Goal: Task Accomplishment & Management: Use online tool/utility

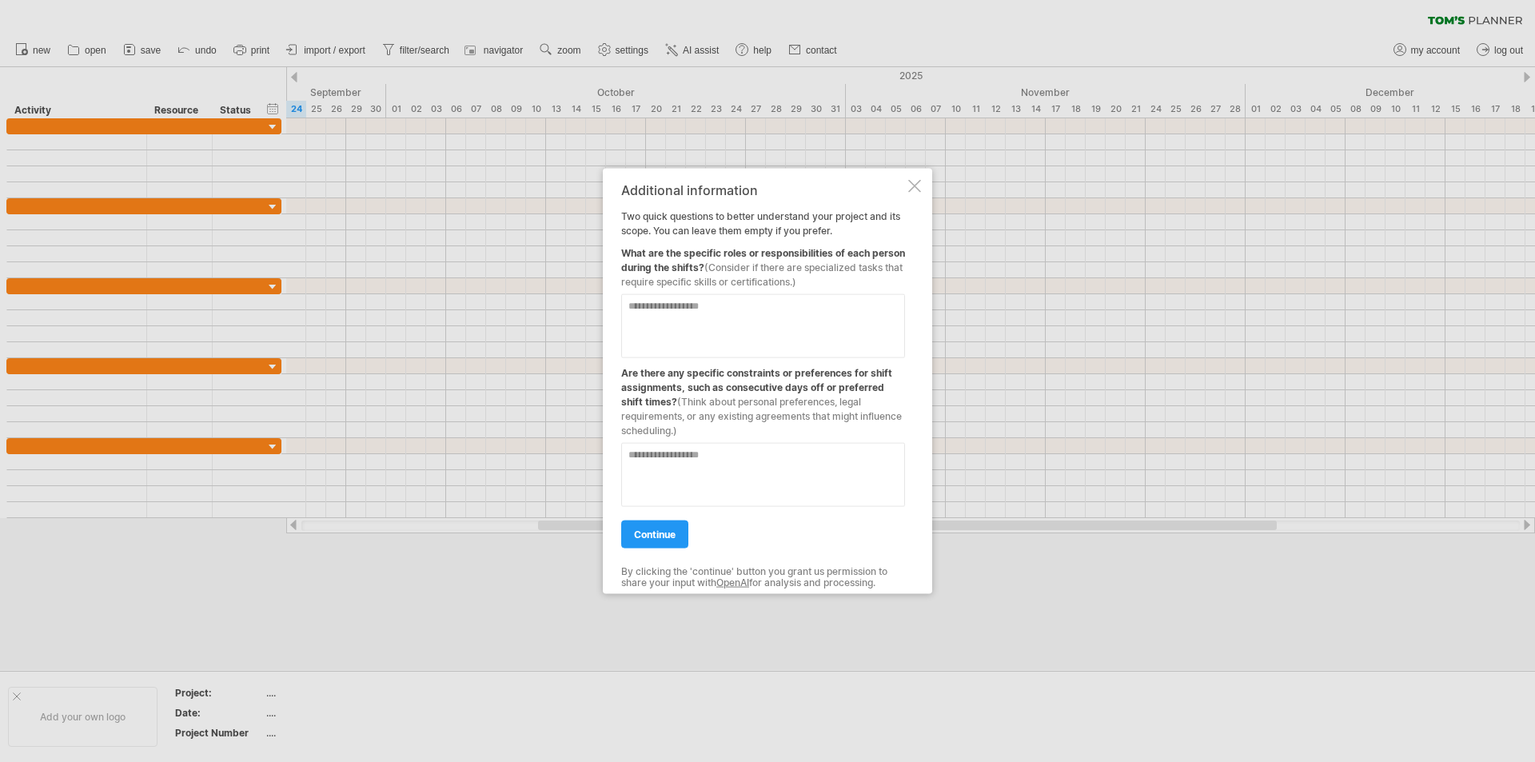
drag, startPoint x: 619, startPoint y: 205, endPoint x: 724, endPoint y: 256, distance: 117.3
click at [708, 252] on div "Additional information Two quick questions to better understand your project an…" at bounding box center [767, 381] width 329 height 426
drag, startPoint x: 760, startPoint y: 264, endPoint x: 796, endPoint y: 279, distance: 39.8
click at [791, 277] on span "(Consider if there are specialized tasks that require specific skills or certif…" at bounding box center [761, 274] width 281 height 26
drag, startPoint x: 841, startPoint y: 273, endPoint x: 804, endPoint y: 258, distance: 39.8
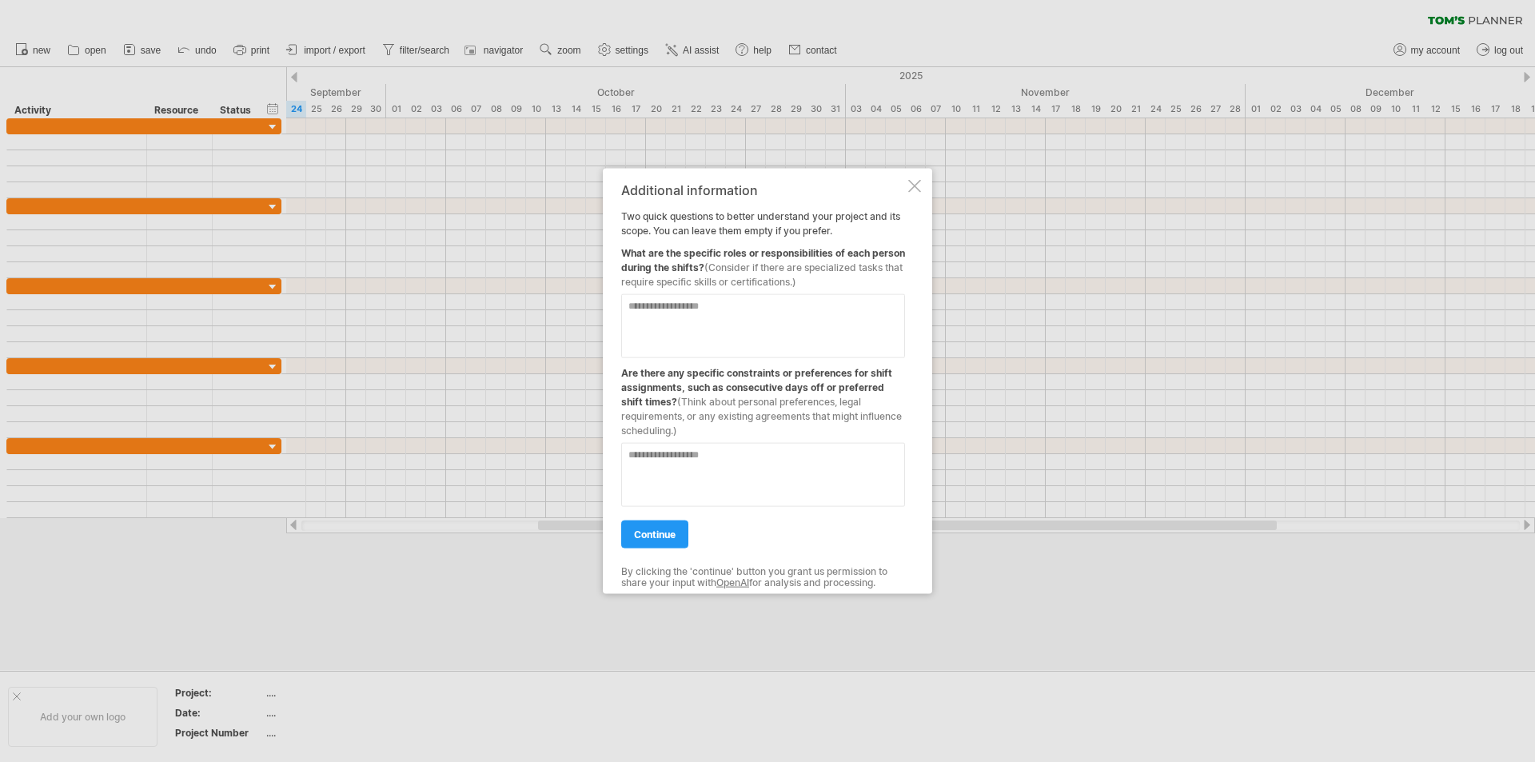
click at [804, 258] on div "What are the specific roles or responsibilities of each person during the shift…" at bounding box center [763, 262] width 284 height 51
click at [633, 257] on div "What are the specific roles or responsibilities of each person during the shift…" at bounding box center [763, 262] width 284 height 51
drag, startPoint x: 640, startPoint y: 257, endPoint x: 672, endPoint y: 257, distance: 32.8
click at [661, 257] on div "What are the specific roles or responsibilities of each person during the shift…" at bounding box center [763, 262] width 284 height 51
click at [678, 303] on textarea at bounding box center [763, 325] width 284 height 64
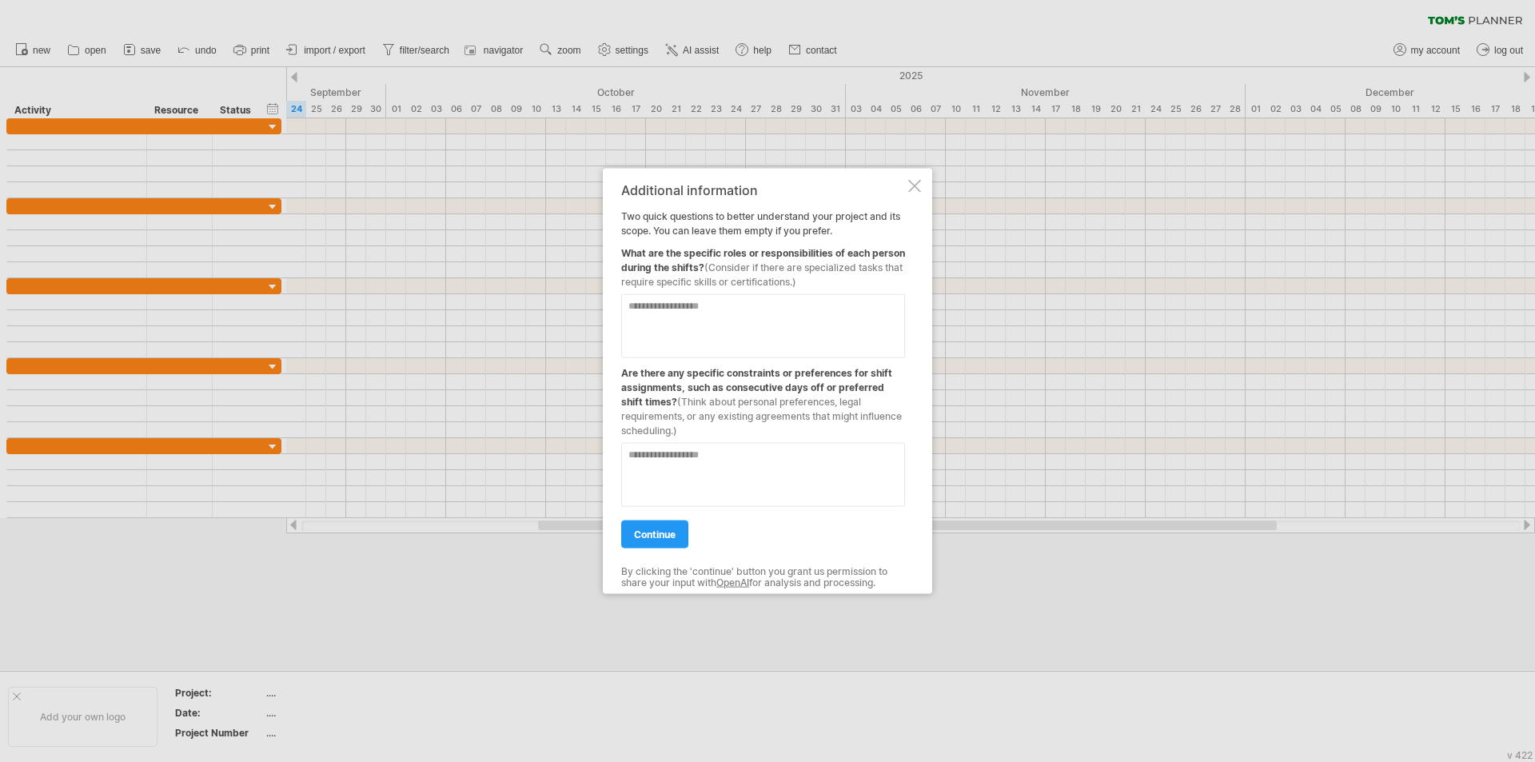
paste textarea "**********"
type textarea "**********"
click at [680, 465] on textarea at bounding box center [763, 474] width 284 height 64
click at [696, 482] on textarea at bounding box center [763, 474] width 284 height 64
paste textarea "**********"
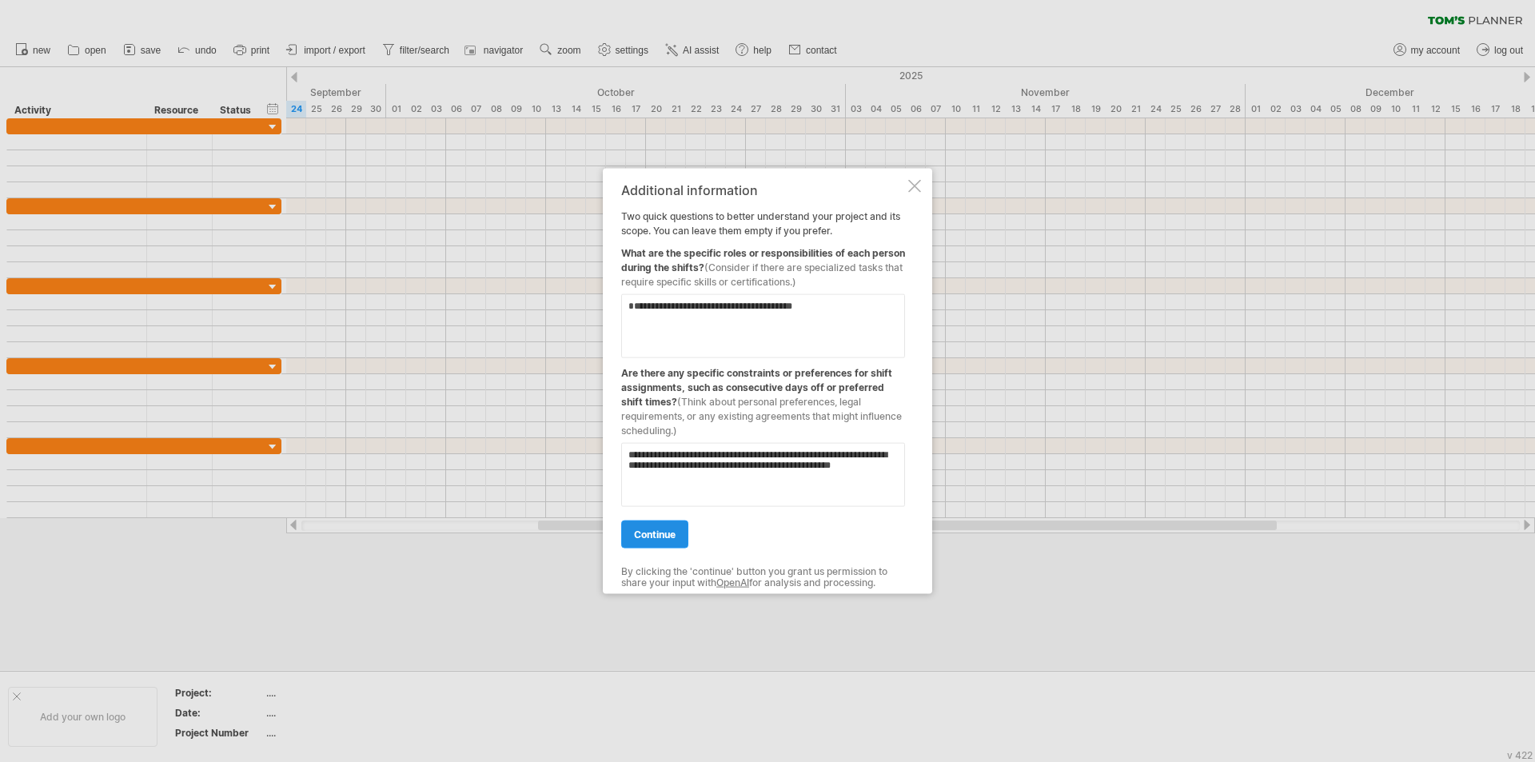
type textarea "**********"
click at [657, 529] on span "continue" at bounding box center [655, 534] width 42 height 12
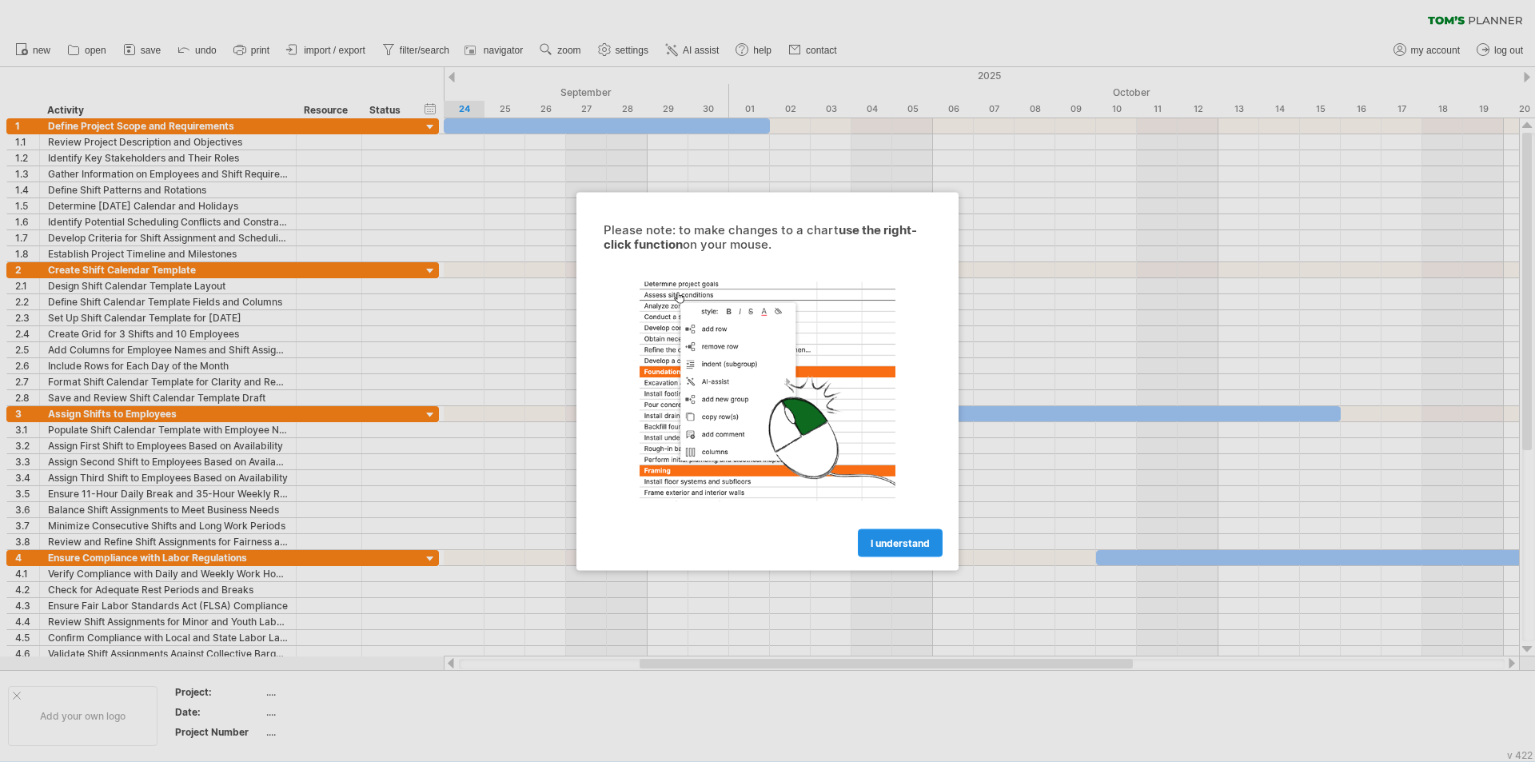
click at [910, 542] on span "I understand" at bounding box center [900, 543] width 59 height 12
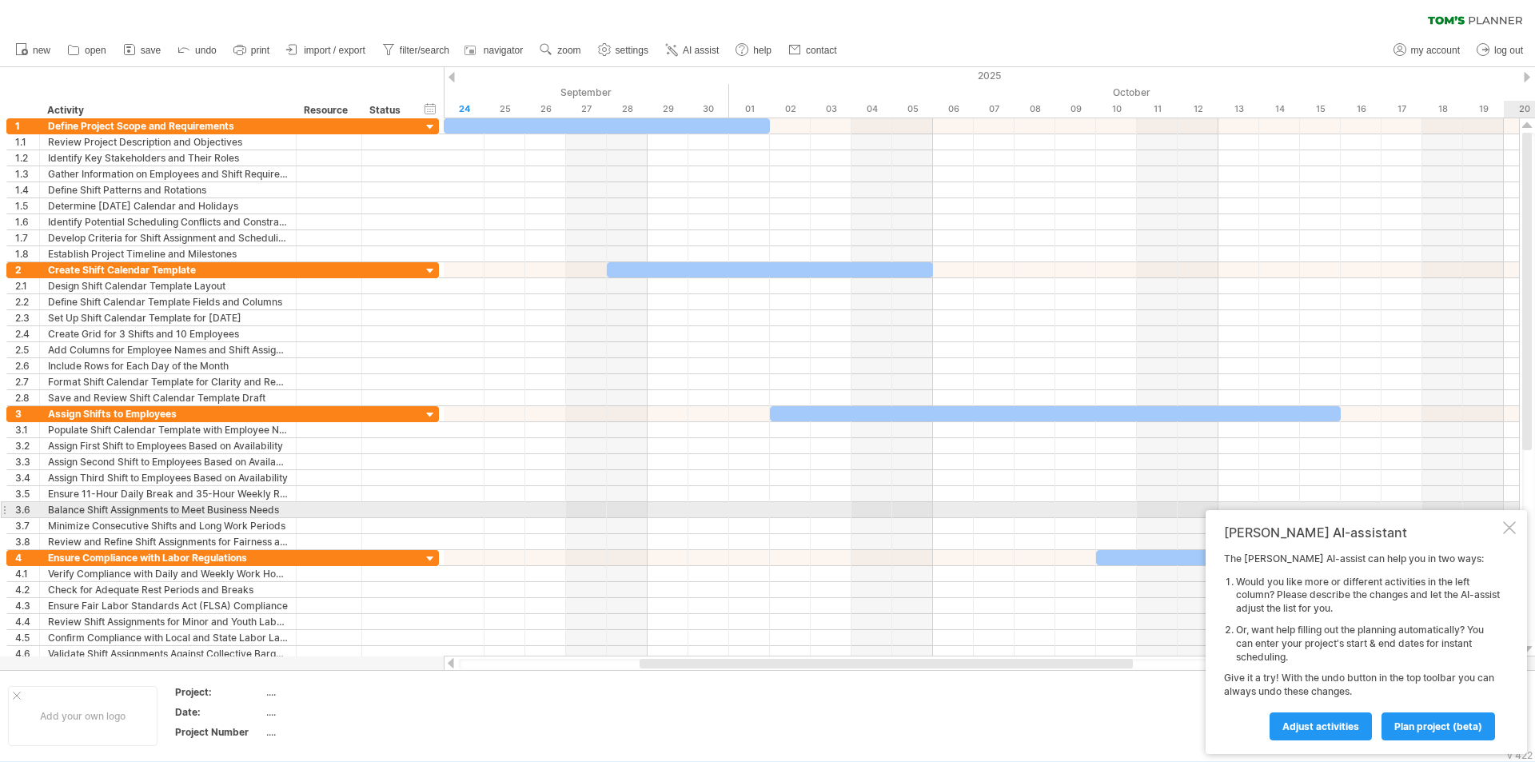
drag, startPoint x: 1532, startPoint y: 333, endPoint x: 1534, endPoint y: 532, distance: 198.3
click at [1534, 529] on div at bounding box center [1528, 387] width 13 height 509
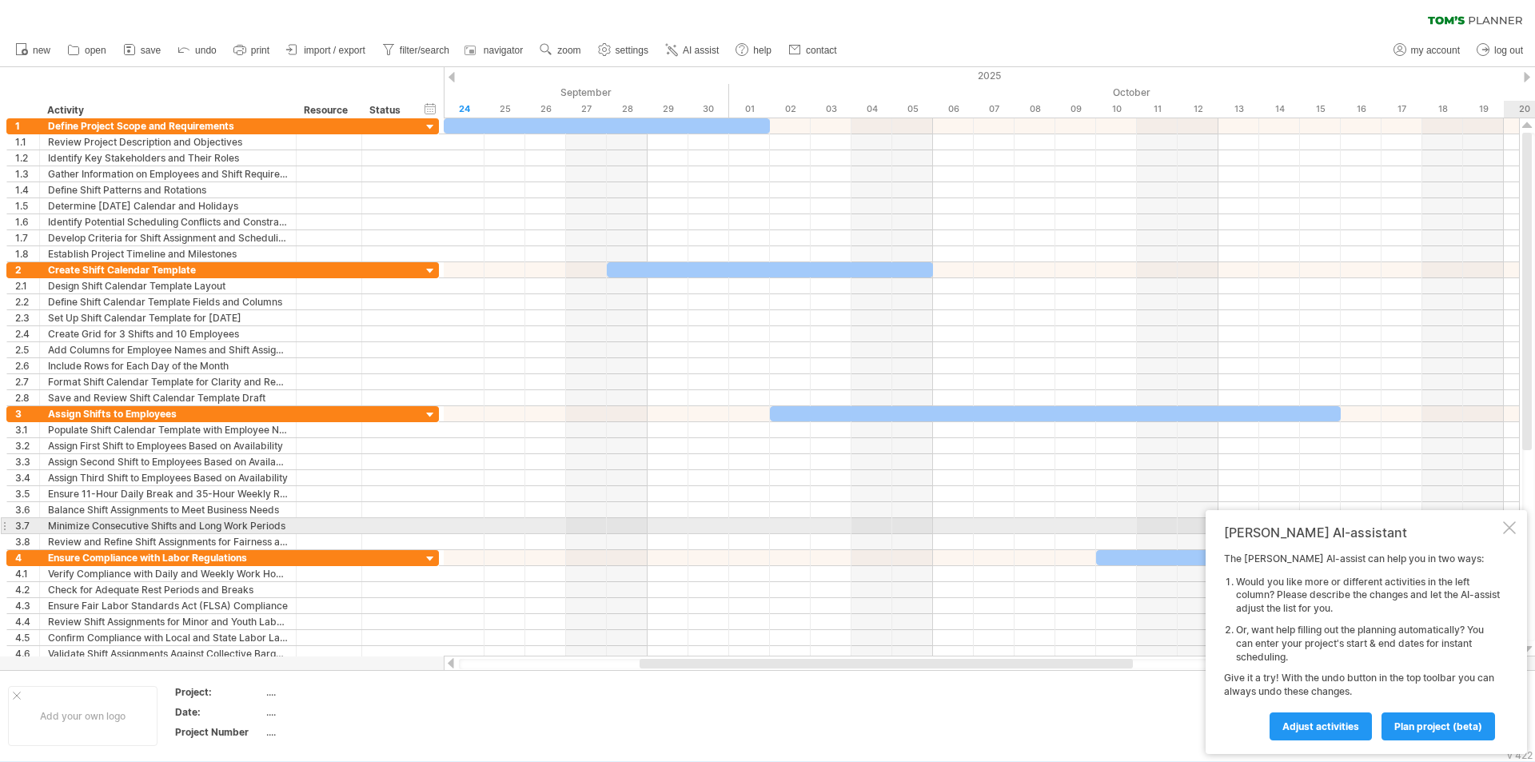
click at [1507, 526] on div at bounding box center [1509, 527] width 13 height 13
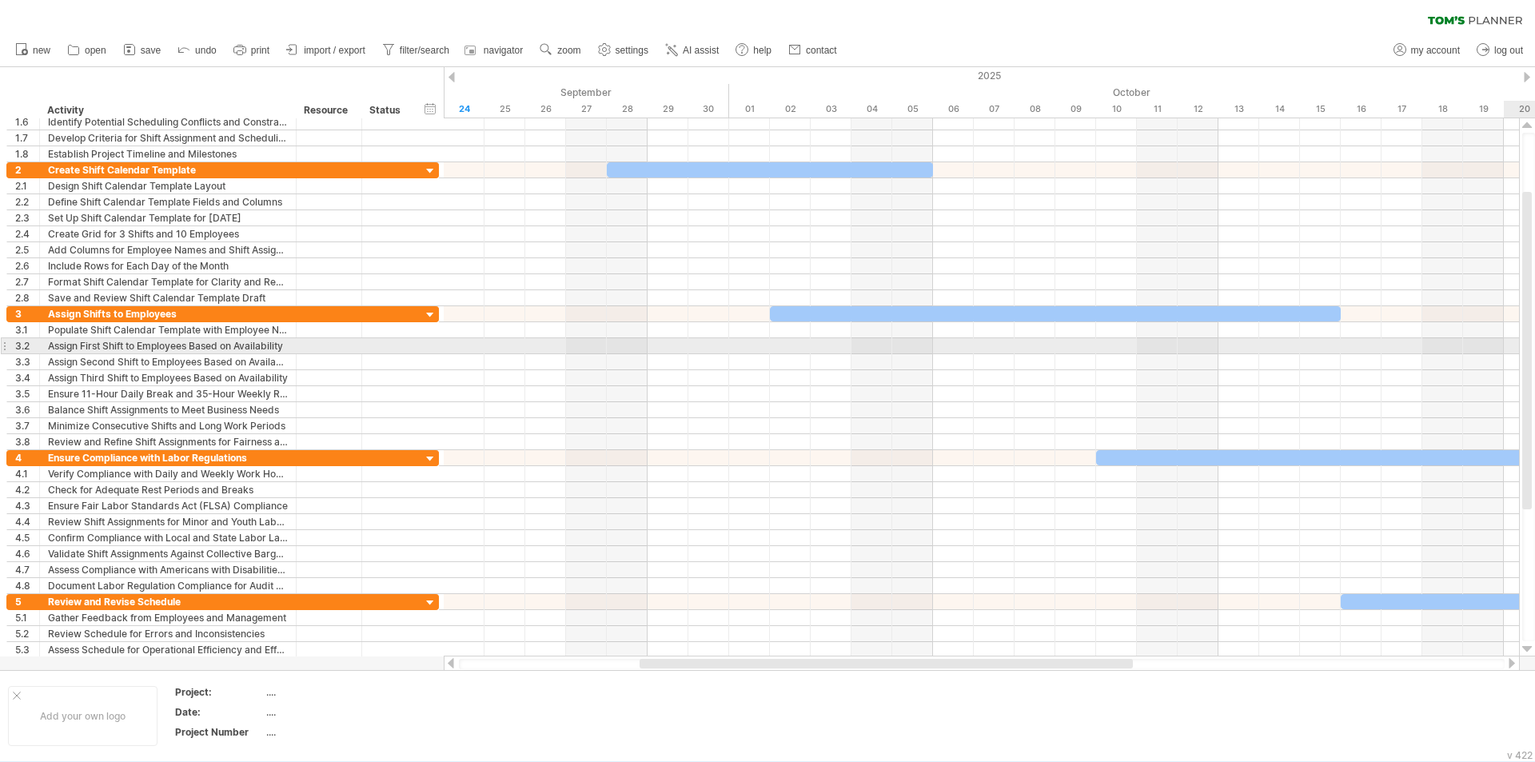
drag, startPoint x: 1532, startPoint y: 317, endPoint x: 1525, endPoint y: 401, distance: 84.3
click at [1533, 365] on div at bounding box center [1528, 387] width 13 height 509
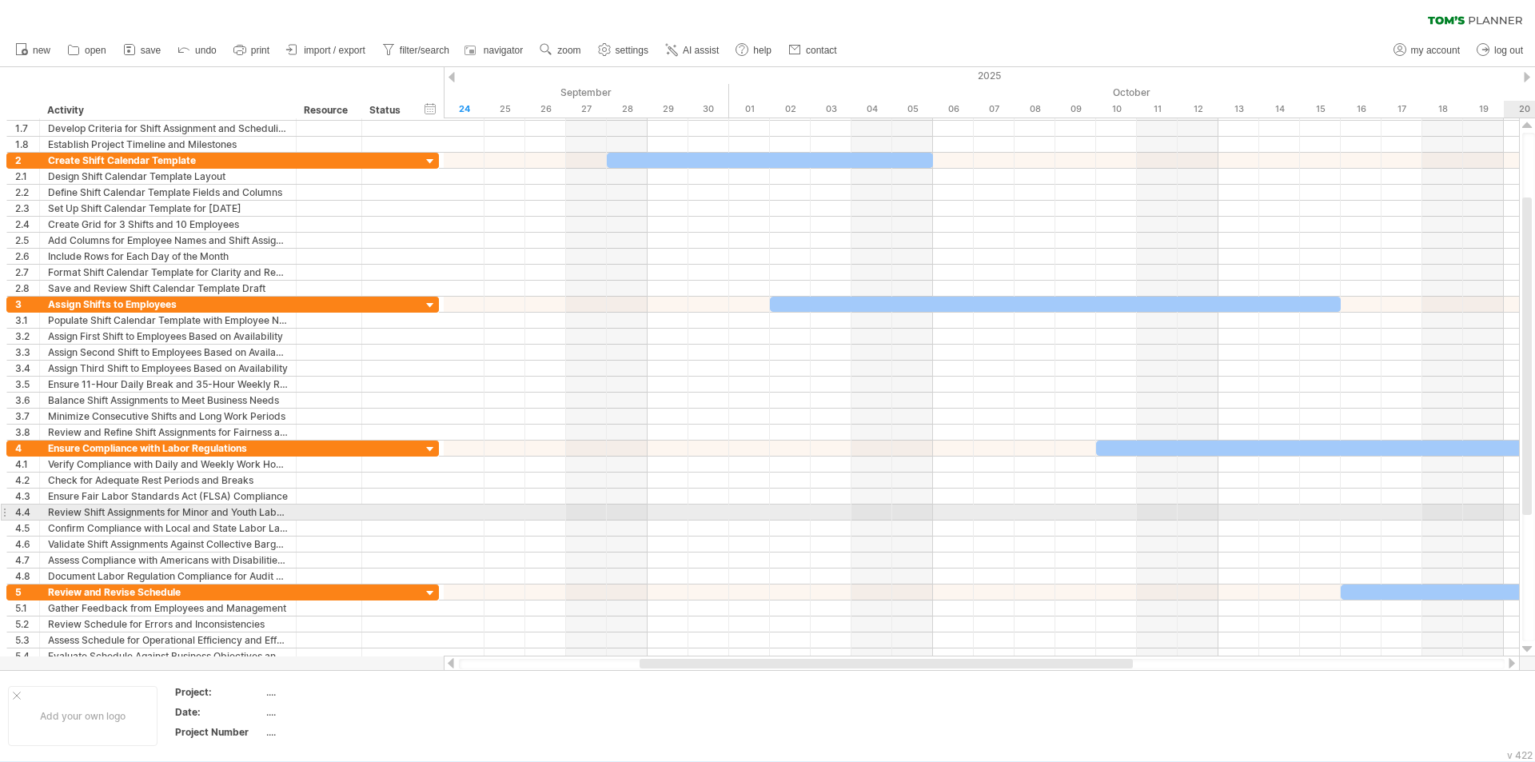
drag, startPoint x: 1525, startPoint y: 401, endPoint x: 1513, endPoint y: 497, distance: 96.7
click at [1513, 497] on div "Trying to reach [DOMAIN_NAME] Connected again... 0% clear filter new 1" at bounding box center [767, 381] width 1535 height 762
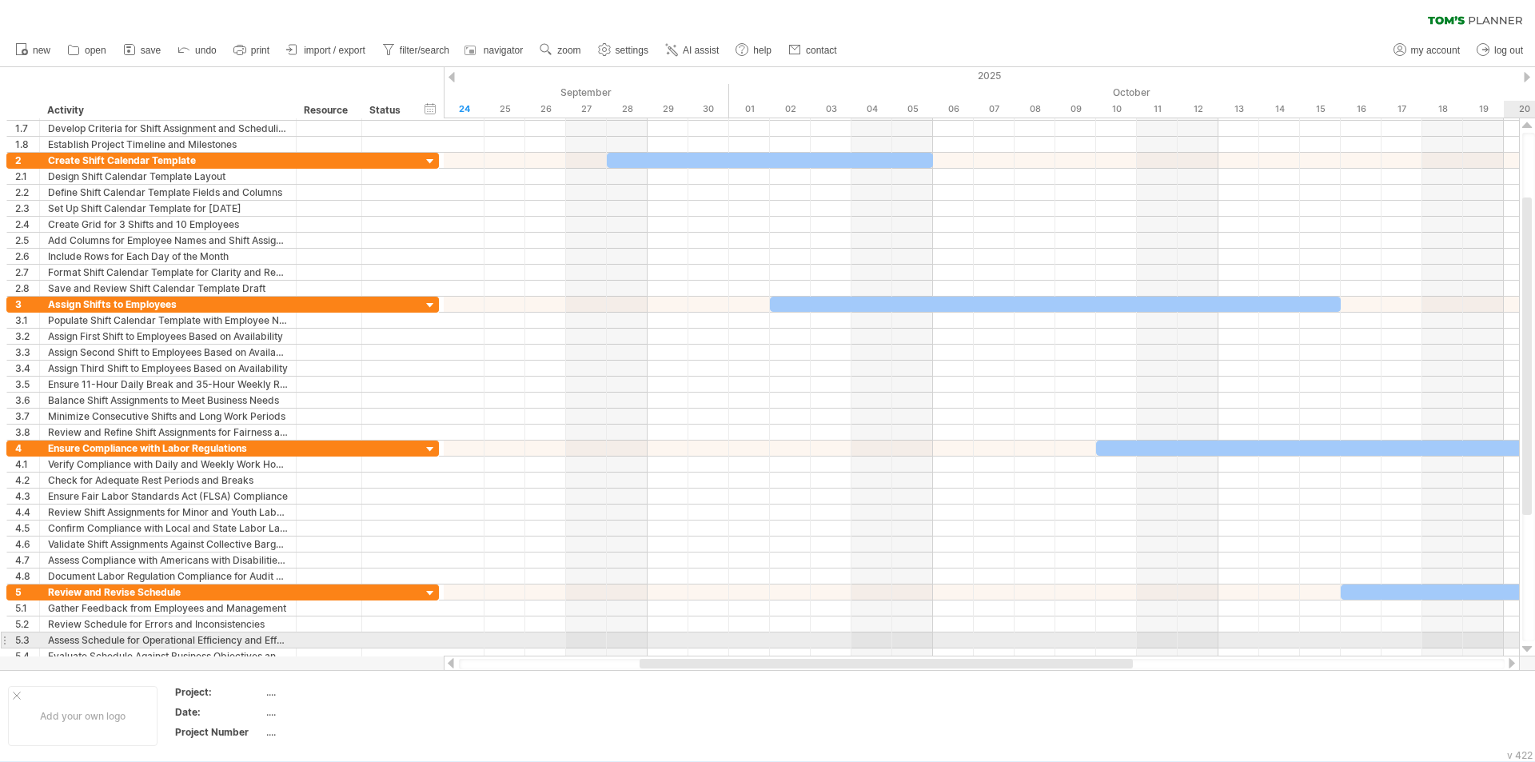
drag, startPoint x: 1534, startPoint y: 438, endPoint x: 1534, endPoint y: 678, distance: 239.9
click at [1534, 669] on div "Trying to reach [DOMAIN_NAME] Connected again... 0% clear filter new 1" at bounding box center [767, 381] width 1535 height 762
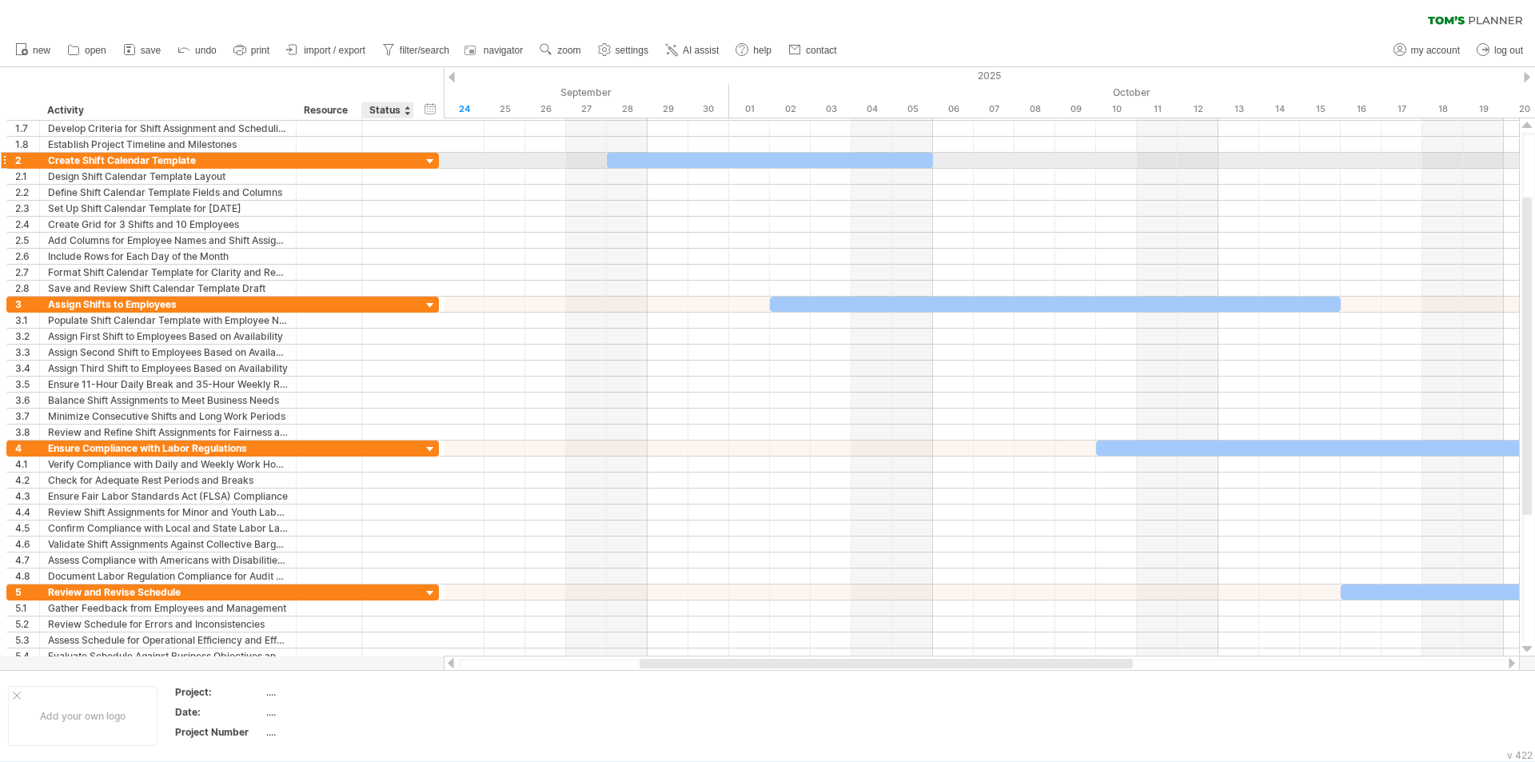
click at [430, 160] on div at bounding box center [430, 161] width 15 height 15
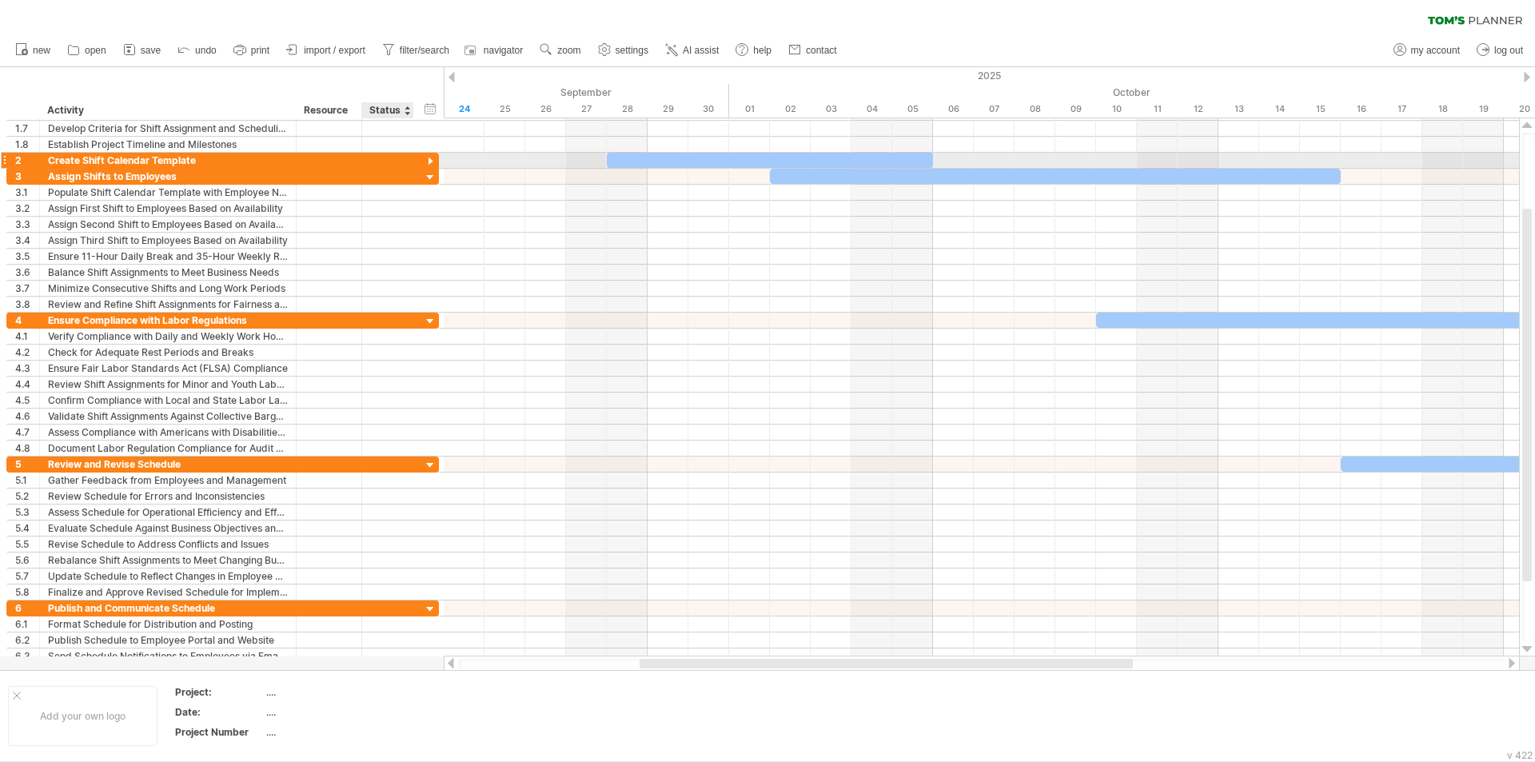
click at [430, 160] on div at bounding box center [430, 161] width 15 height 15
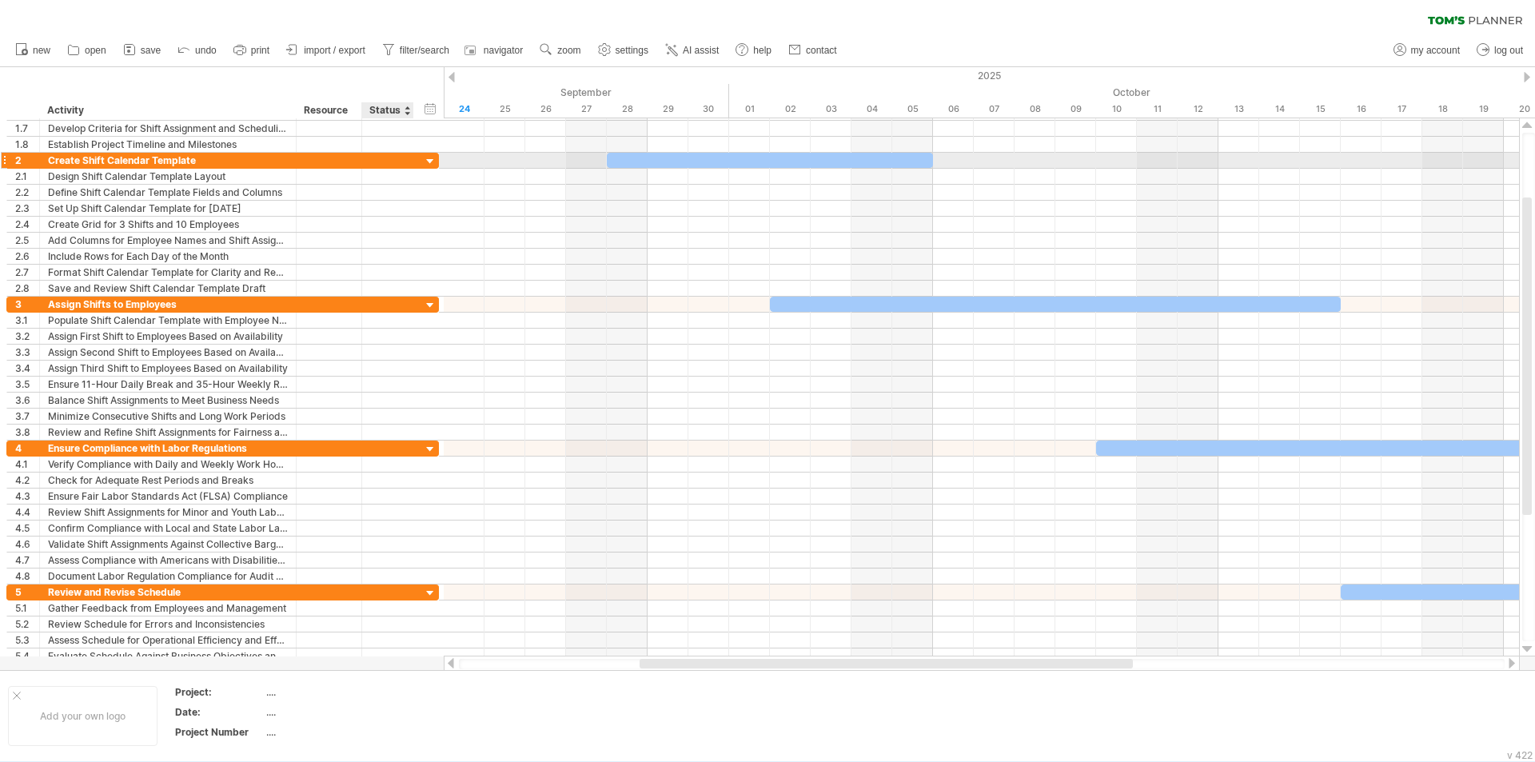
click at [430, 160] on div at bounding box center [430, 161] width 15 height 15
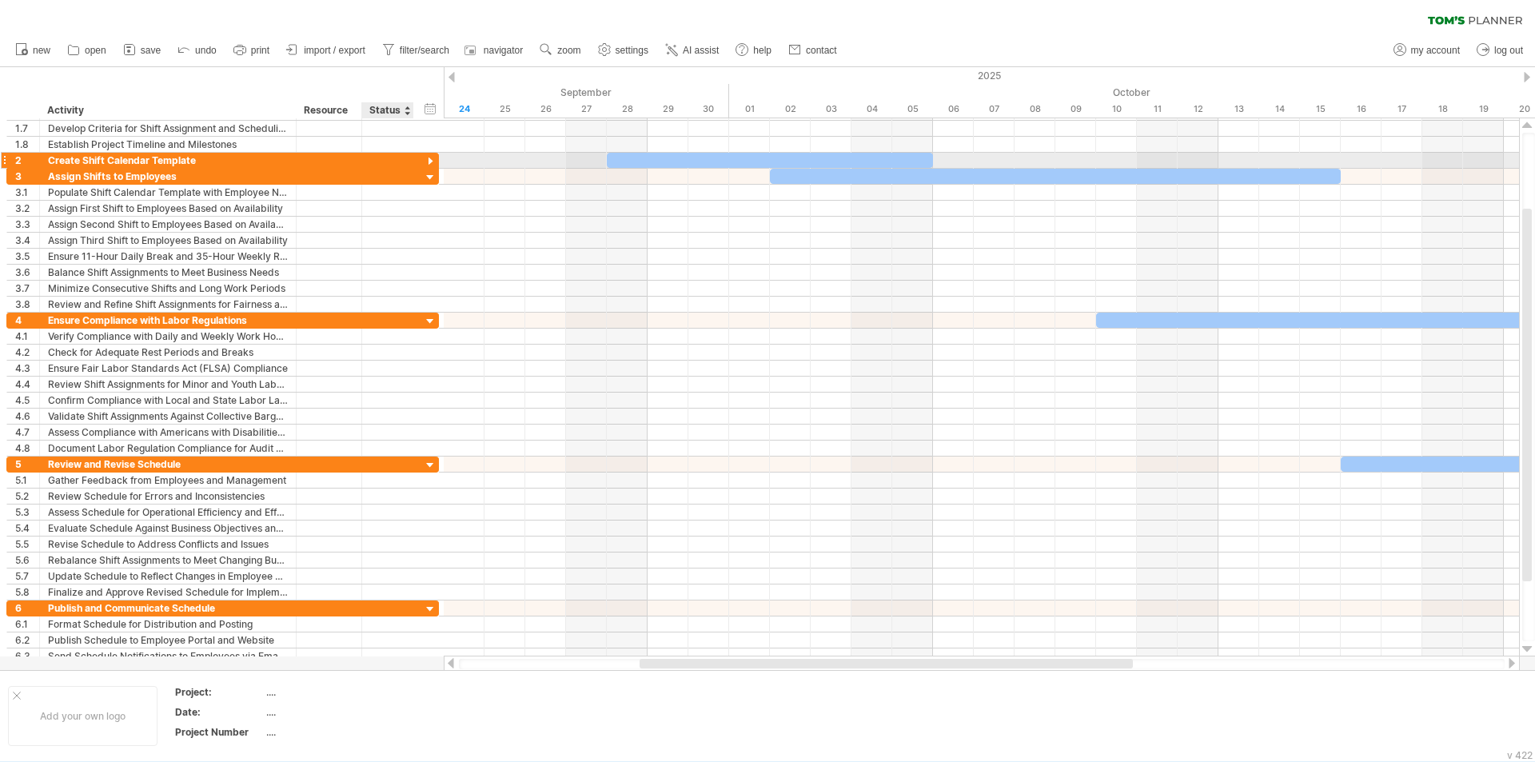
click at [430, 160] on div at bounding box center [430, 161] width 15 height 15
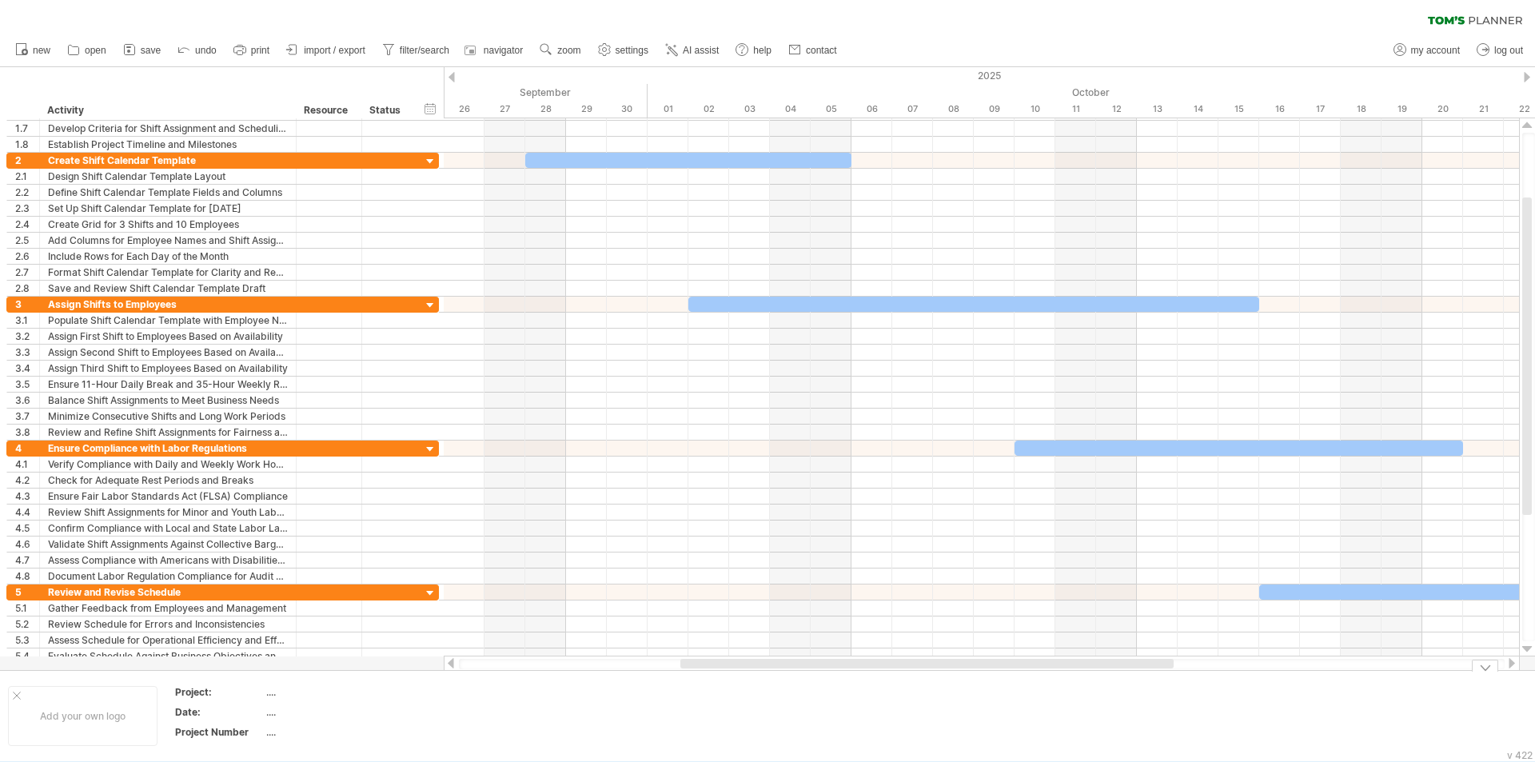
drag, startPoint x: 885, startPoint y: 662, endPoint x: 926, endPoint y: 693, distance: 51.3
click at [926, 693] on div "Trying to reach [DOMAIN_NAME] Connected again... 0% clear filter new 1" at bounding box center [767, 381] width 1535 height 762
click at [425, 158] on div at bounding box center [430, 161] width 15 height 15
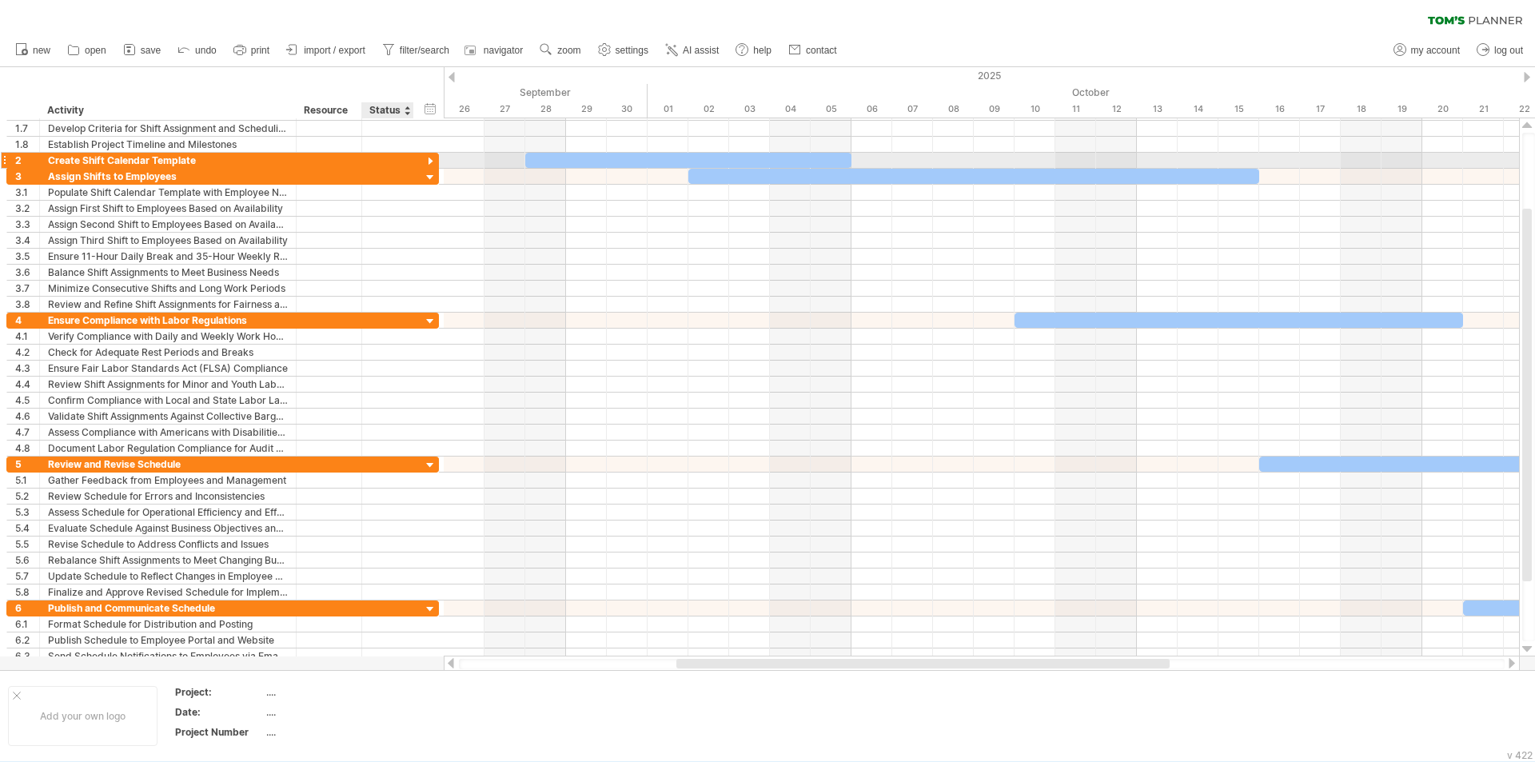
click at [427, 162] on div at bounding box center [430, 161] width 15 height 15
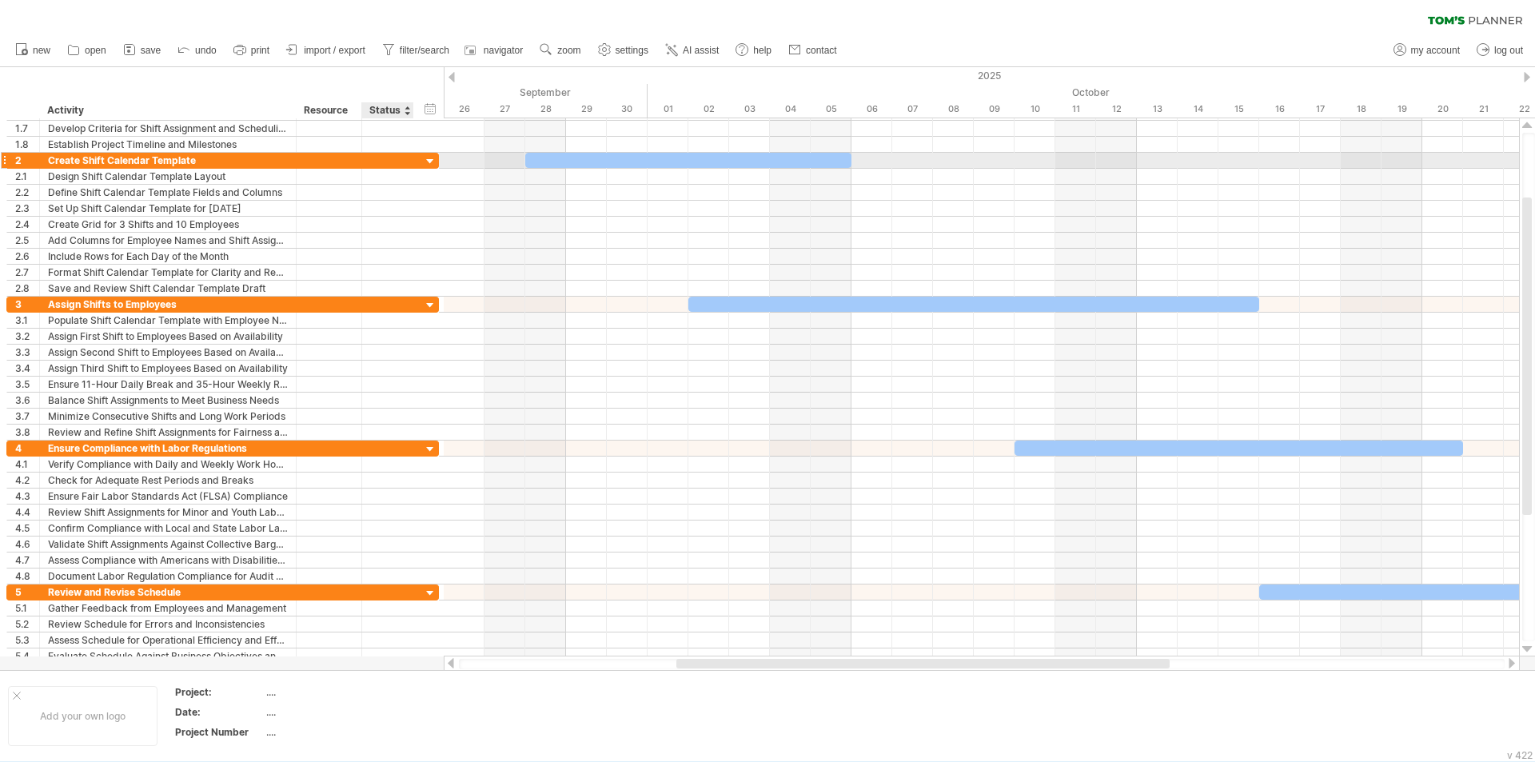
click at [425, 163] on div at bounding box center [430, 161] width 15 height 15
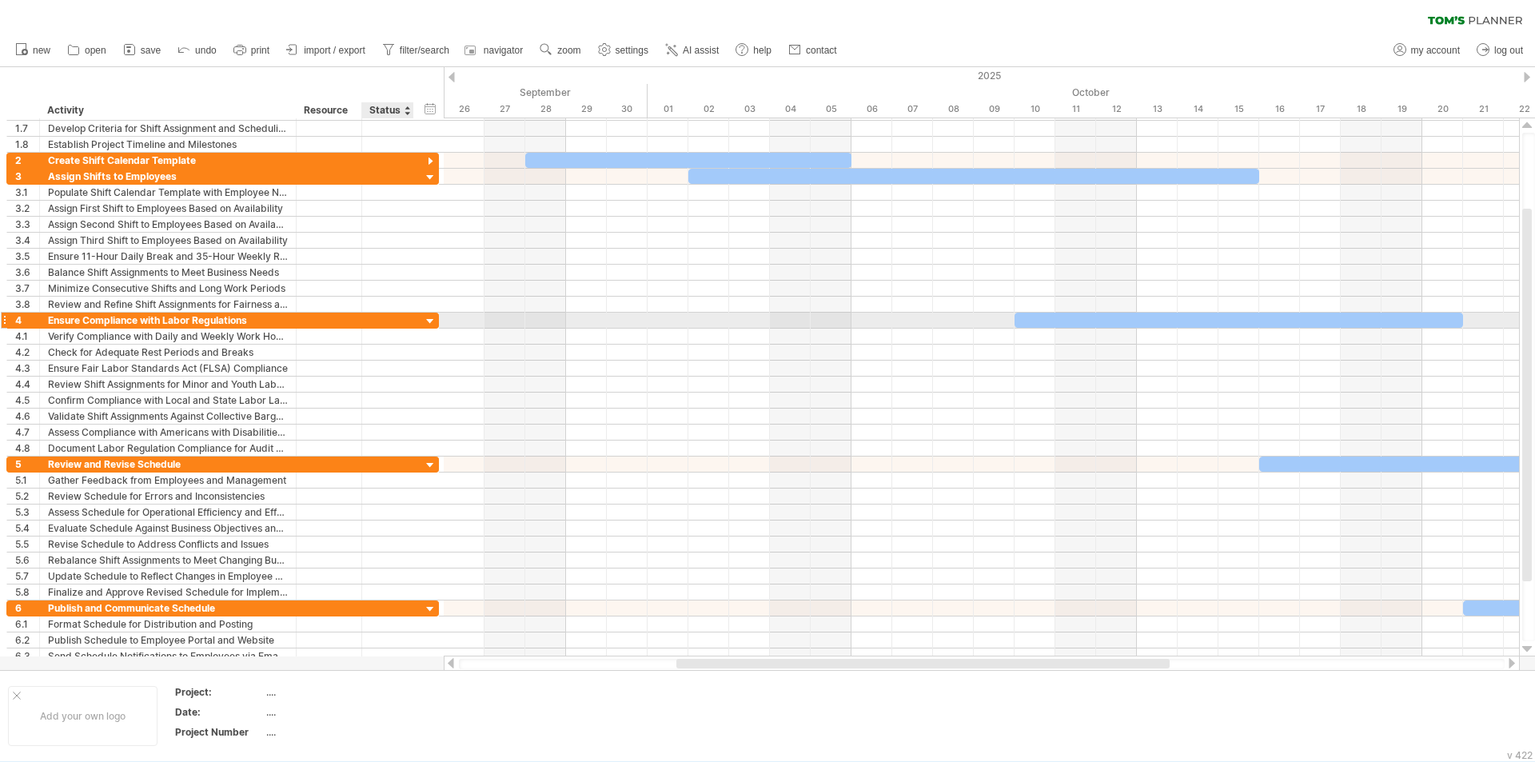
click at [431, 324] on div at bounding box center [430, 321] width 15 height 15
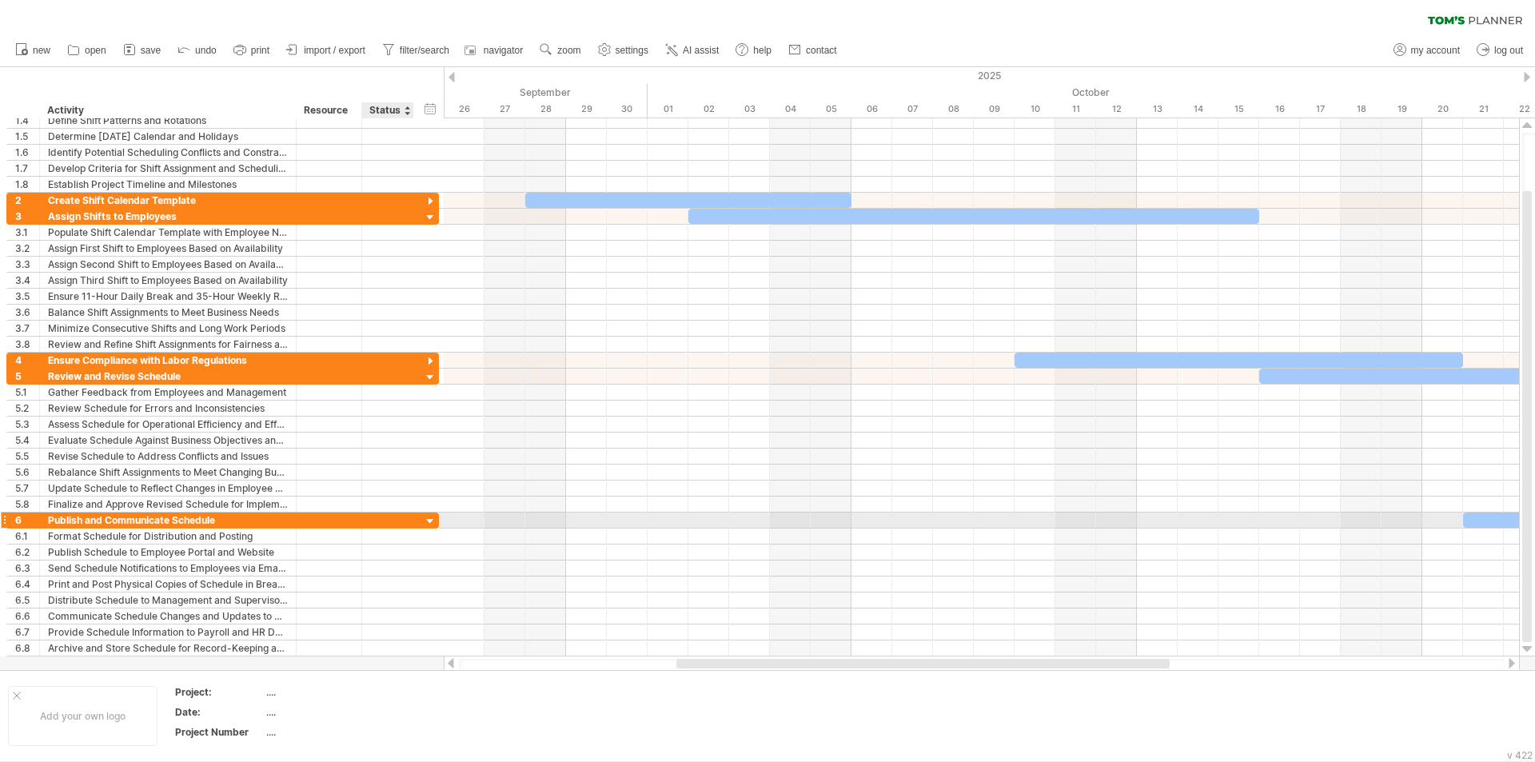
click at [429, 525] on div at bounding box center [430, 521] width 15 height 15
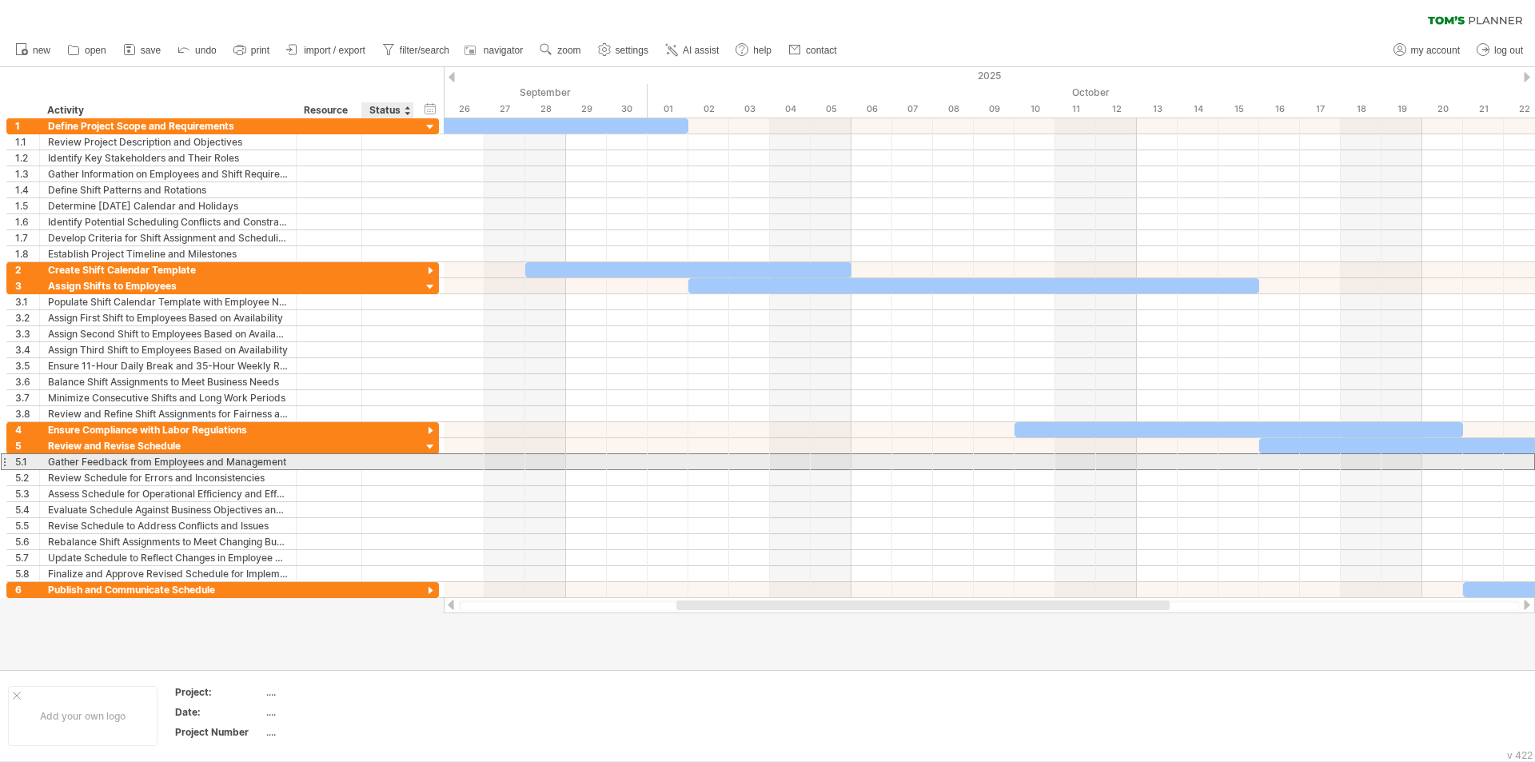
click at [429, 457] on div "**********" at bounding box center [222, 461] width 433 height 17
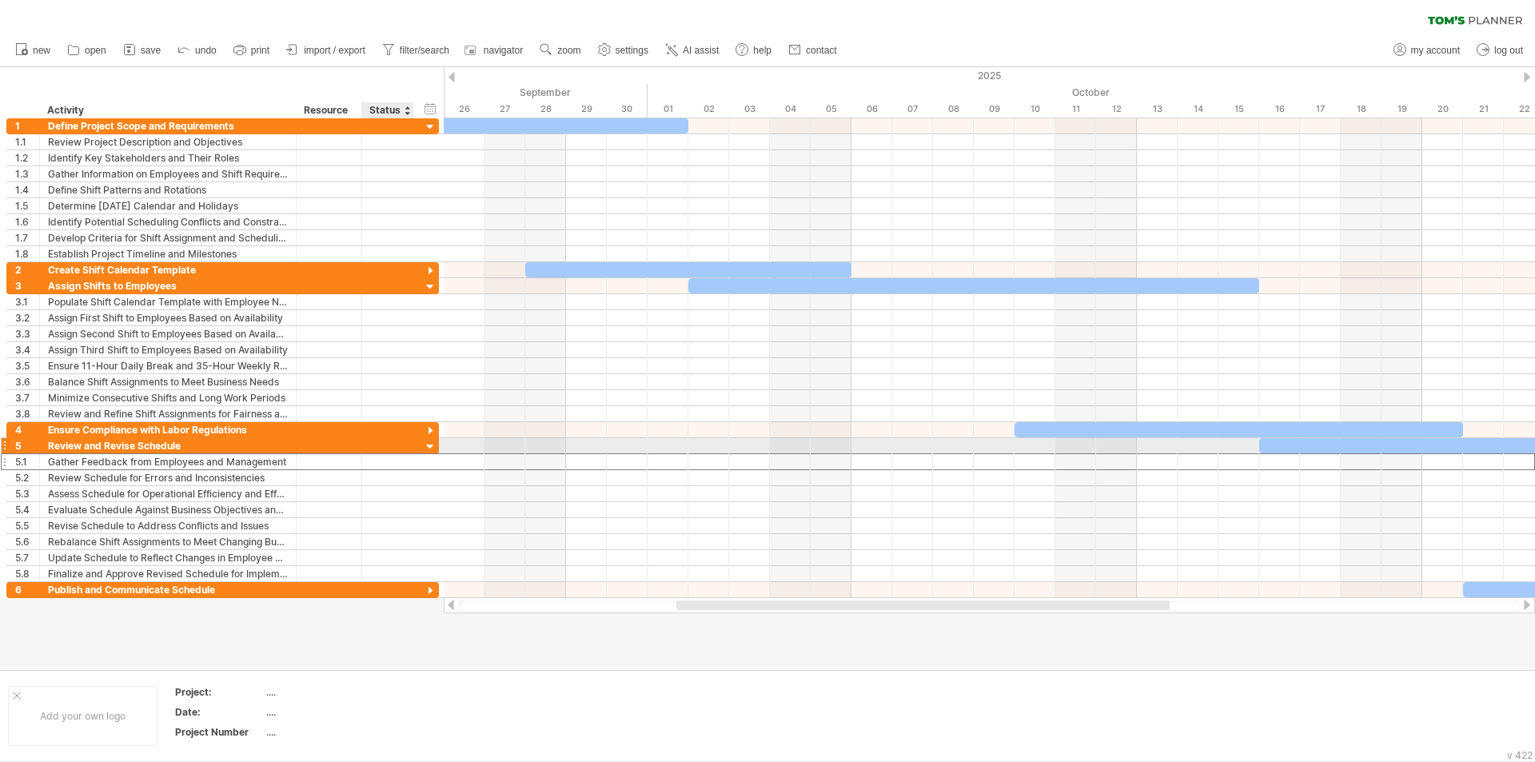
click at [429, 449] on div at bounding box center [430, 447] width 15 height 15
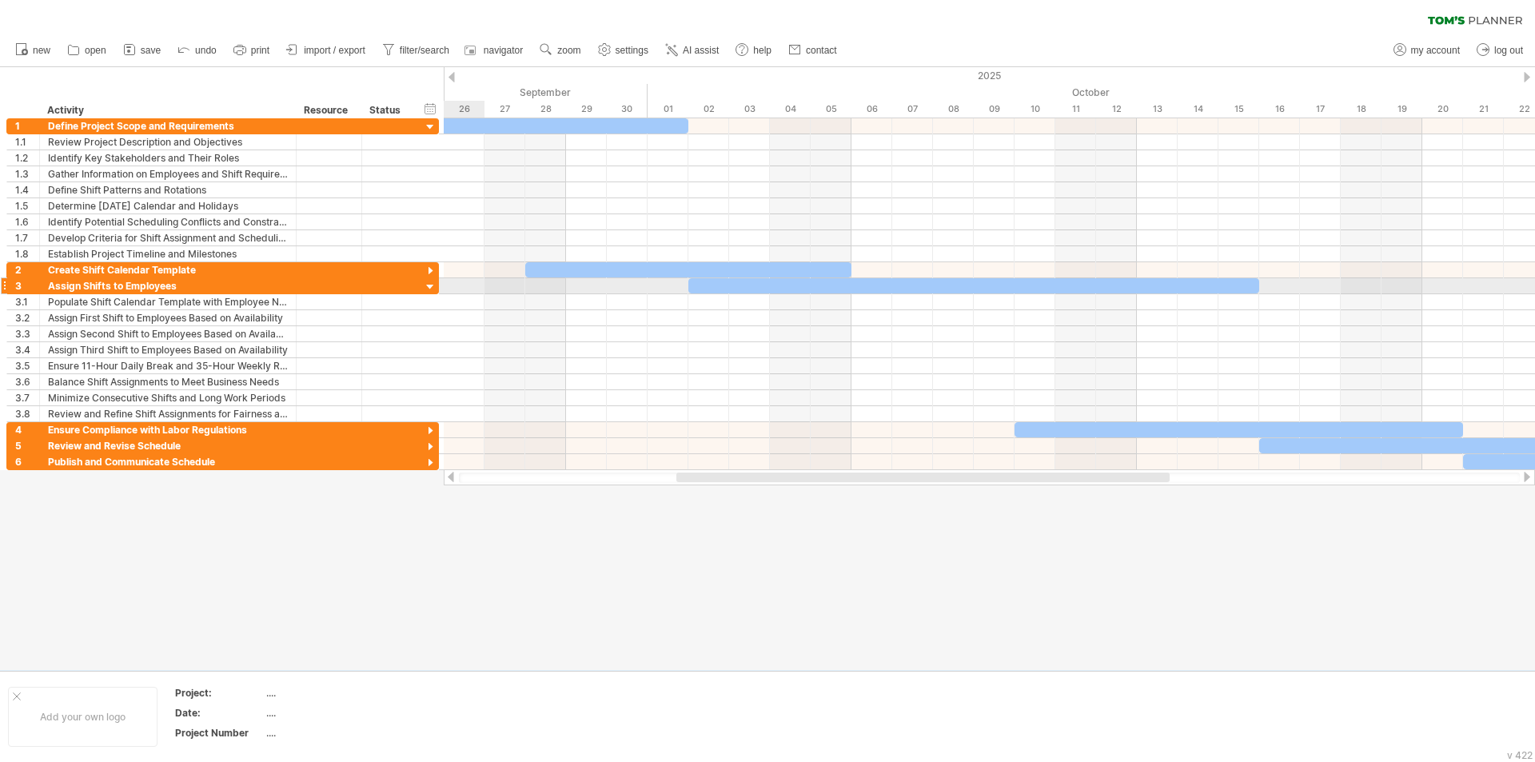
click at [428, 283] on div at bounding box center [430, 287] width 15 height 15
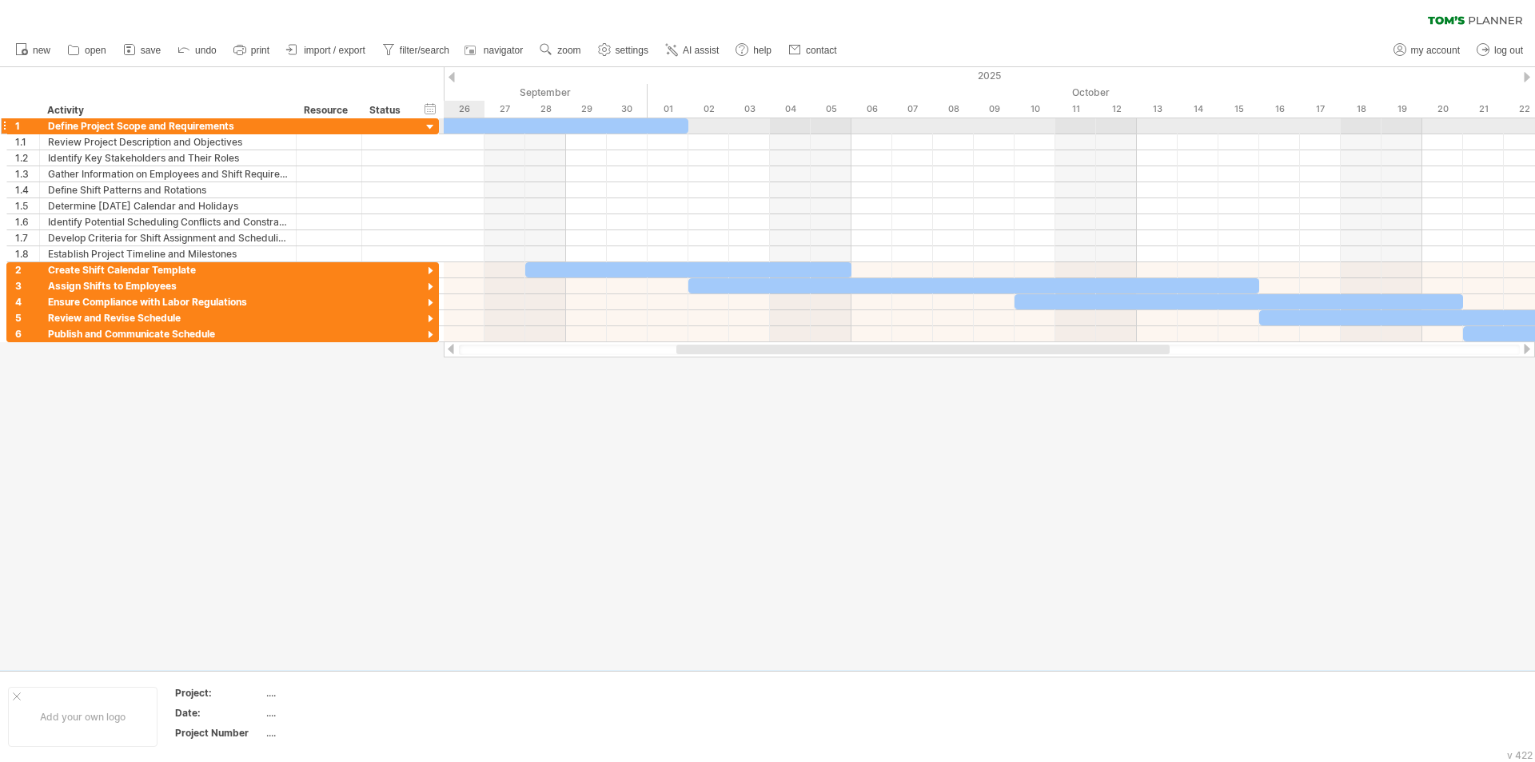
click at [432, 128] on div at bounding box center [430, 127] width 15 height 15
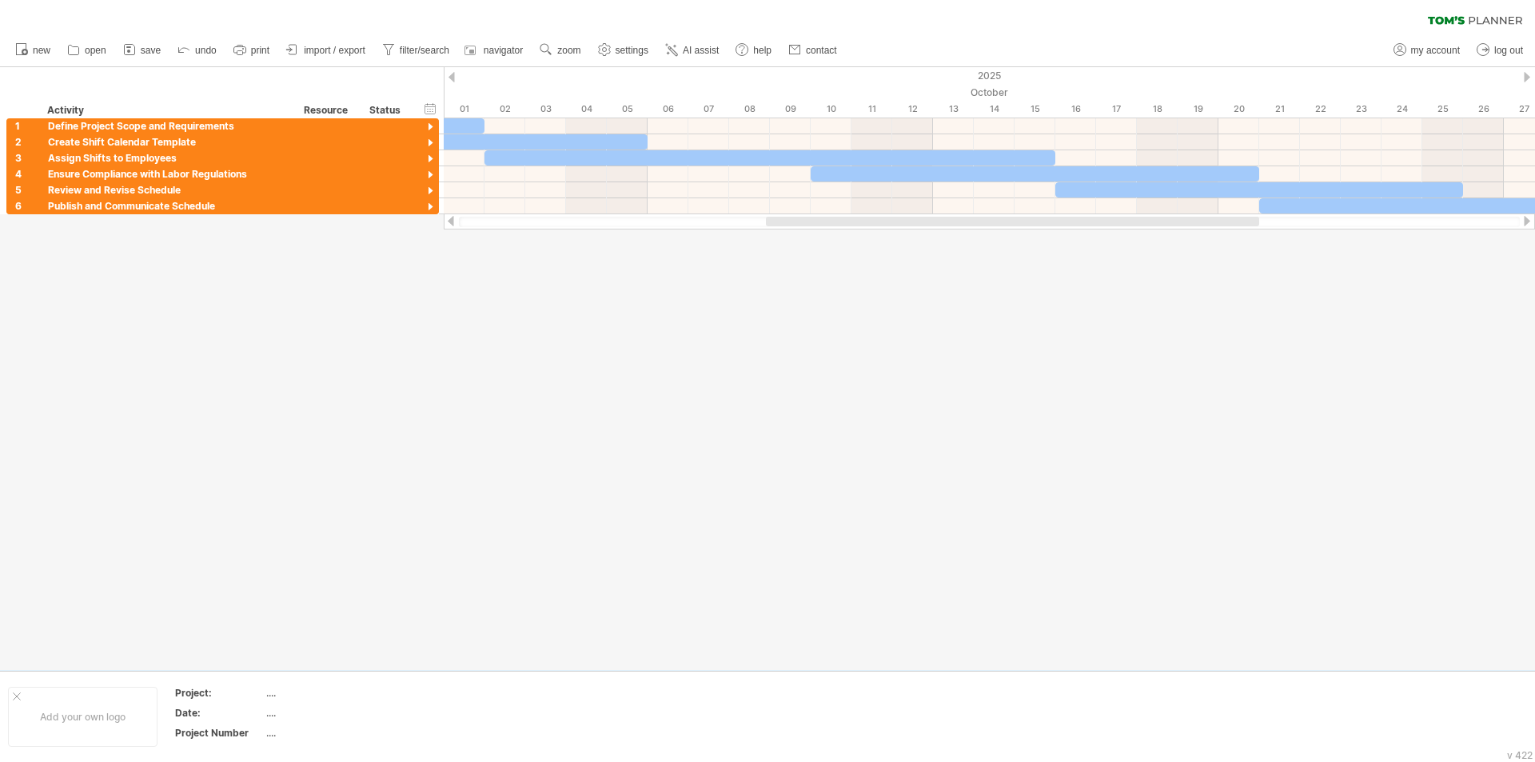
drag, startPoint x: 1053, startPoint y: 225, endPoint x: 1082, endPoint y: 210, distance: 32.2
click at [1082, 210] on div "Trying to reach [DOMAIN_NAME] Connected again... 0% clear filter new 1" at bounding box center [767, 381] width 1535 height 762
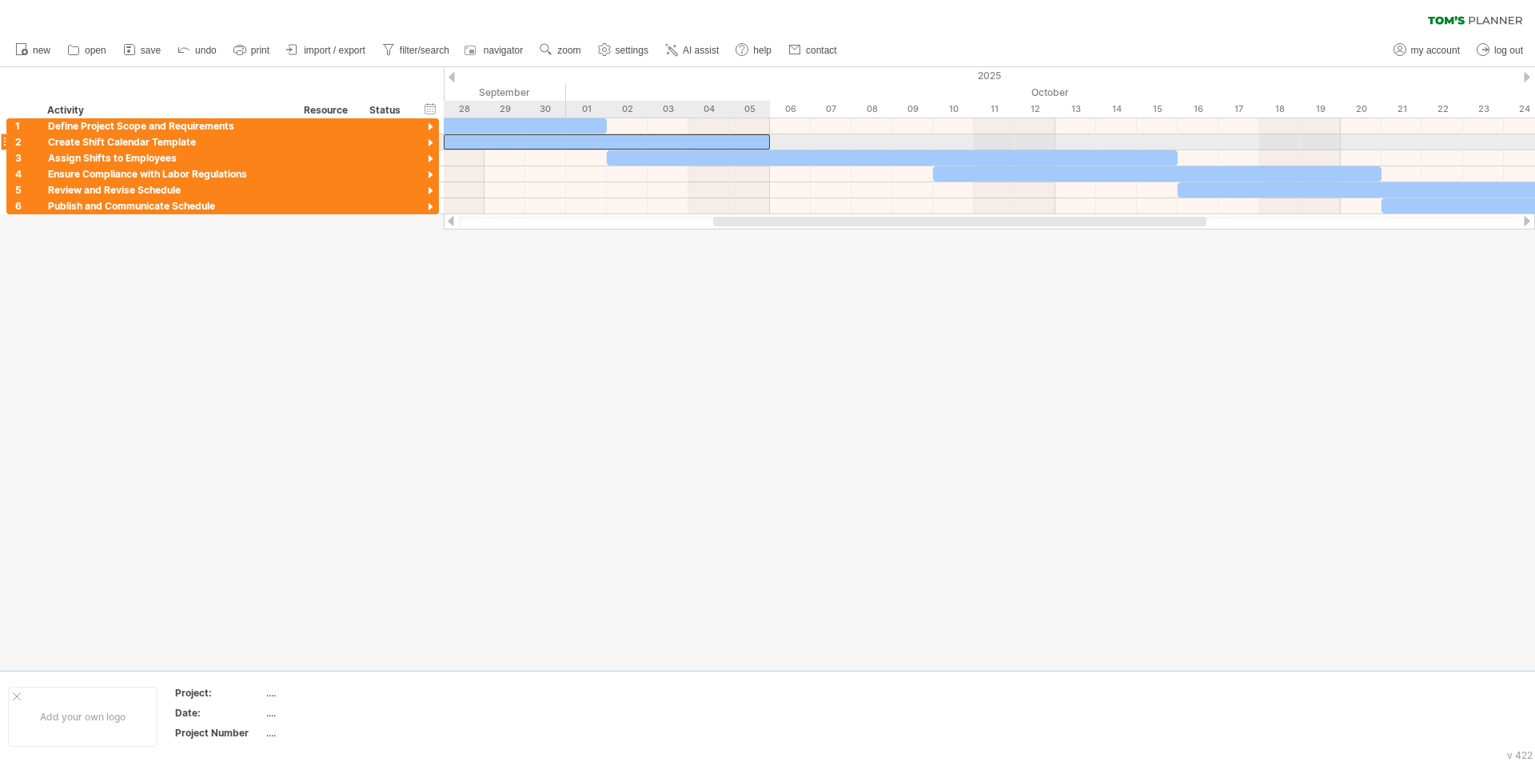
click at [662, 142] on div at bounding box center [607, 141] width 326 height 15
click at [680, 50] on icon at bounding box center [672, 50] width 16 height 16
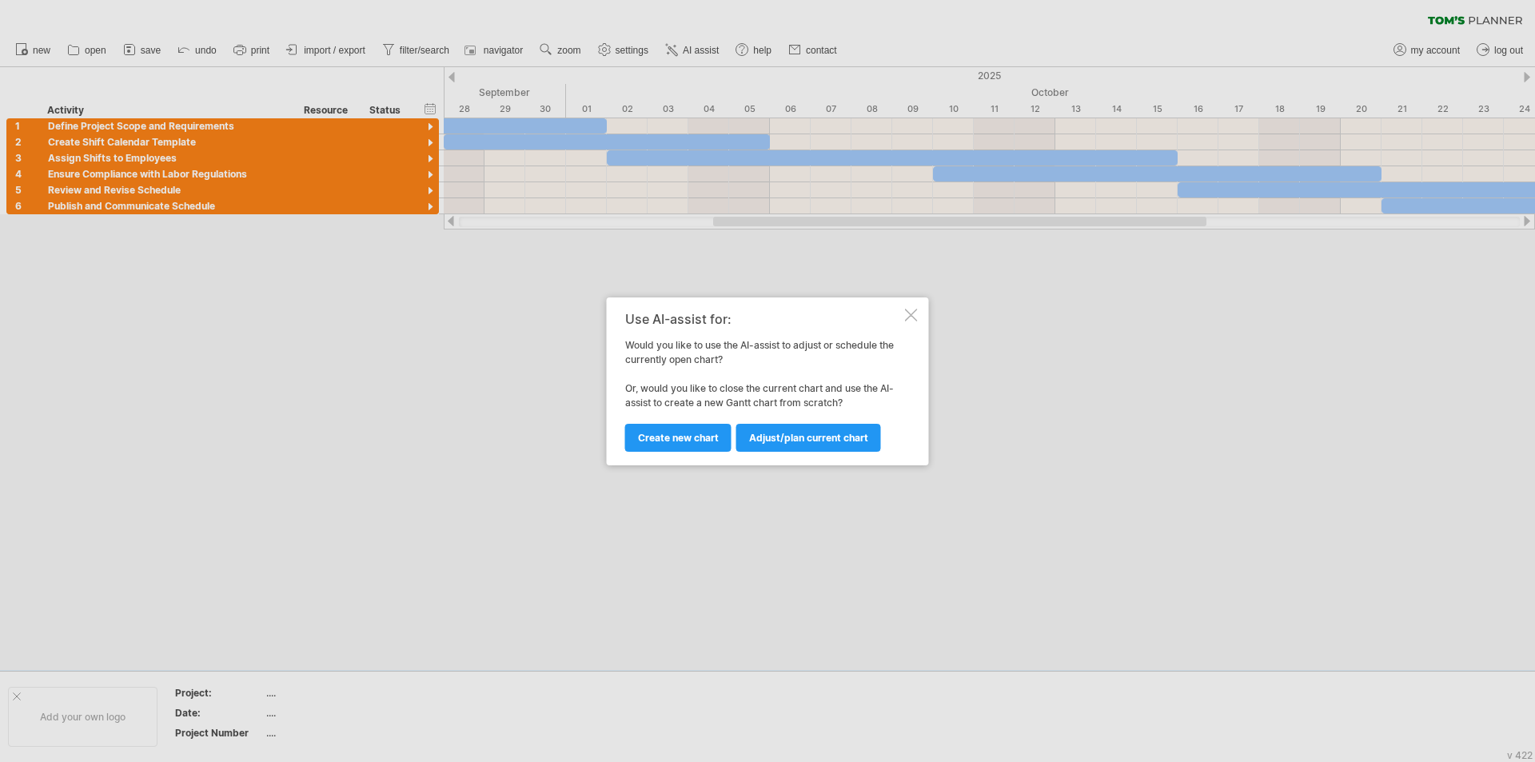
click at [908, 315] on div at bounding box center [911, 315] width 13 height 13
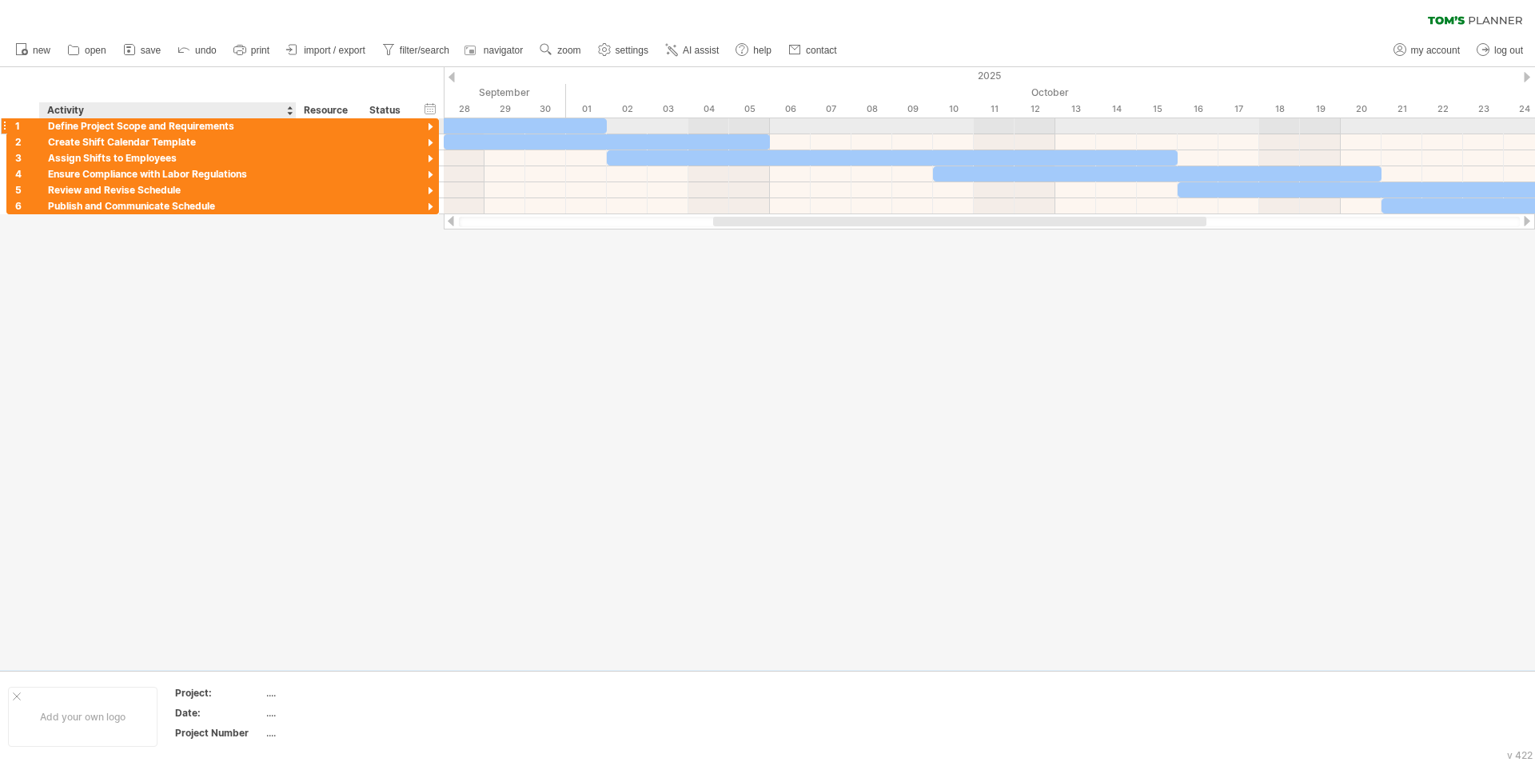
click at [177, 126] on div "Define Project Scope and Requirements" at bounding box center [168, 125] width 240 height 15
click at [178, 125] on input "**********" at bounding box center [168, 125] width 240 height 15
click at [427, 127] on div at bounding box center [430, 127] width 15 height 15
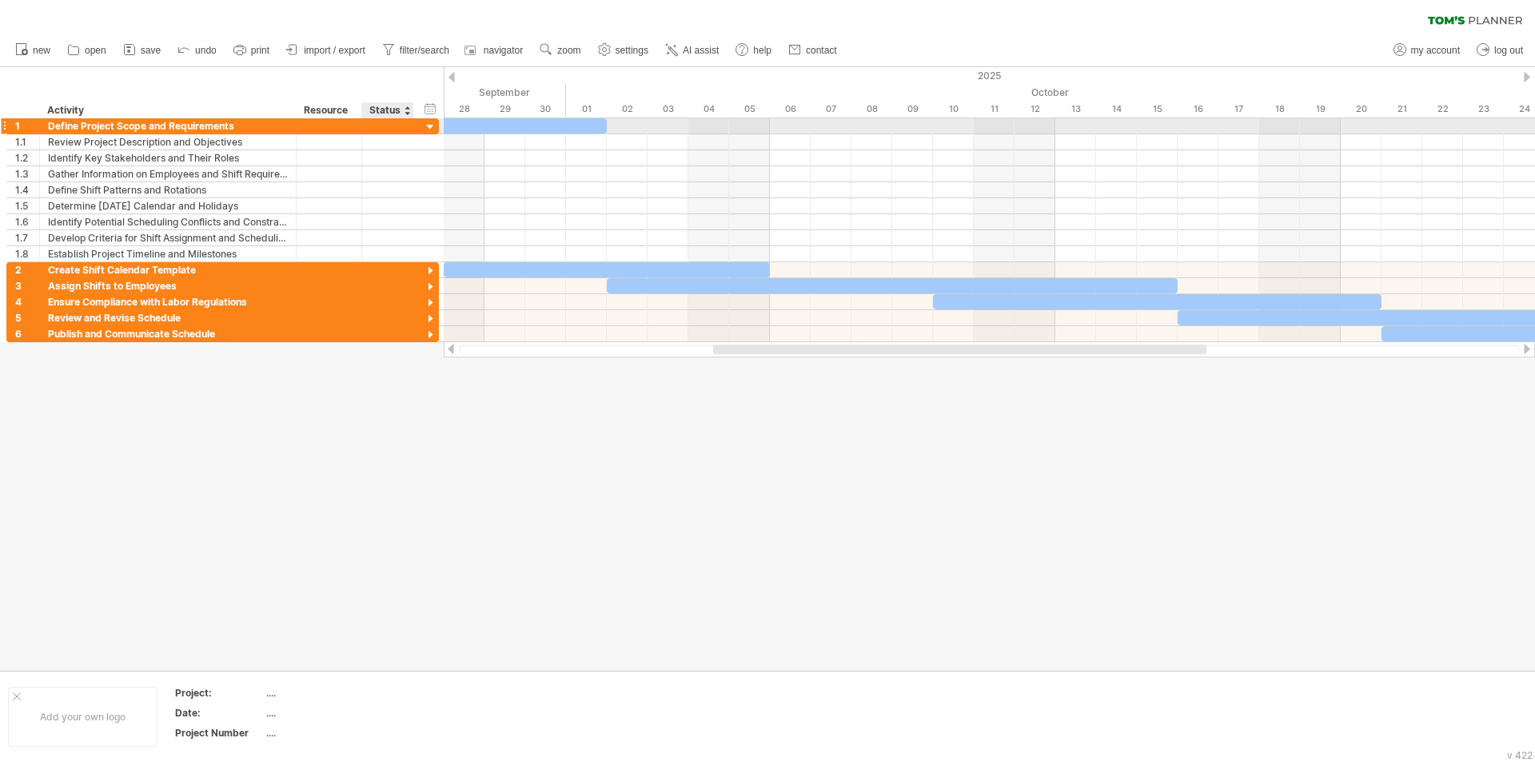
click at [427, 126] on div at bounding box center [430, 127] width 15 height 15
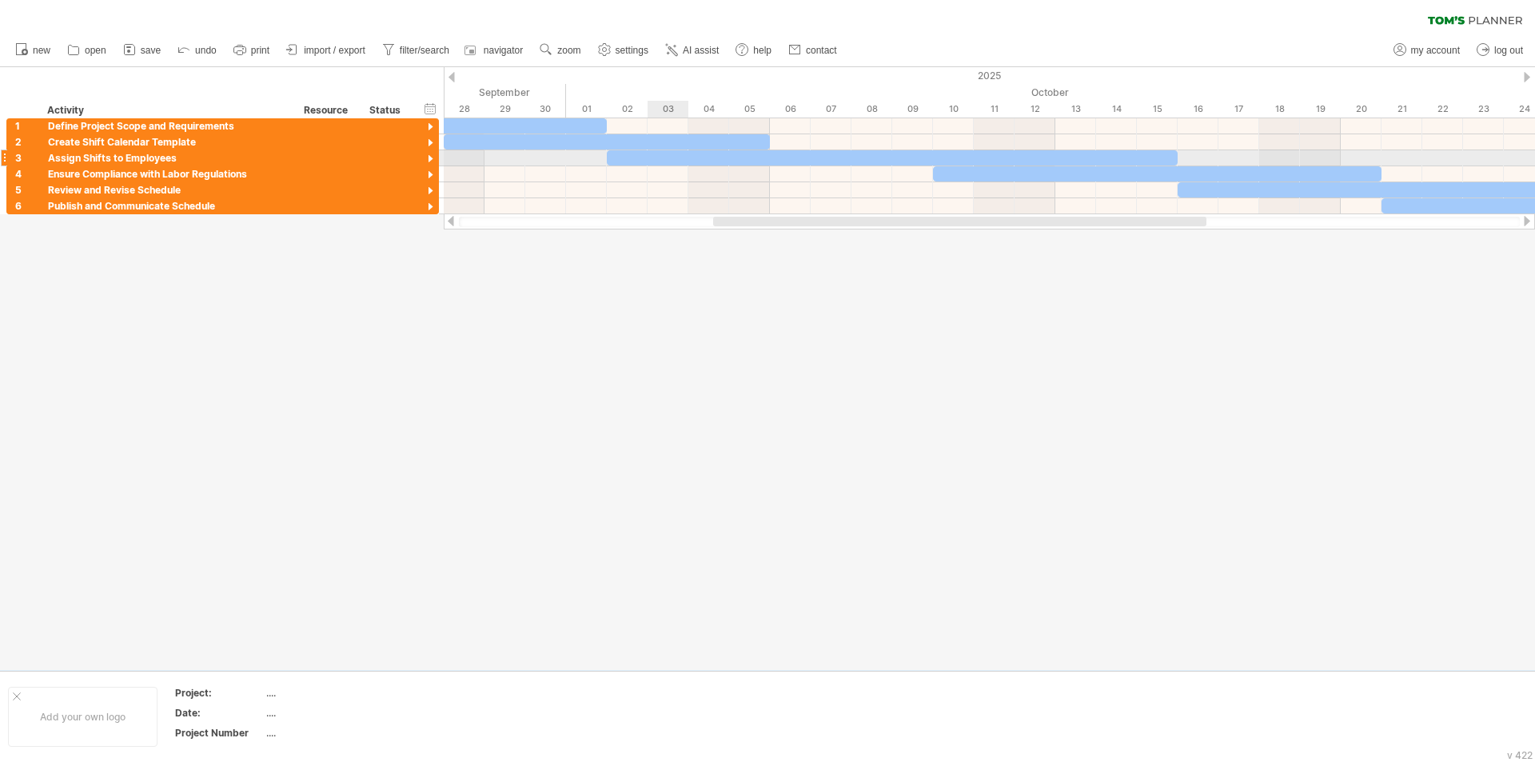
click at [672, 151] on div at bounding box center [892, 157] width 571 height 15
click at [673, 139] on div at bounding box center [607, 141] width 326 height 15
click at [674, 139] on div at bounding box center [607, 141] width 326 height 15
click at [683, 150] on div at bounding box center [892, 157] width 571 height 15
click at [684, 151] on div at bounding box center [892, 157] width 571 height 15
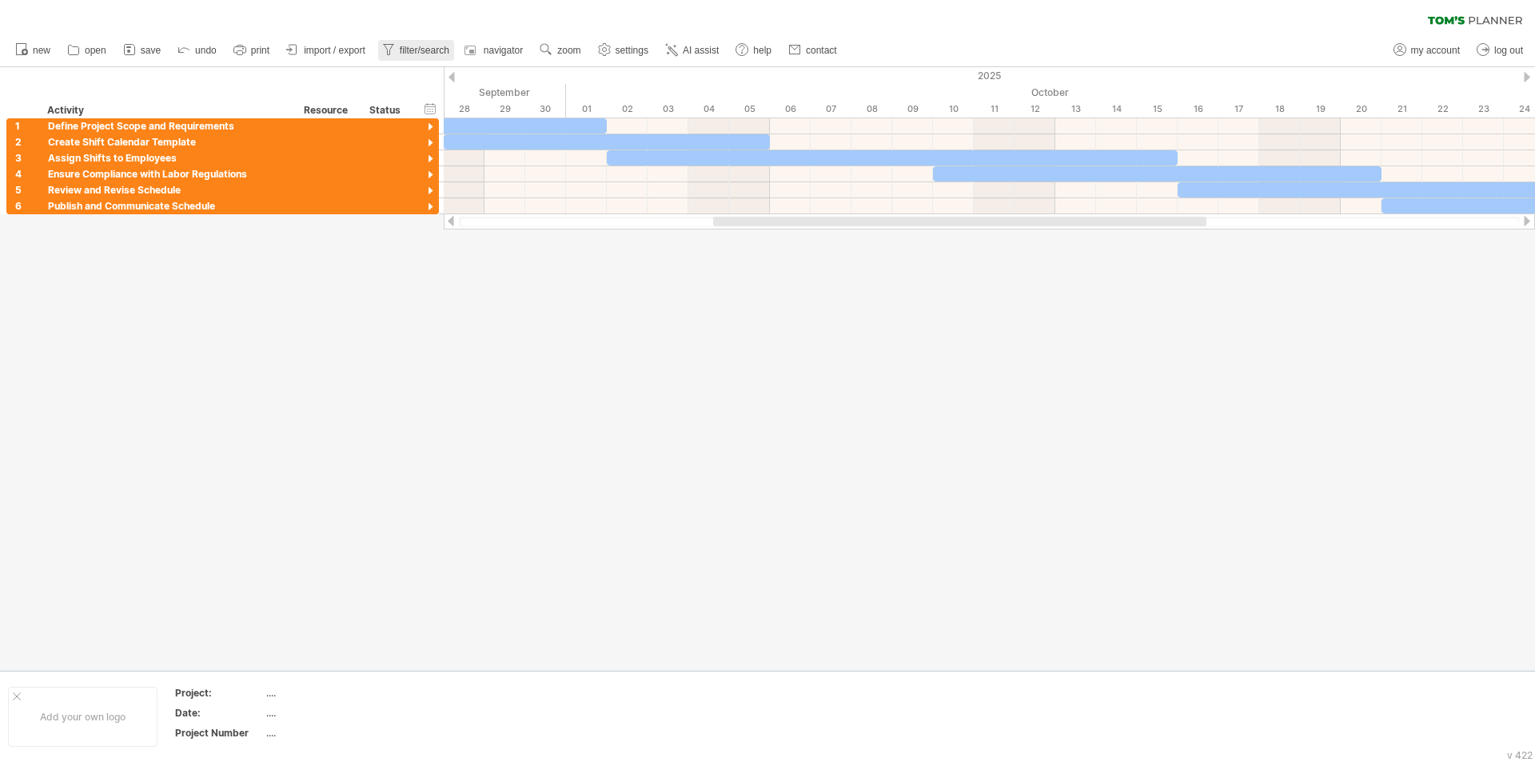
click at [389, 48] on icon at bounding box center [389, 50] width 16 height 16
type input "**********"
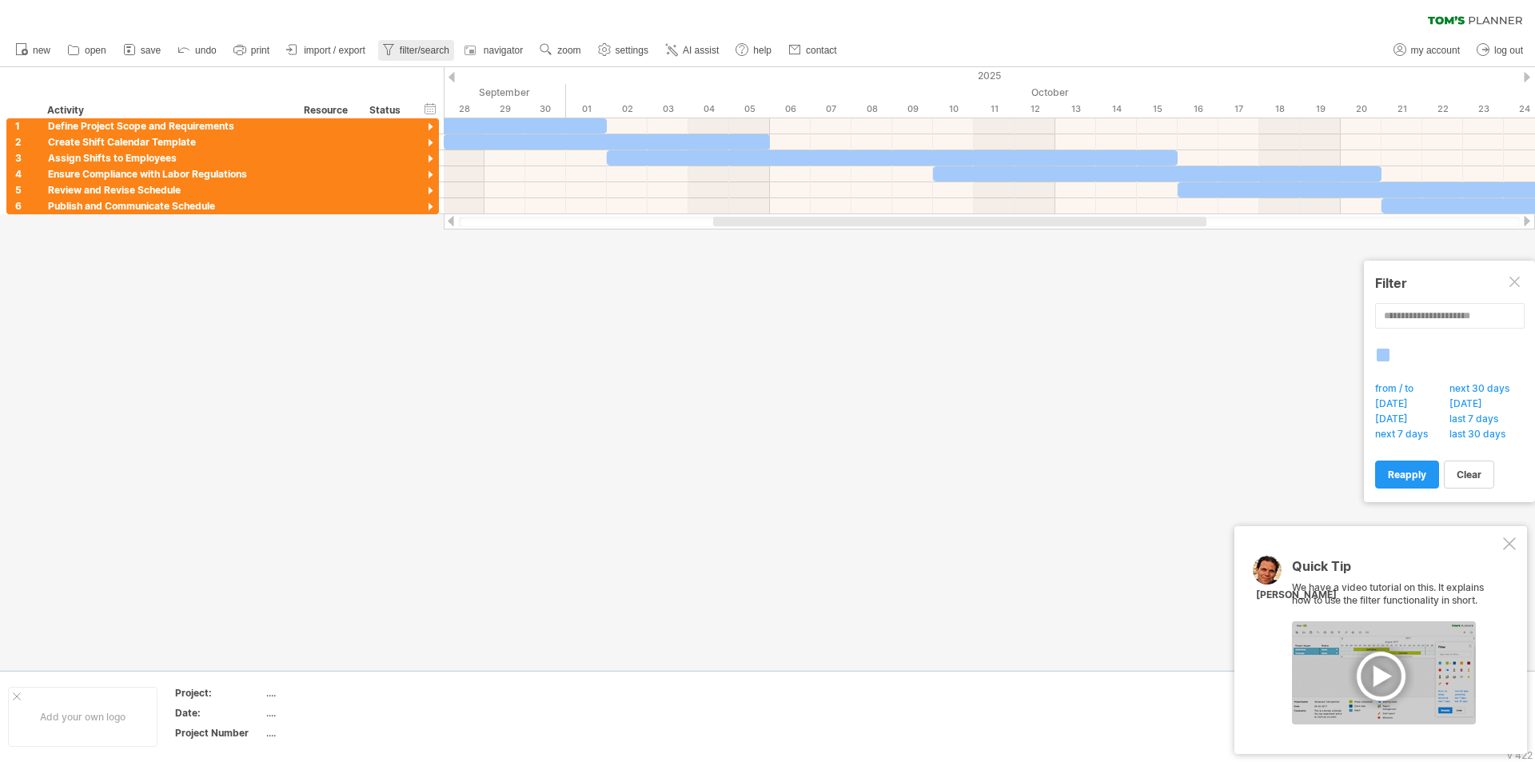
click at [398, 49] on link "filter/search" at bounding box center [416, 50] width 76 height 21
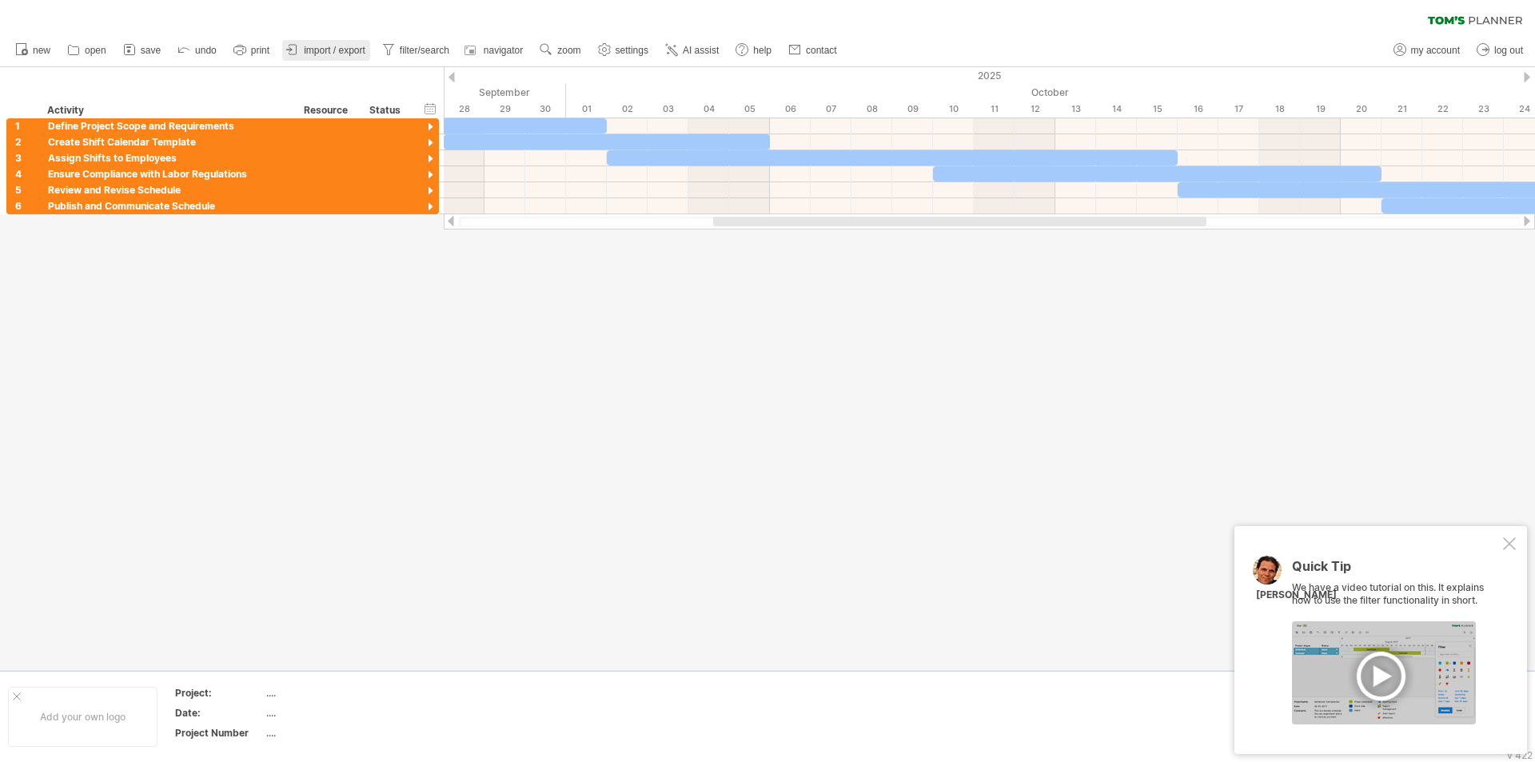
click at [323, 46] on link "import / export" at bounding box center [326, 50] width 88 height 21
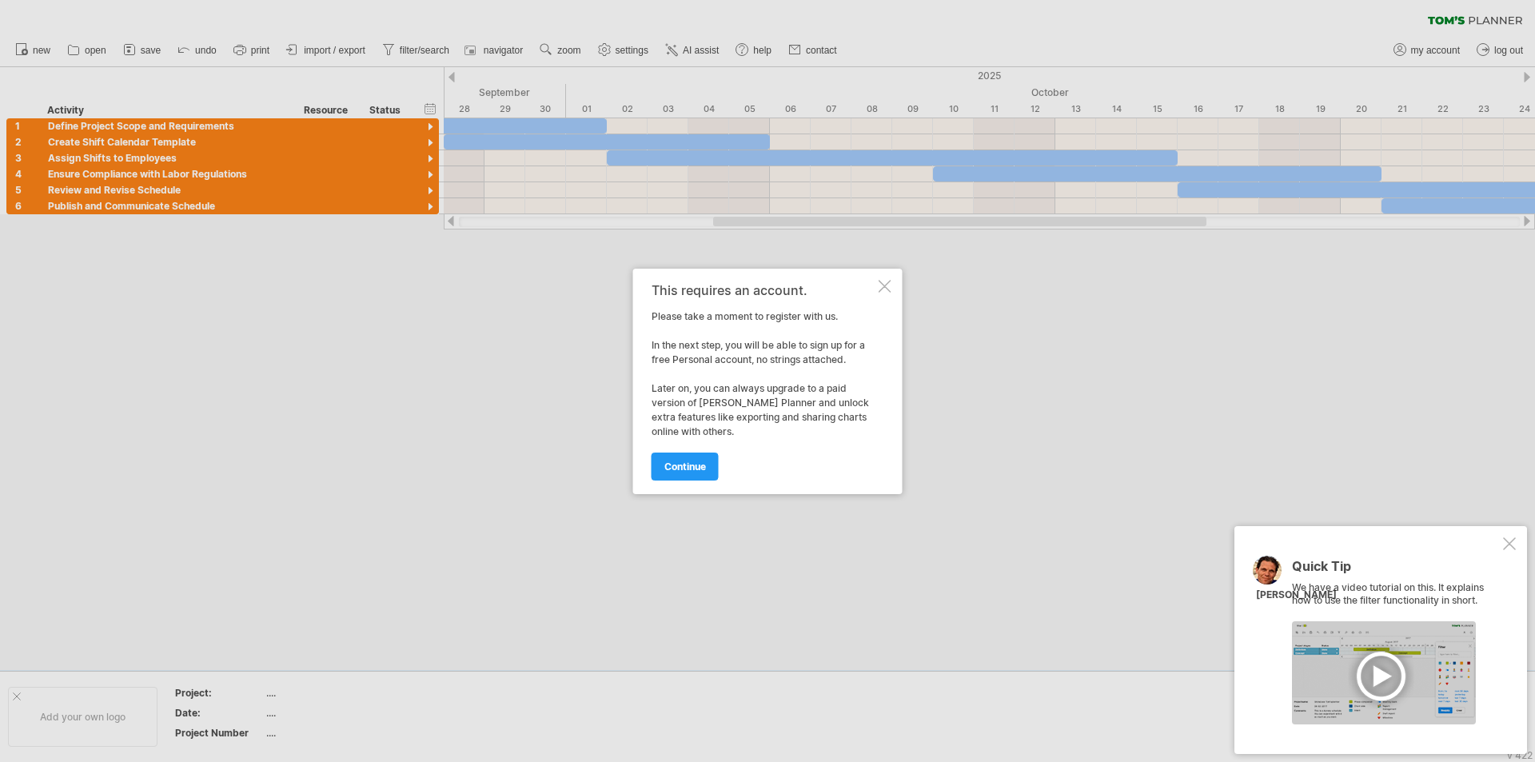
click at [888, 284] on div at bounding box center [885, 286] width 13 height 13
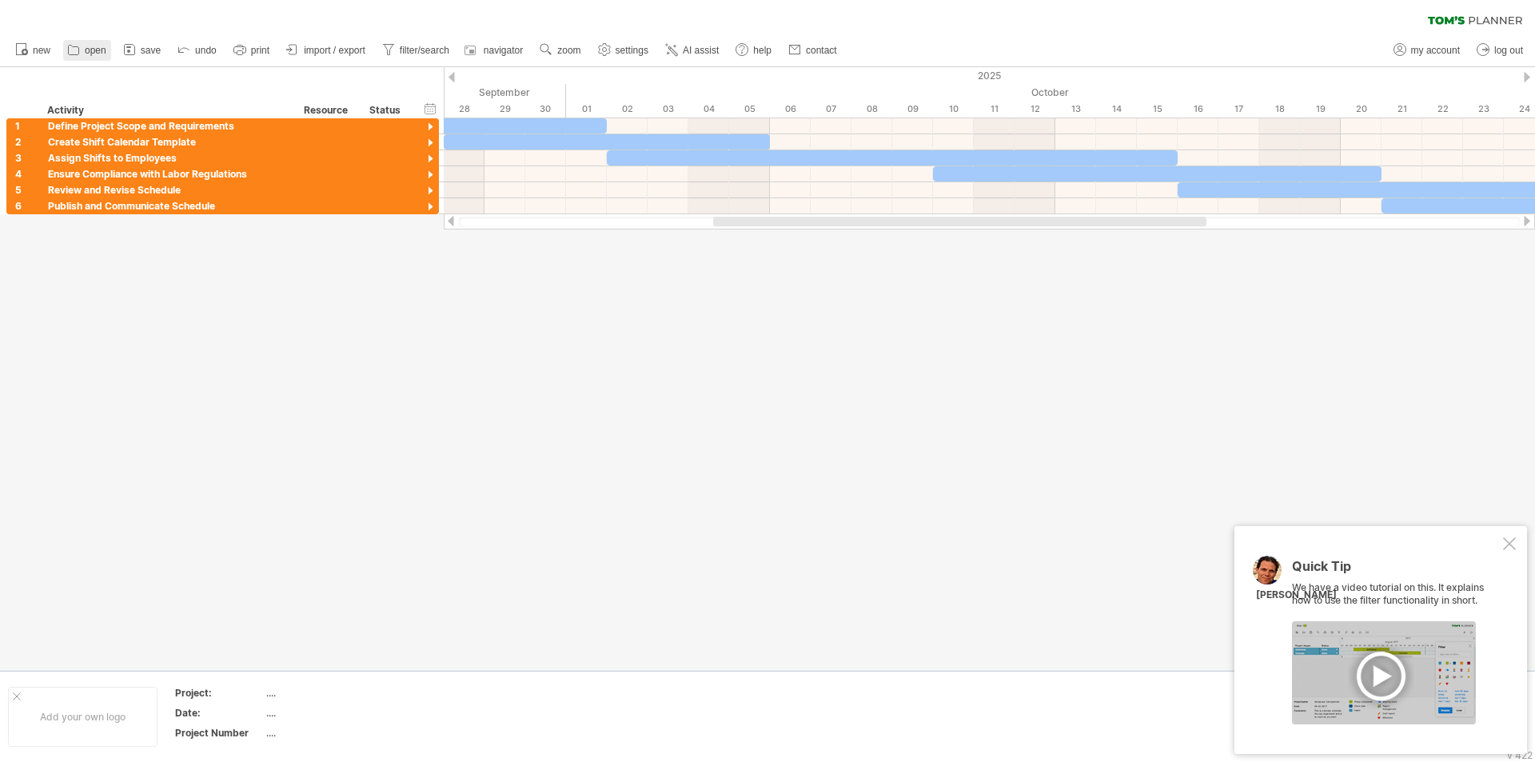
click at [96, 48] on span "open" at bounding box center [96, 50] width 22 height 11
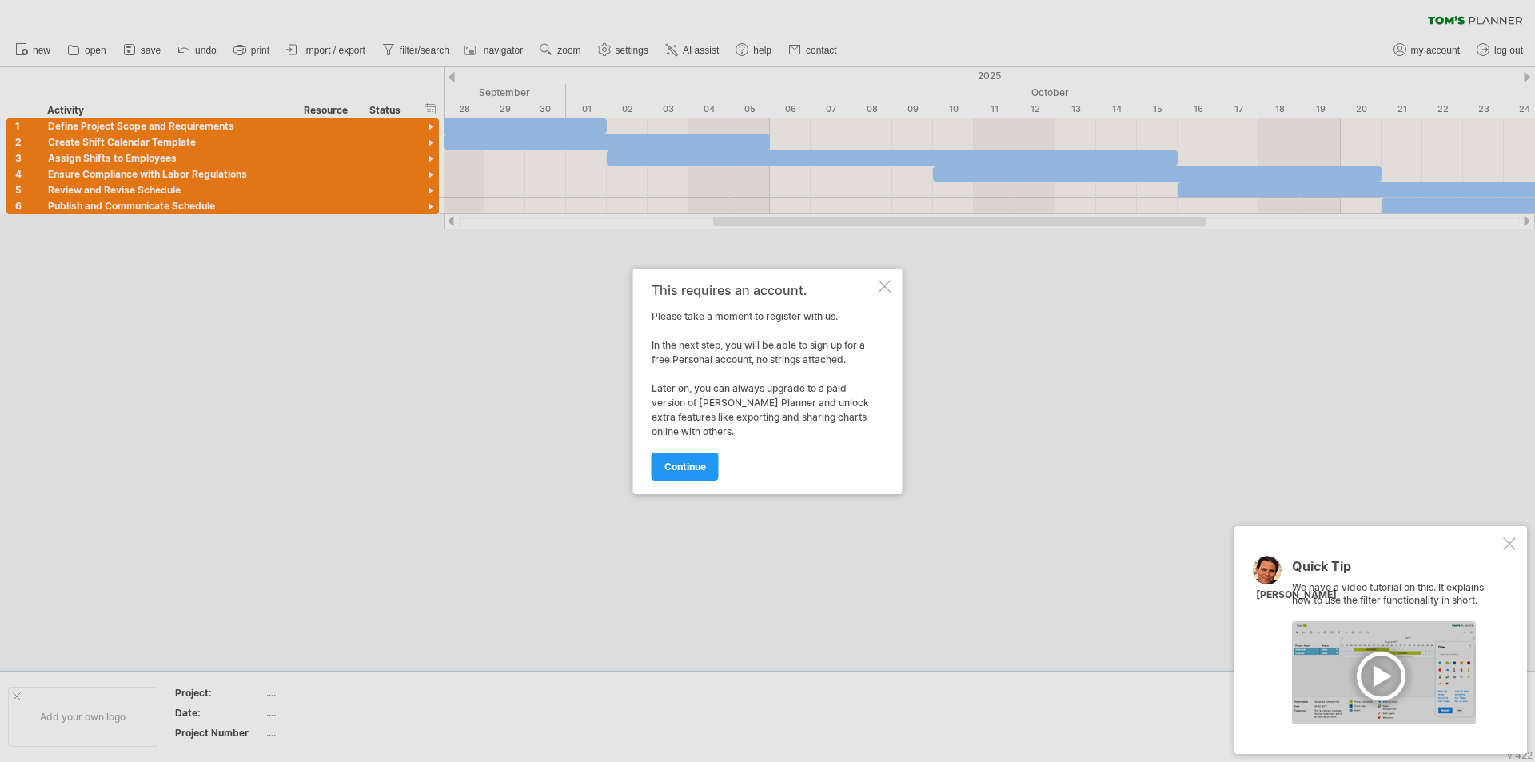
click at [887, 285] on div at bounding box center [885, 286] width 13 height 13
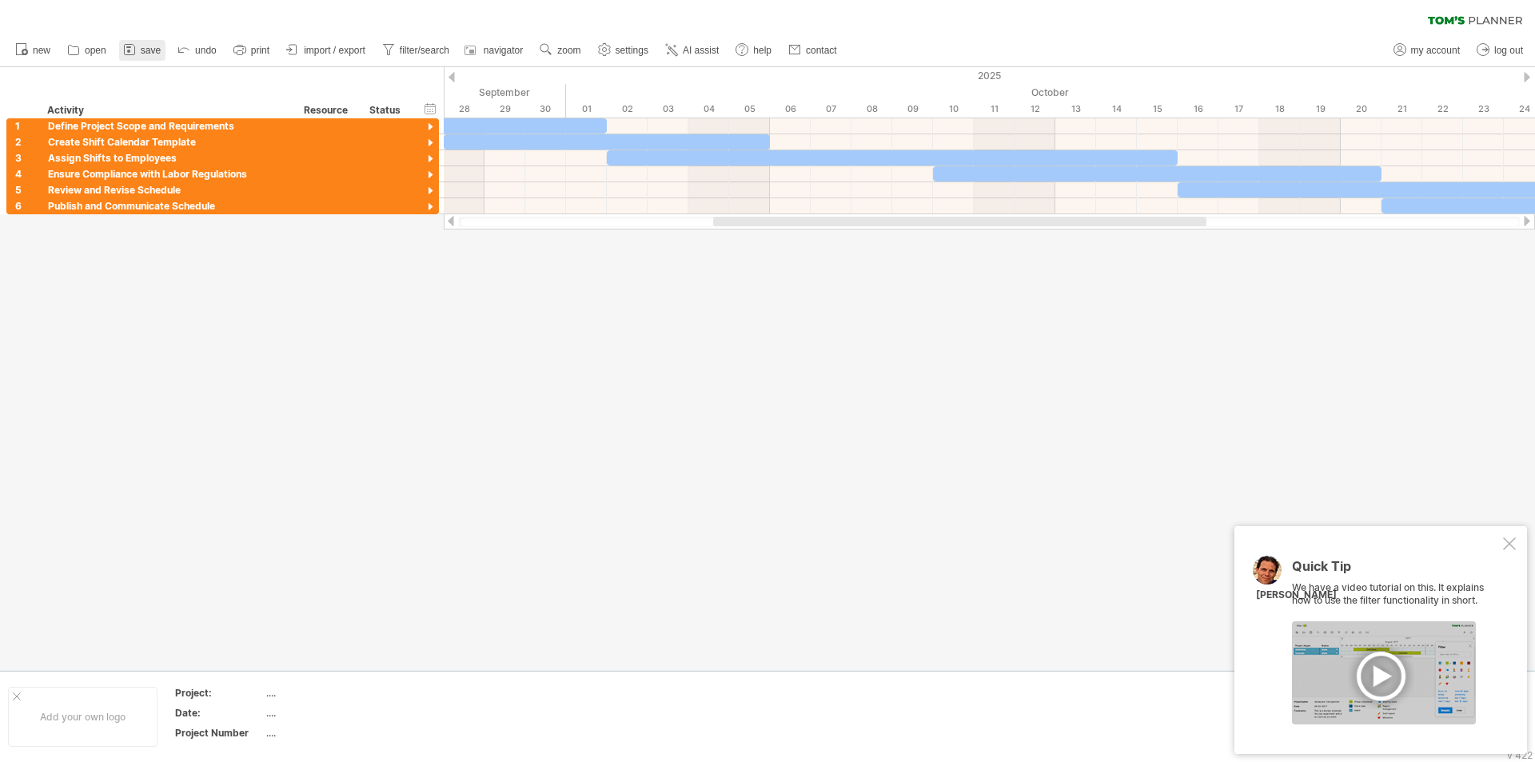
click at [149, 46] on span "save" at bounding box center [151, 50] width 20 height 11
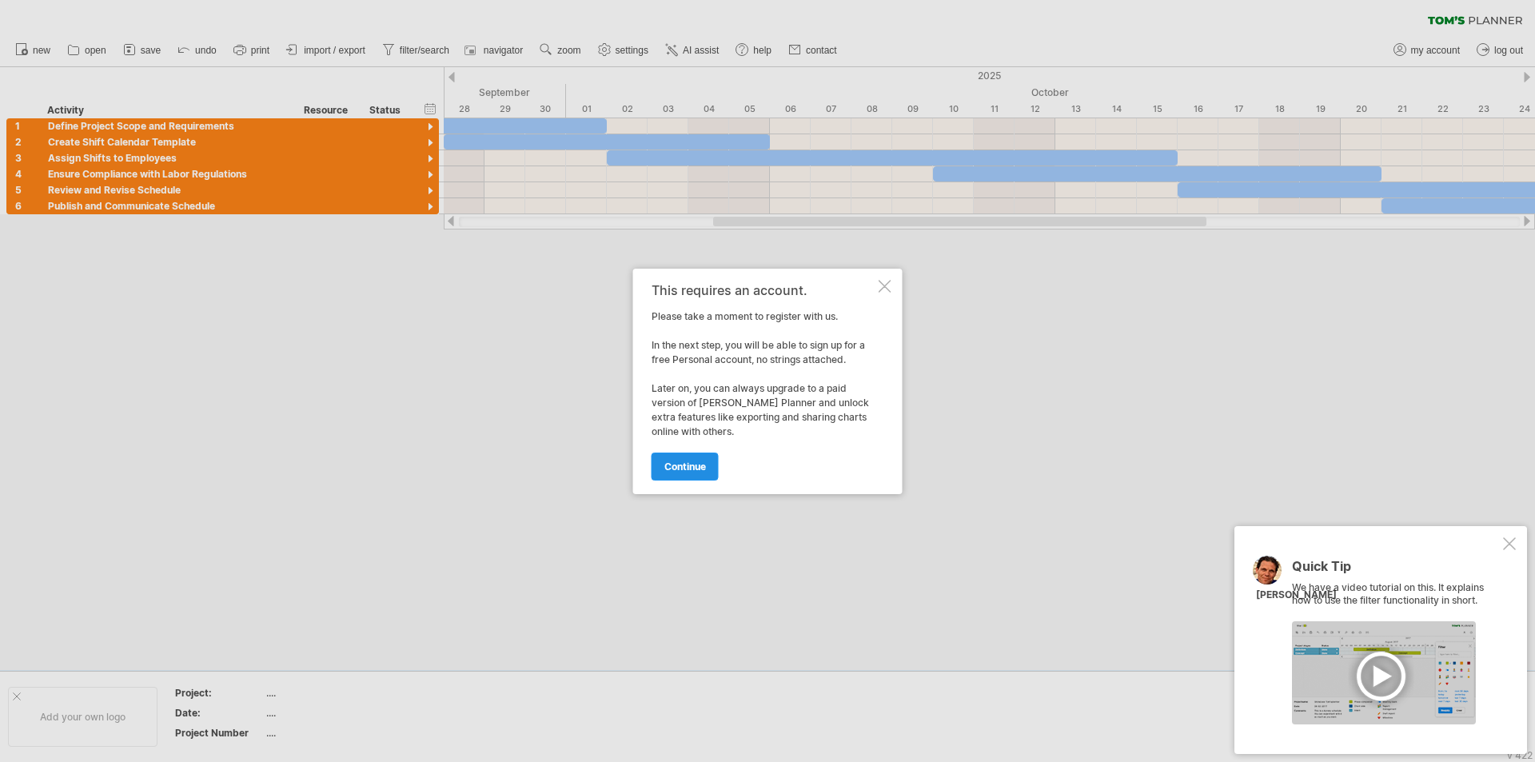
click at [708, 469] on link "continue" at bounding box center [685, 467] width 67 height 28
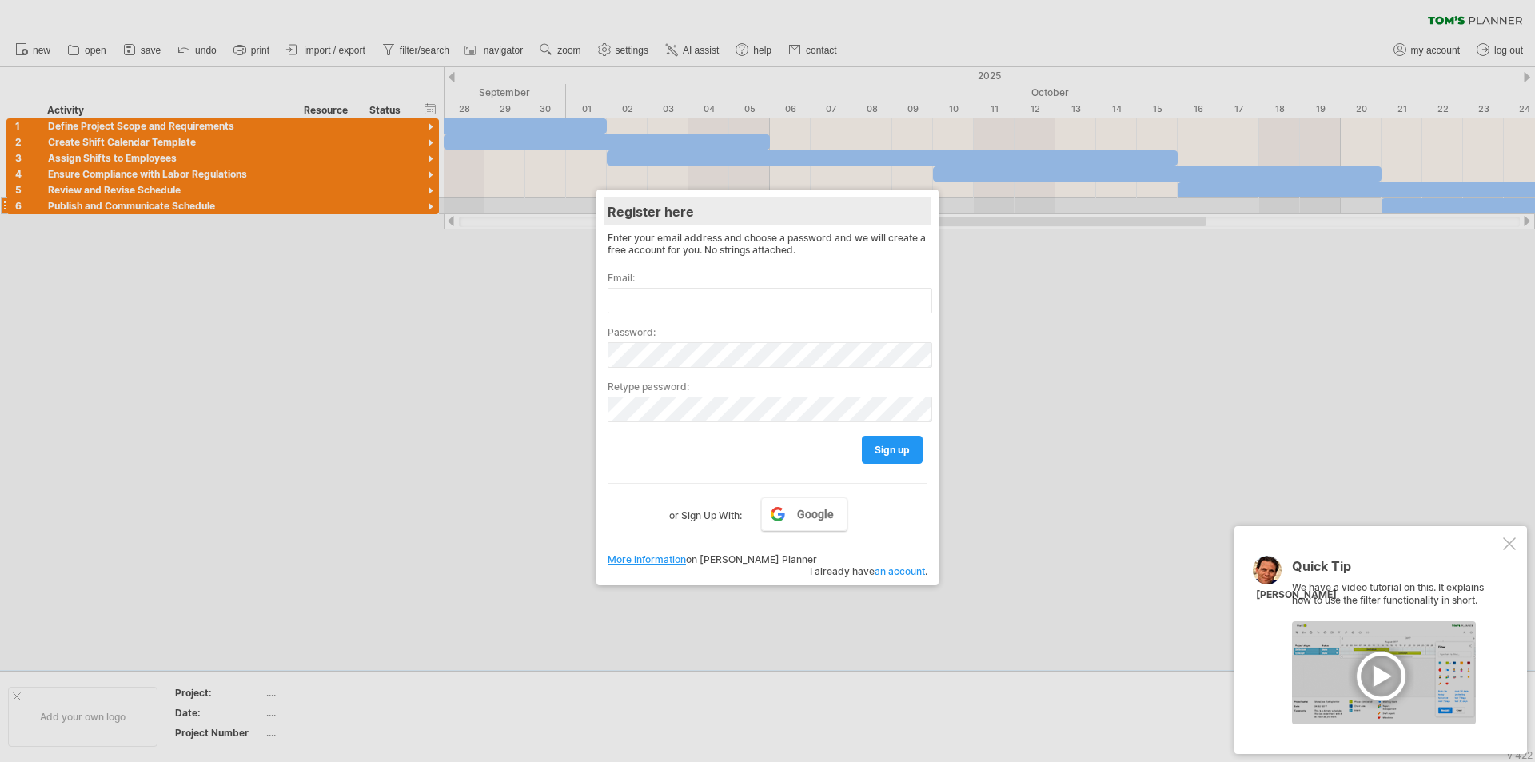
click at [912, 203] on div "Register here" at bounding box center [768, 211] width 320 height 29
click at [984, 308] on div at bounding box center [767, 381] width 1535 height 762
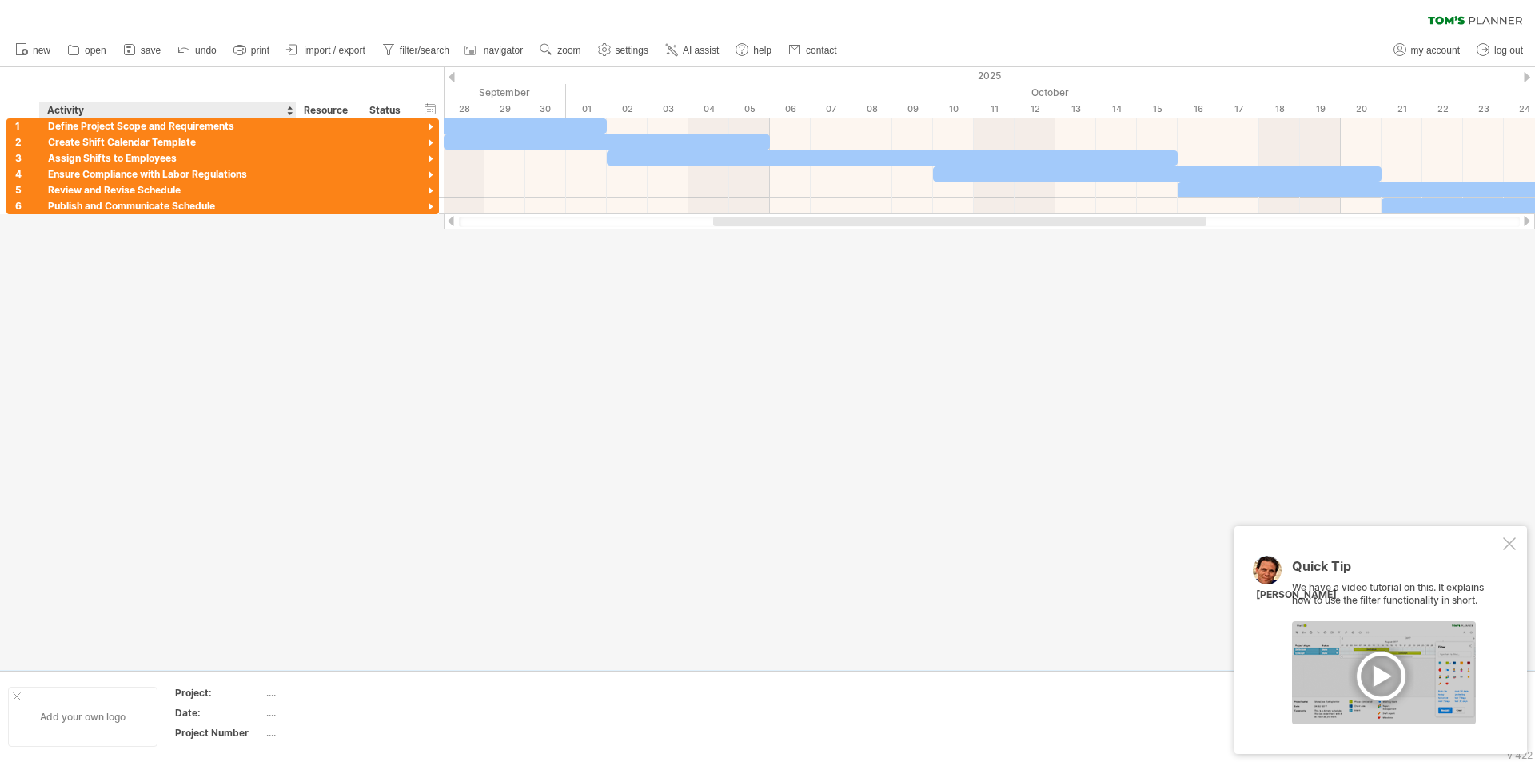
click at [130, 700] on div "Add your own logo" at bounding box center [83, 717] width 150 height 60
click at [1511, 550] on div "Quick Tip We have a video tutorial on this. It explains how to use the filter f…" at bounding box center [1381, 640] width 293 height 228
click at [1508, 545] on div at bounding box center [1509, 543] width 13 height 13
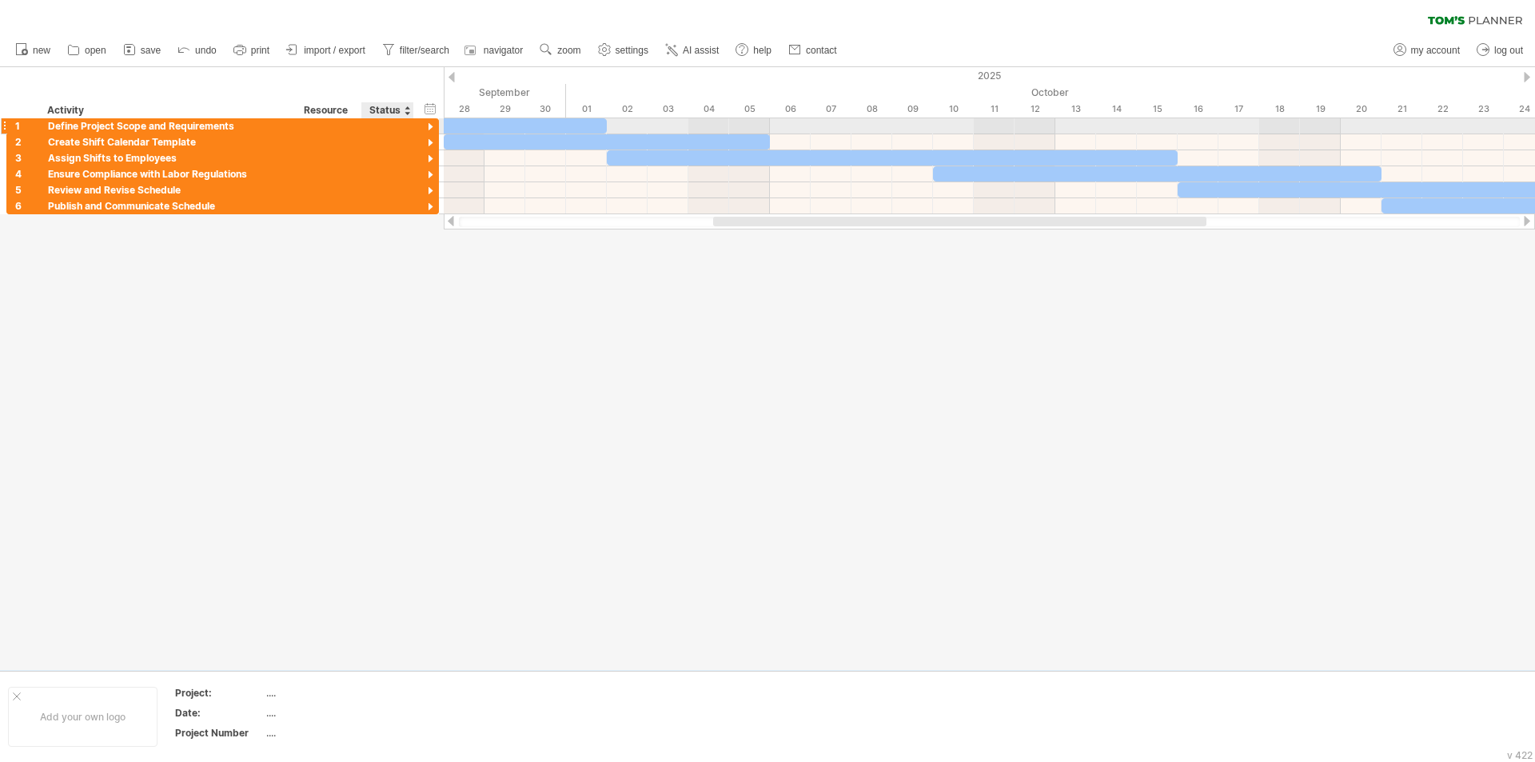
click at [426, 127] on div at bounding box center [430, 127] width 15 height 15
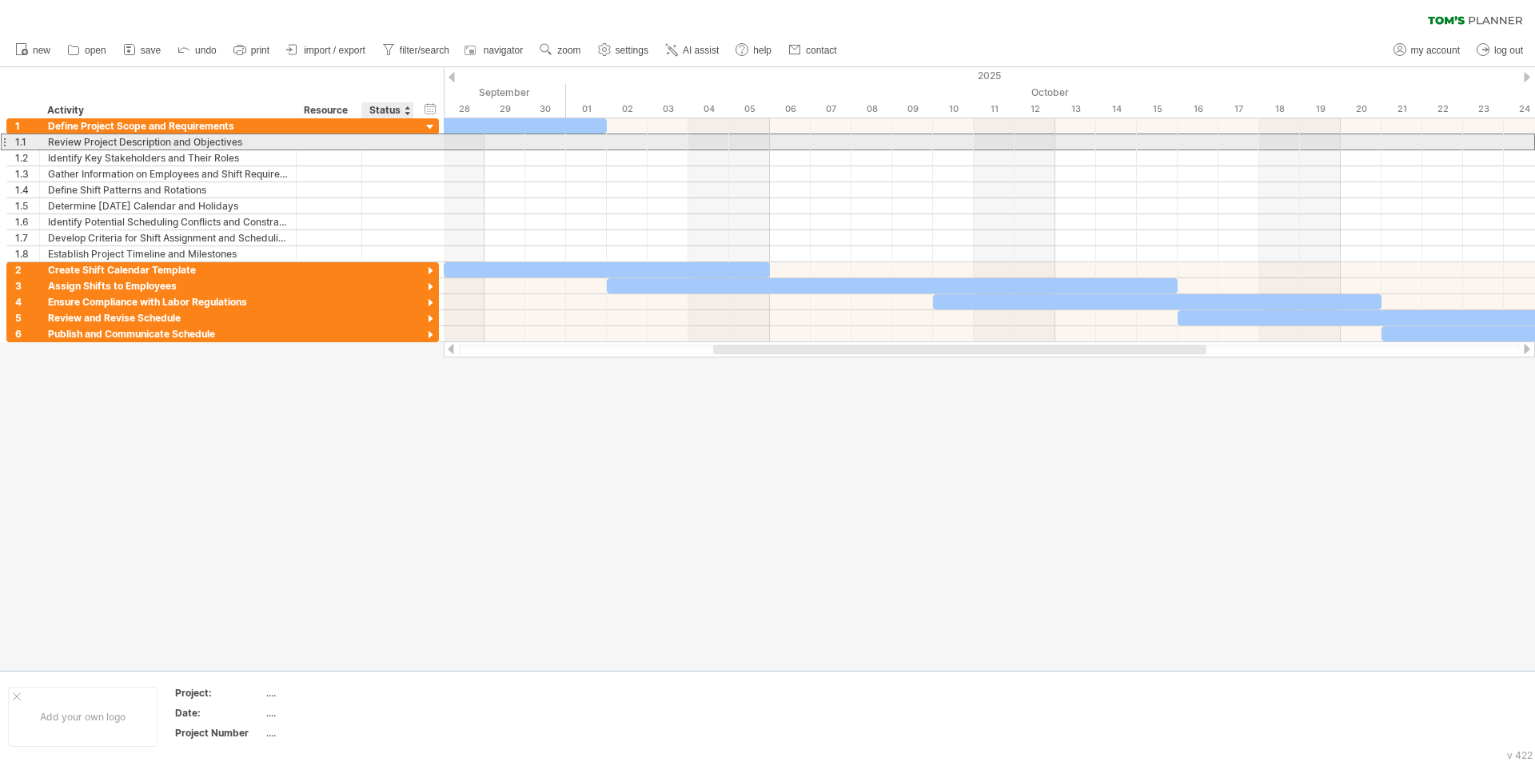
click at [405, 139] on div at bounding box center [387, 141] width 35 height 15
click at [404, 139] on input "text" at bounding box center [387, 141] width 35 height 15
drag, startPoint x: 404, startPoint y: 141, endPoint x: 408, endPoint y: 154, distance: 14.2
click at [404, 145] on input "text" at bounding box center [387, 141] width 35 height 15
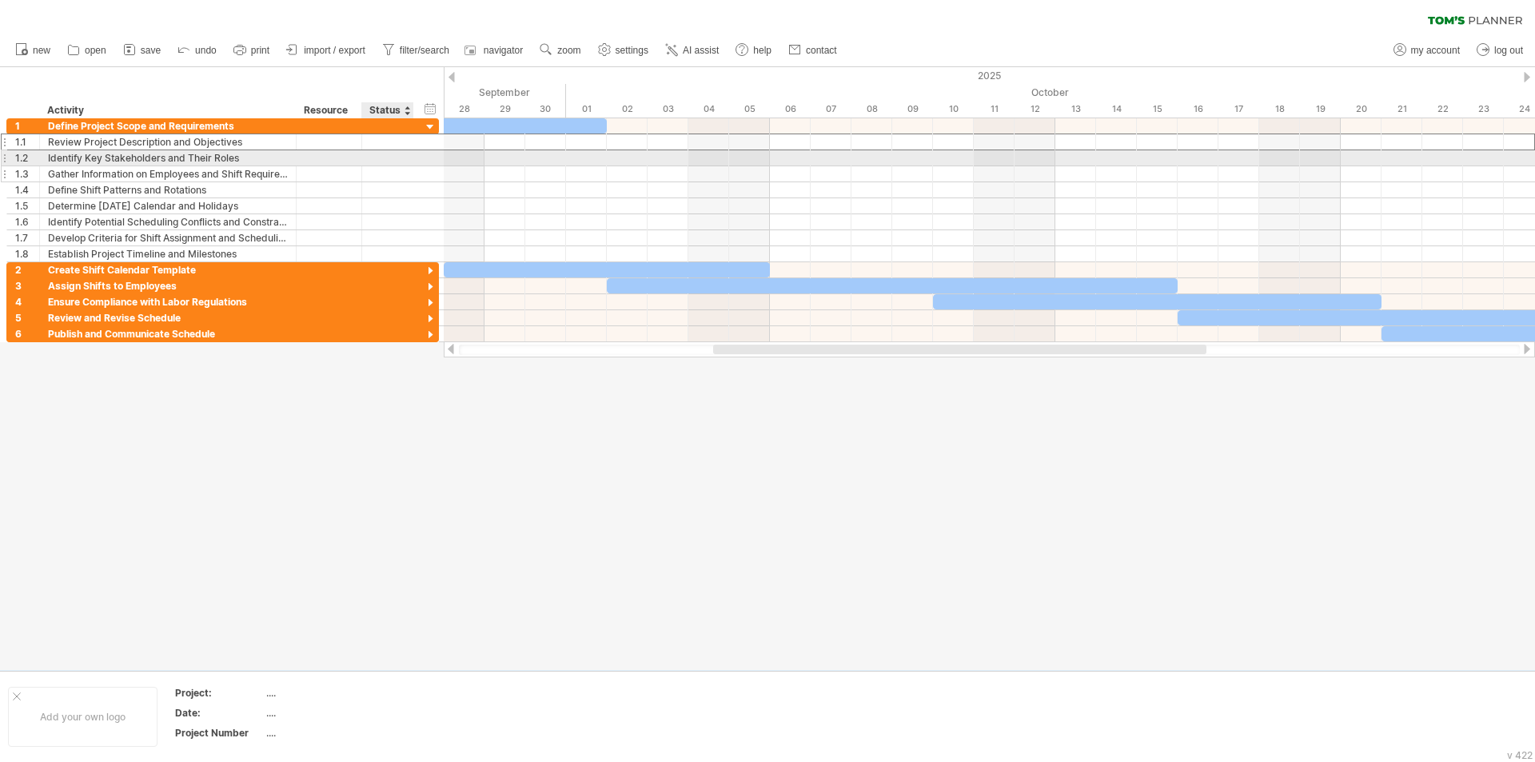
click at [412, 170] on div at bounding box center [412, 174] width 8 height 16
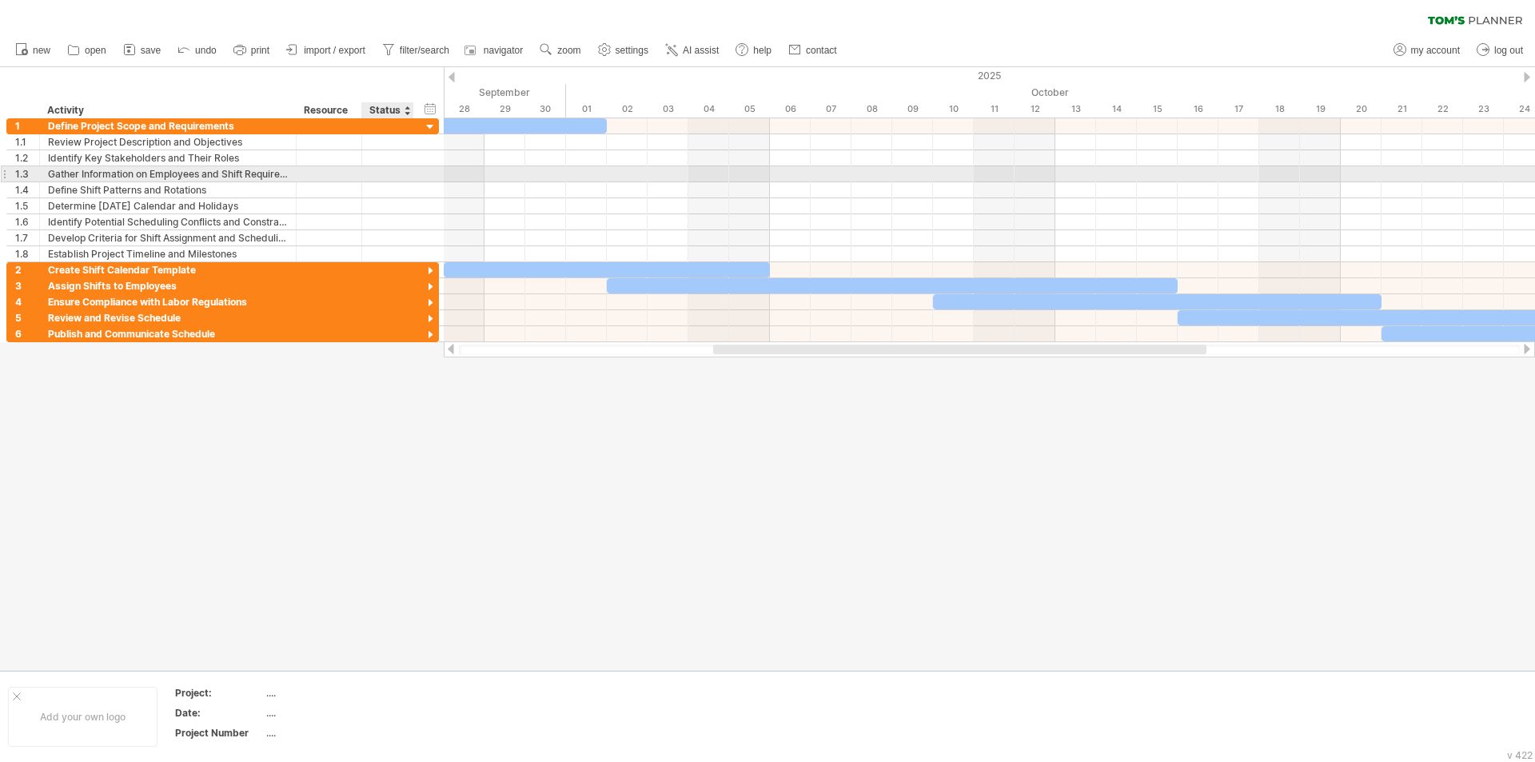
click at [386, 180] on div at bounding box center [387, 173] width 35 height 15
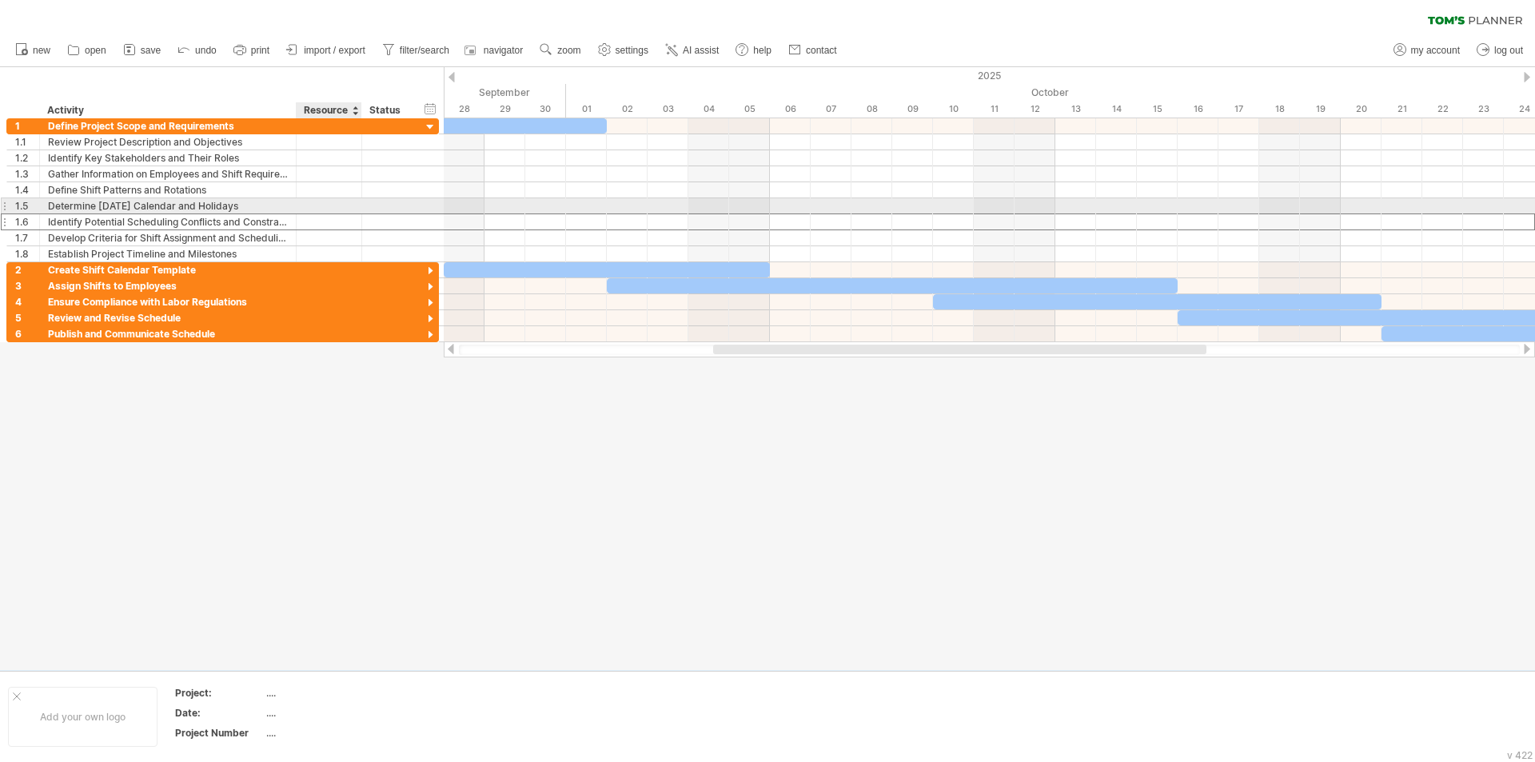
click at [363, 214] on div at bounding box center [388, 221] width 52 height 15
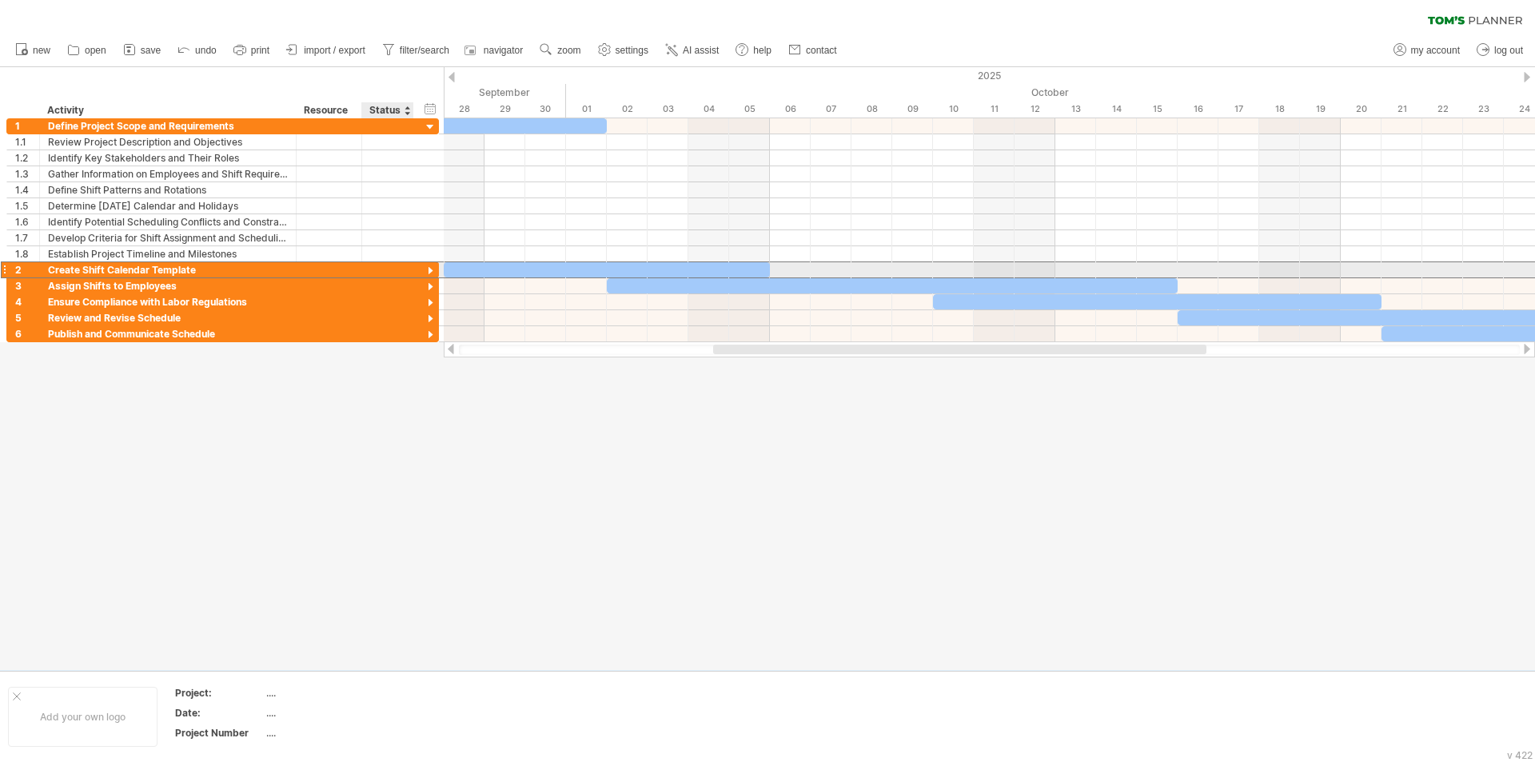
click at [386, 267] on div at bounding box center [387, 269] width 35 height 15
click at [421, 270] on div "**********" at bounding box center [222, 269] width 433 height 17
click at [429, 269] on div at bounding box center [430, 271] width 15 height 15
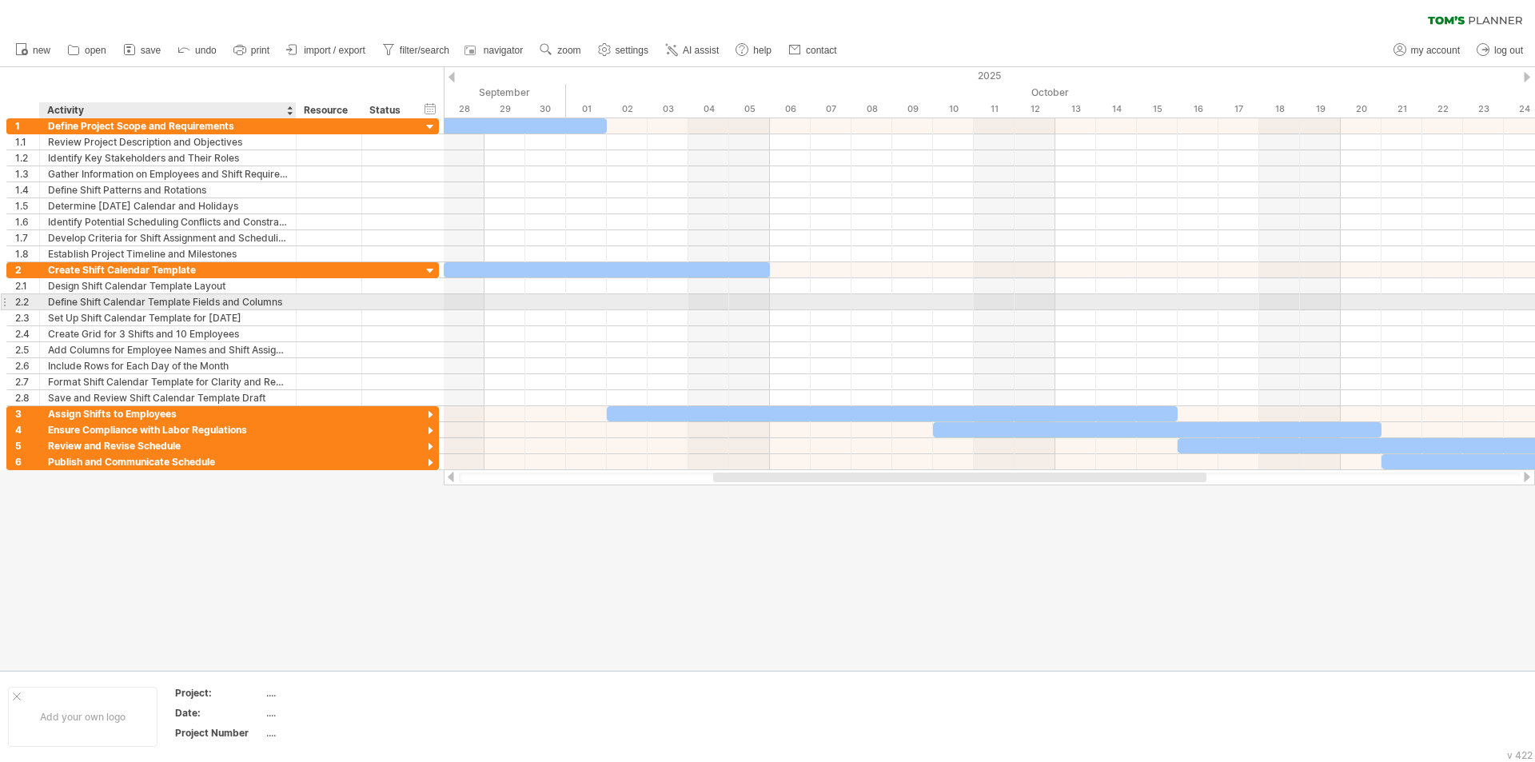
click at [260, 305] on div "Define Shift Calendar Template Fields and Columns" at bounding box center [168, 301] width 240 height 15
click at [260, 305] on input "**********" at bounding box center [168, 301] width 240 height 15
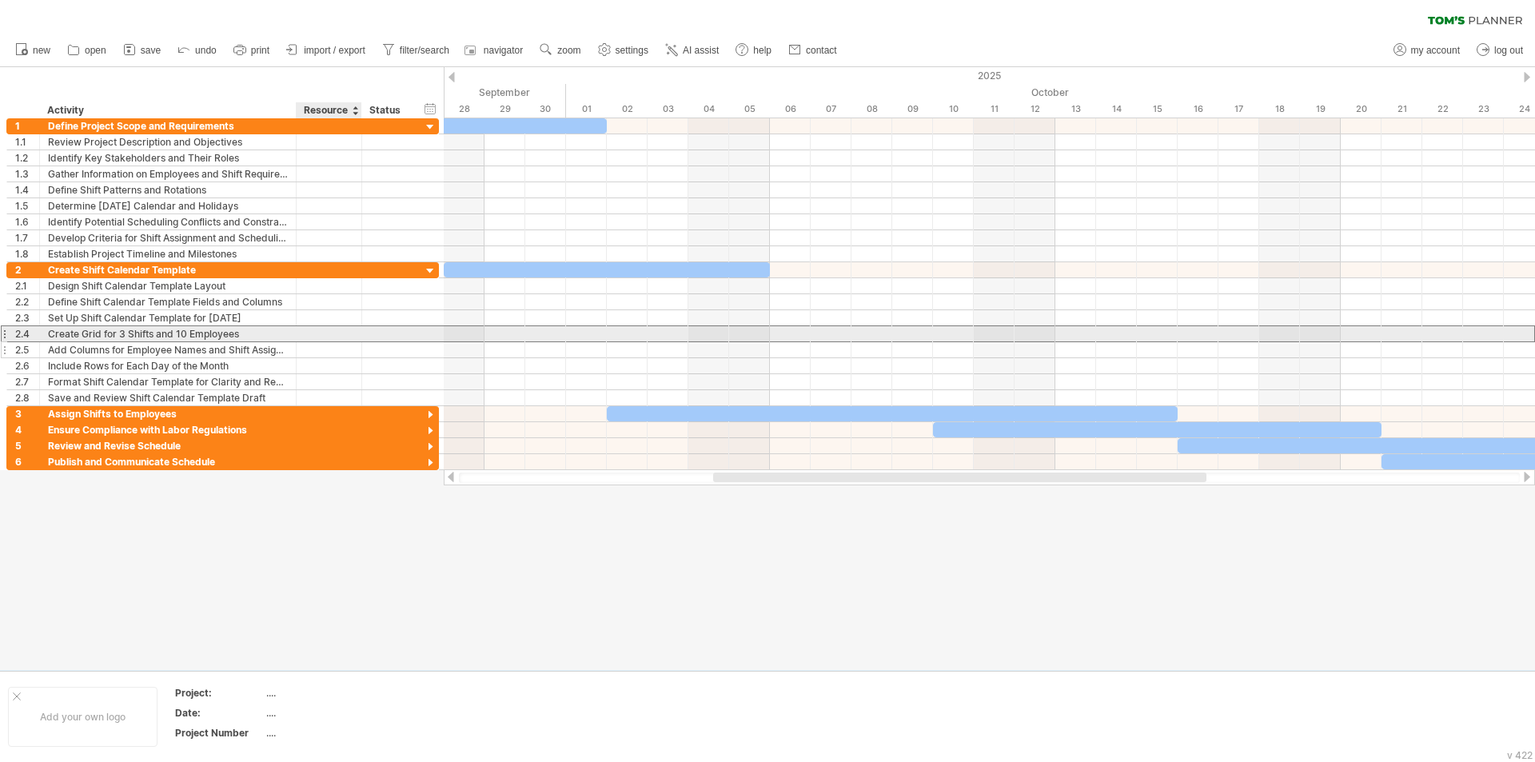
drag, startPoint x: 370, startPoint y: 330, endPoint x: 383, endPoint y: 344, distance: 18.7
click at [377, 330] on div at bounding box center [388, 333] width 52 height 15
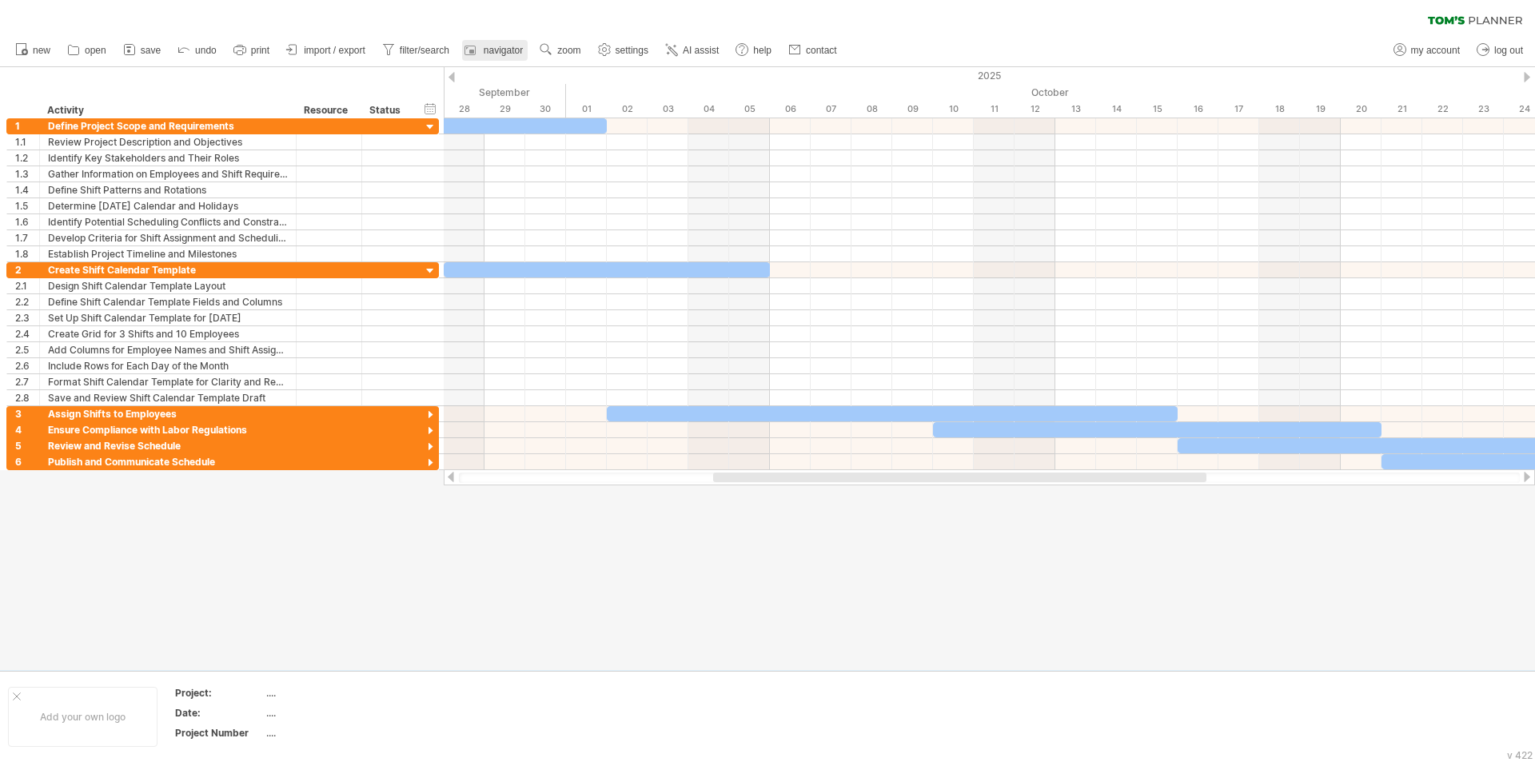
click at [488, 41] on link "navigator" at bounding box center [495, 50] width 66 height 21
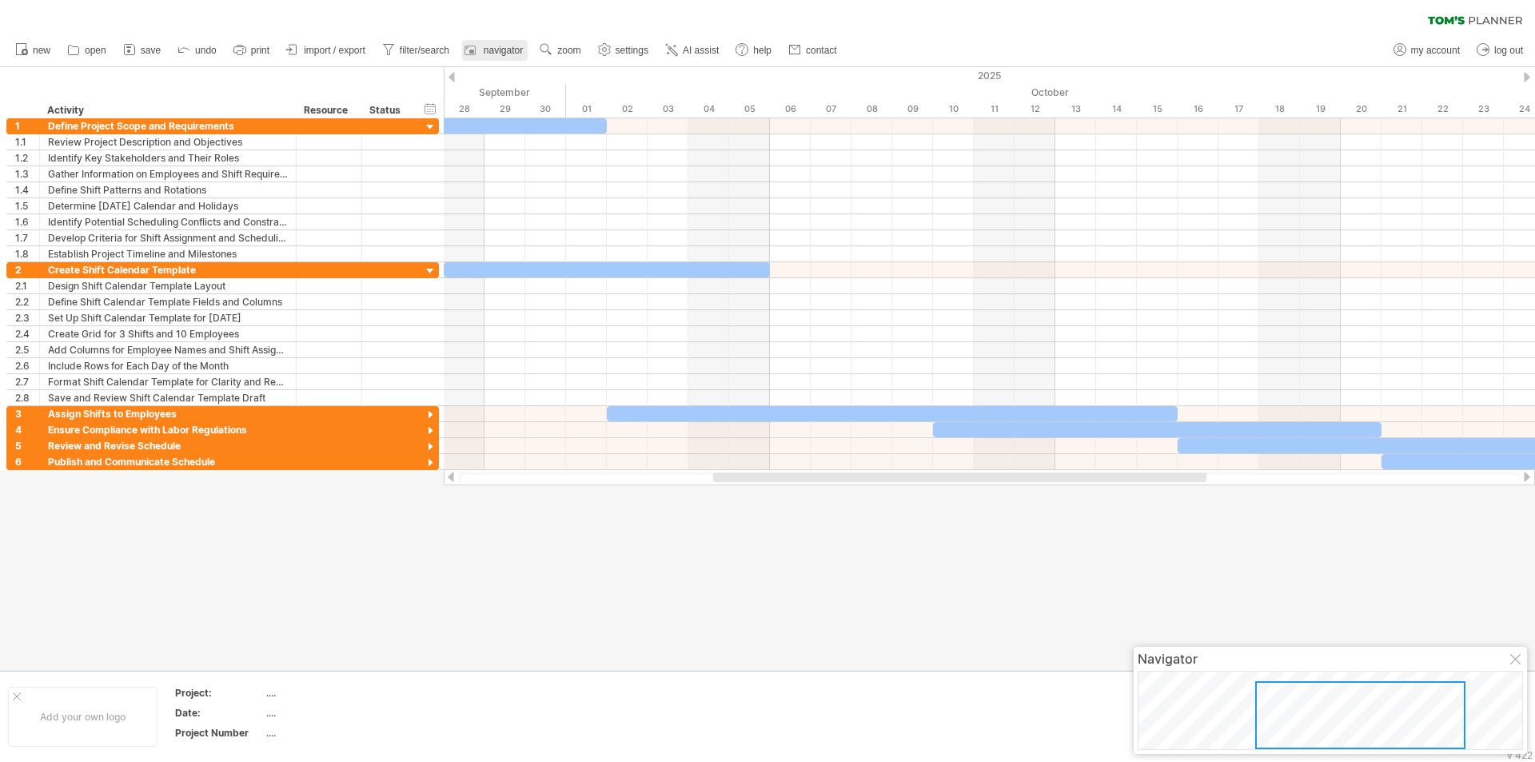
click at [501, 47] on span "navigator" at bounding box center [503, 50] width 39 height 11
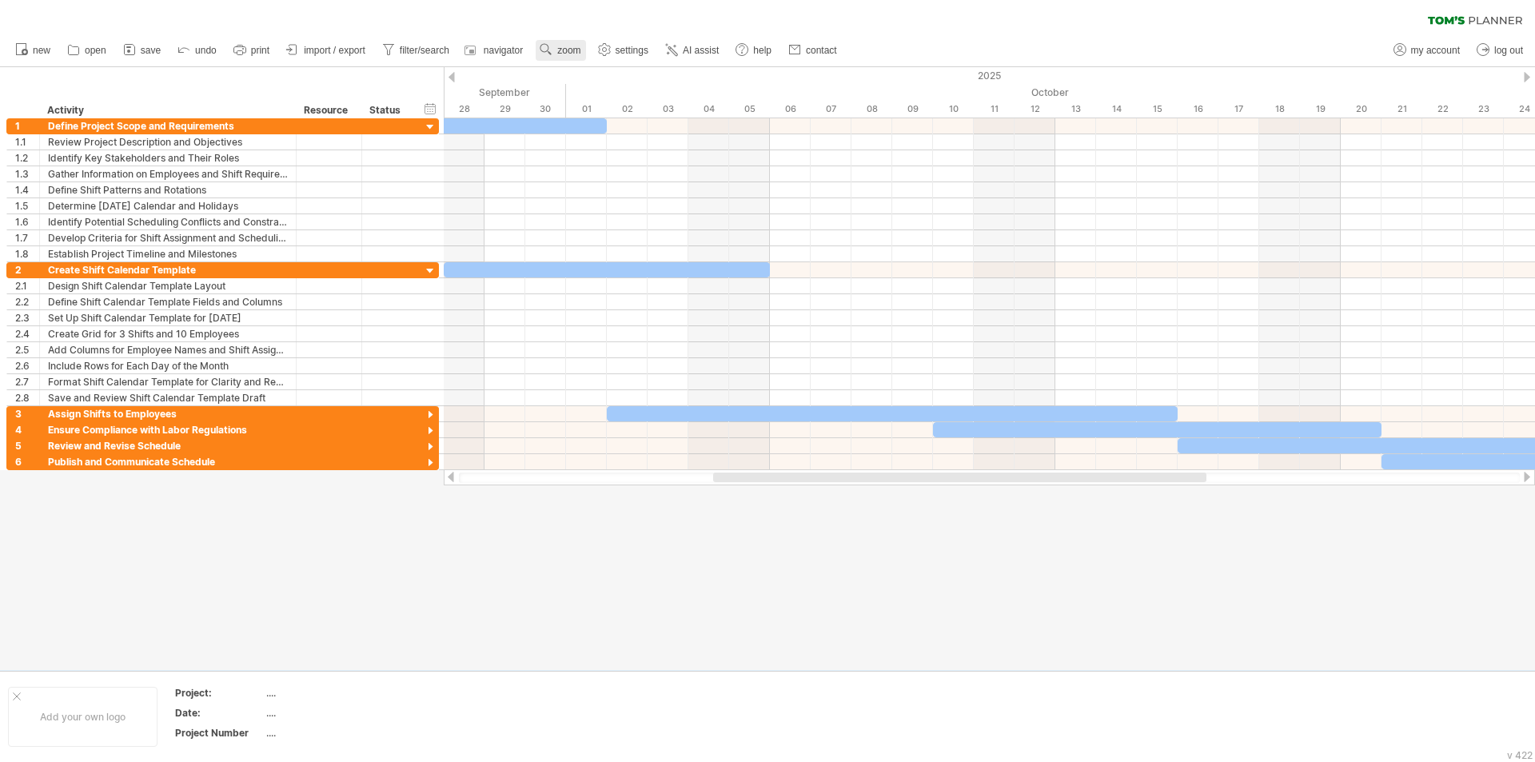
click at [573, 47] on span "zoom" at bounding box center [568, 50] width 23 height 11
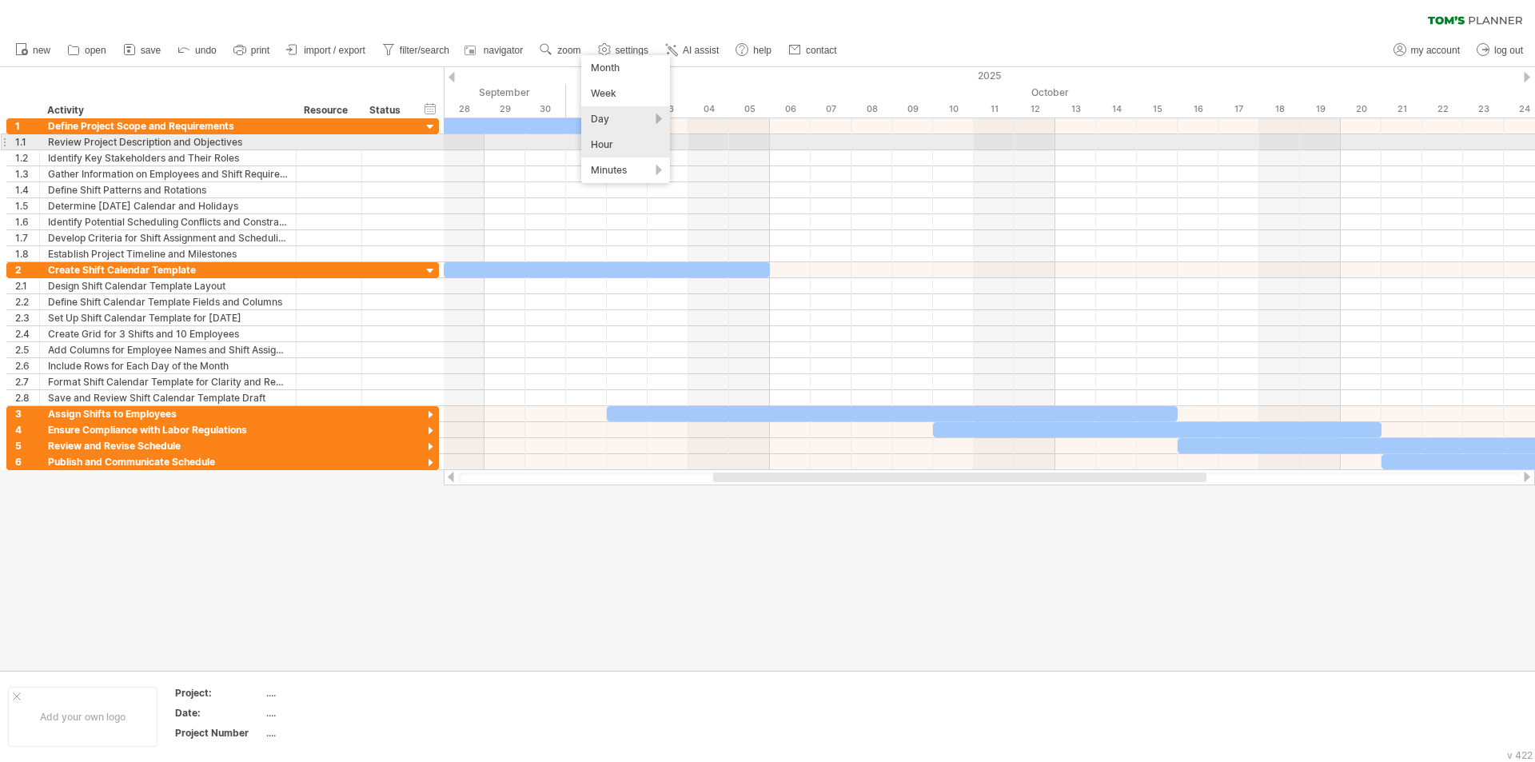
click at [632, 138] on div "Hour" at bounding box center [625, 145] width 89 height 26
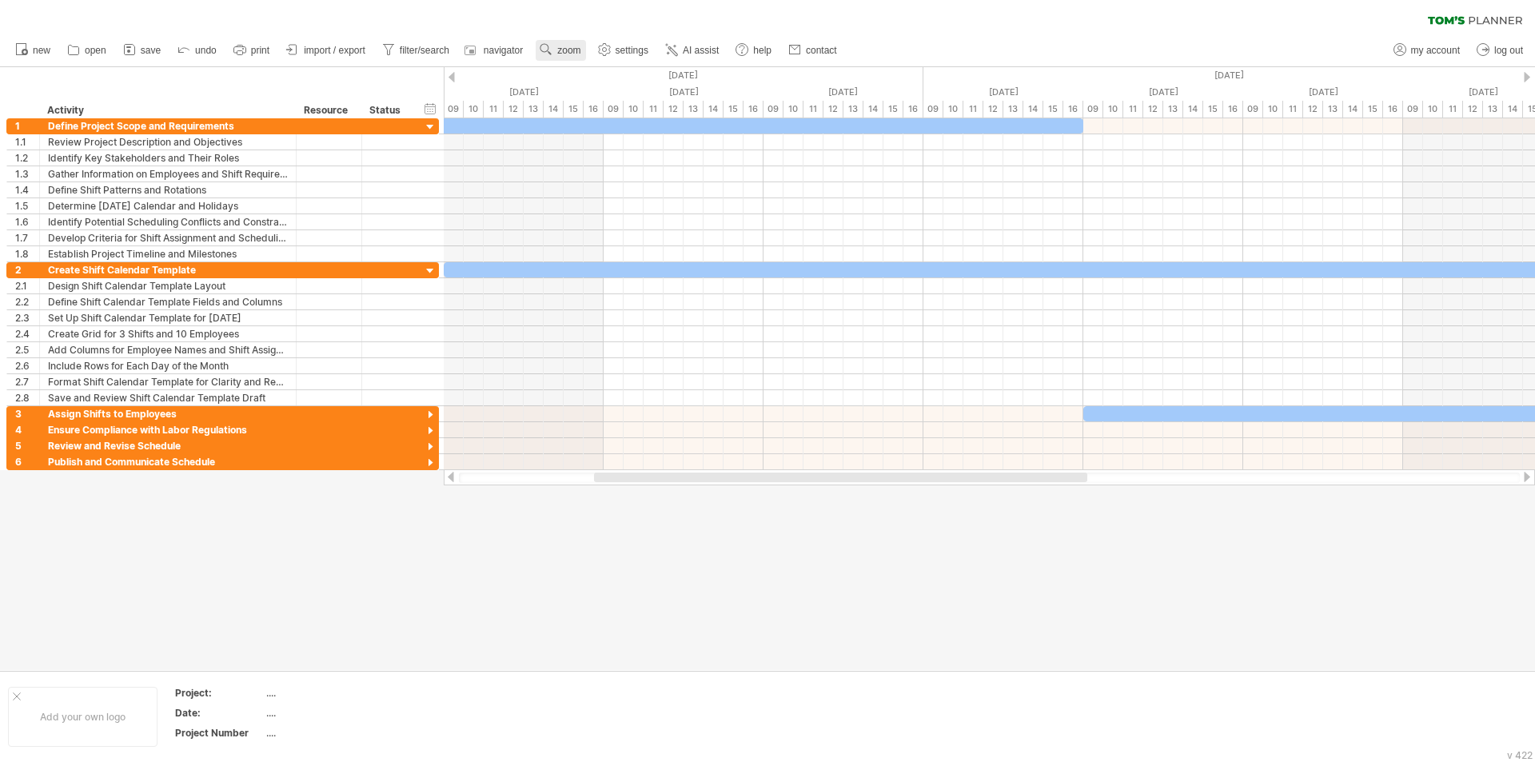
click at [557, 43] on link "zoom" at bounding box center [561, 50] width 50 height 21
click at [607, 117] on div "Day" at bounding box center [609, 115] width 89 height 26
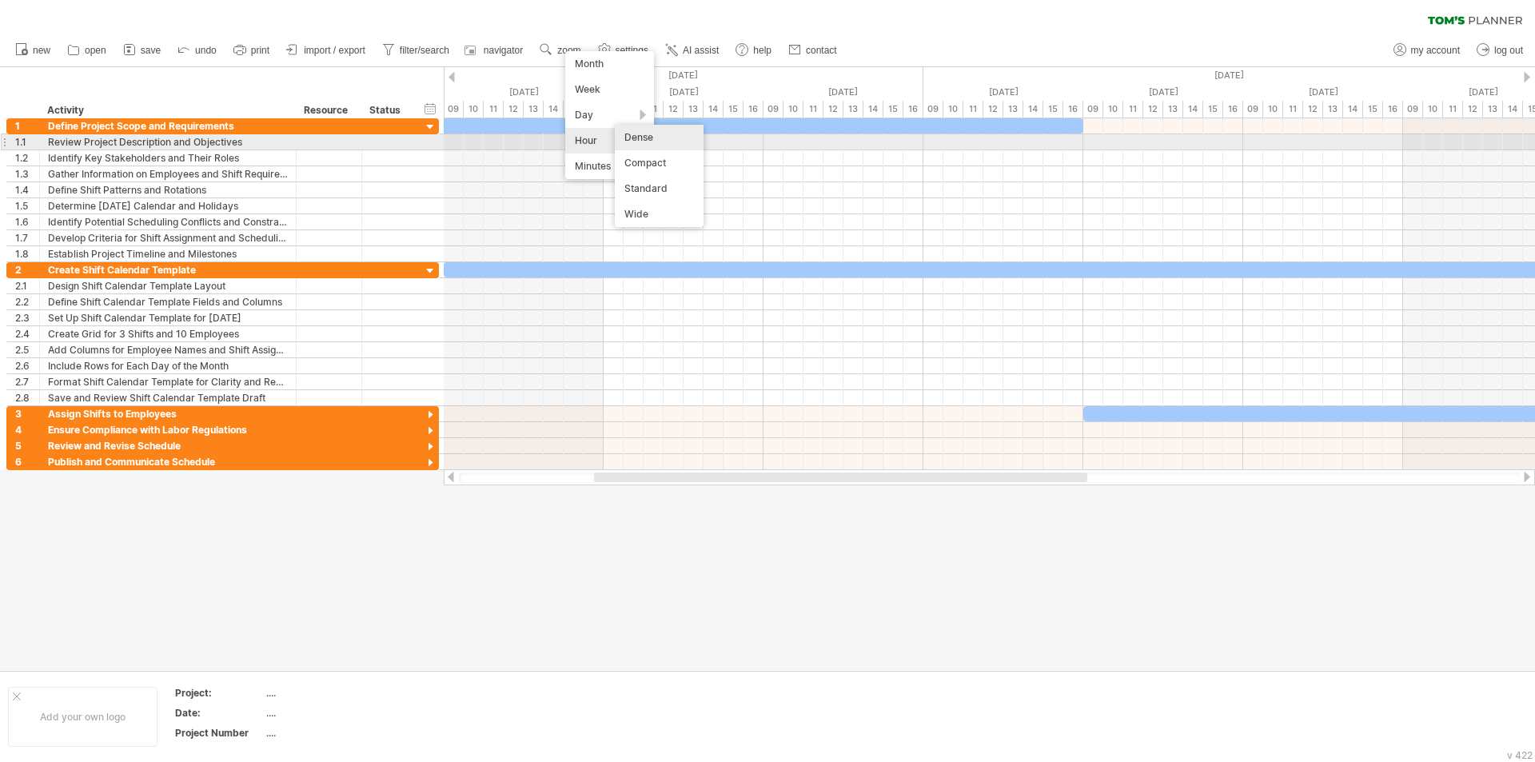
click at [641, 137] on div "Dense" at bounding box center [659, 138] width 89 height 26
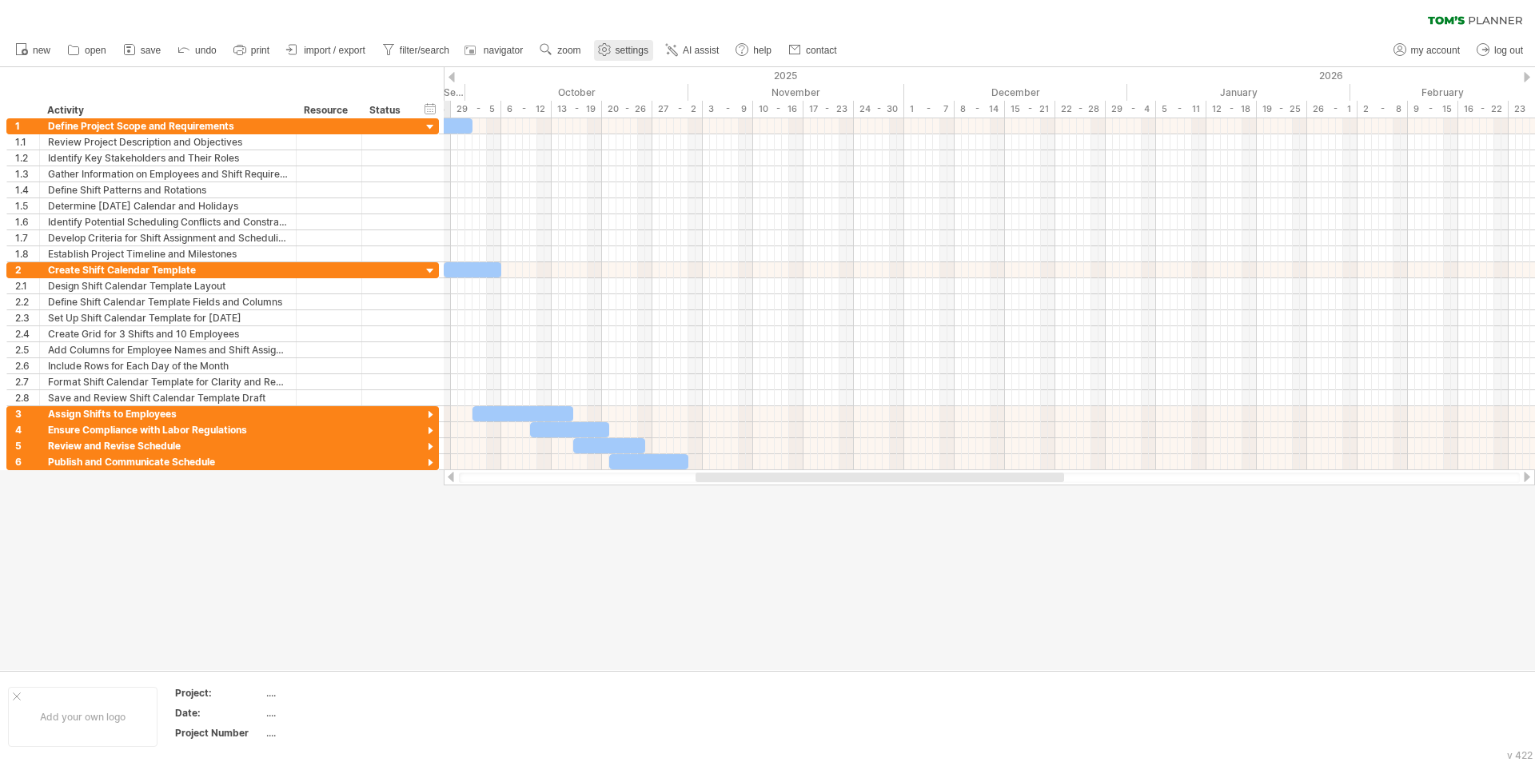
click at [628, 53] on span "settings" at bounding box center [632, 50] width 33 height 11
select select "*"
select select "**"
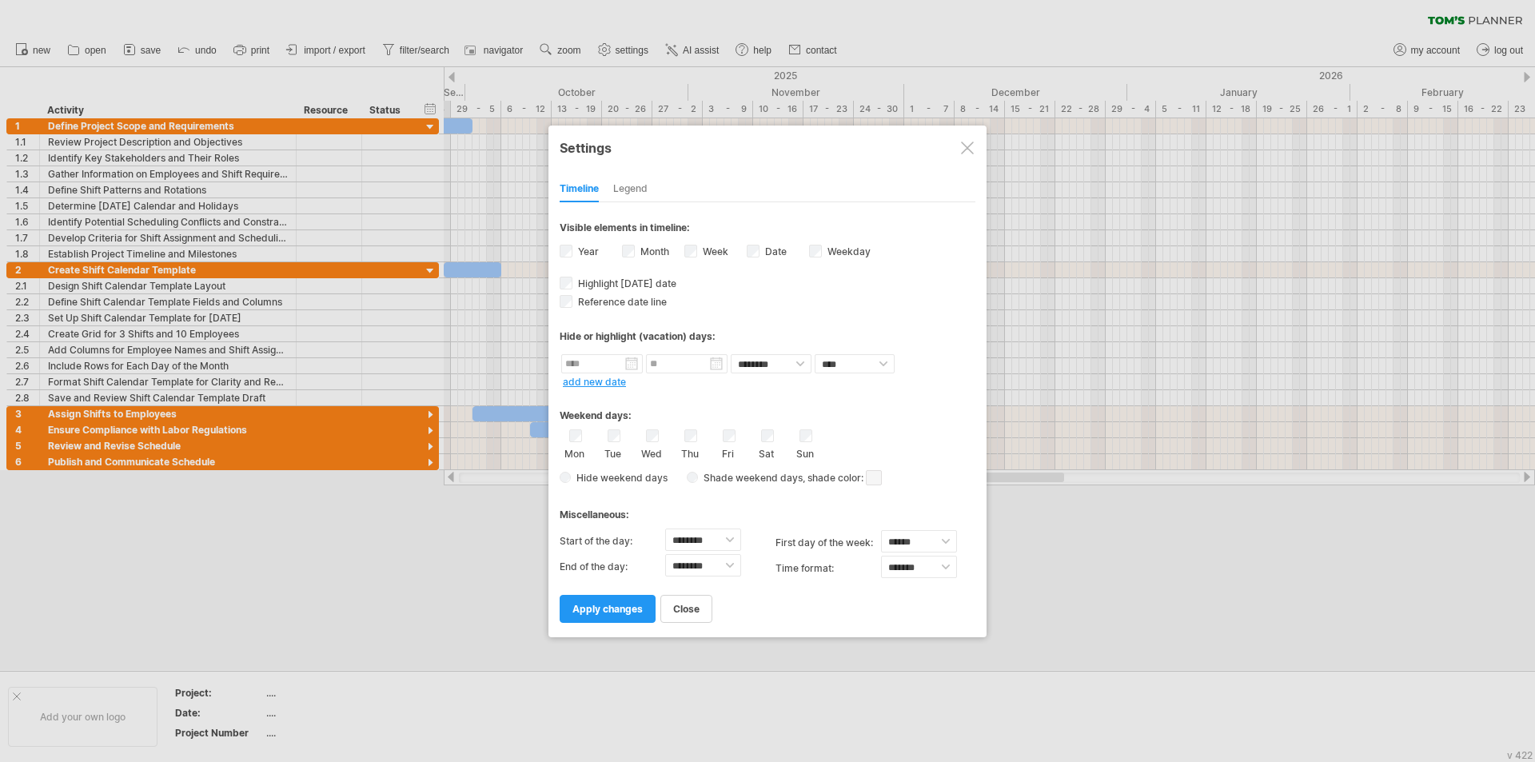
drag, startPoint x: 1107, startPoint y: 585, endPoint x: 1067, endPoint y: 543, distance: 57.1
click at [1105, 583] on div at bounding box center [767, 381] width 1535 height 762
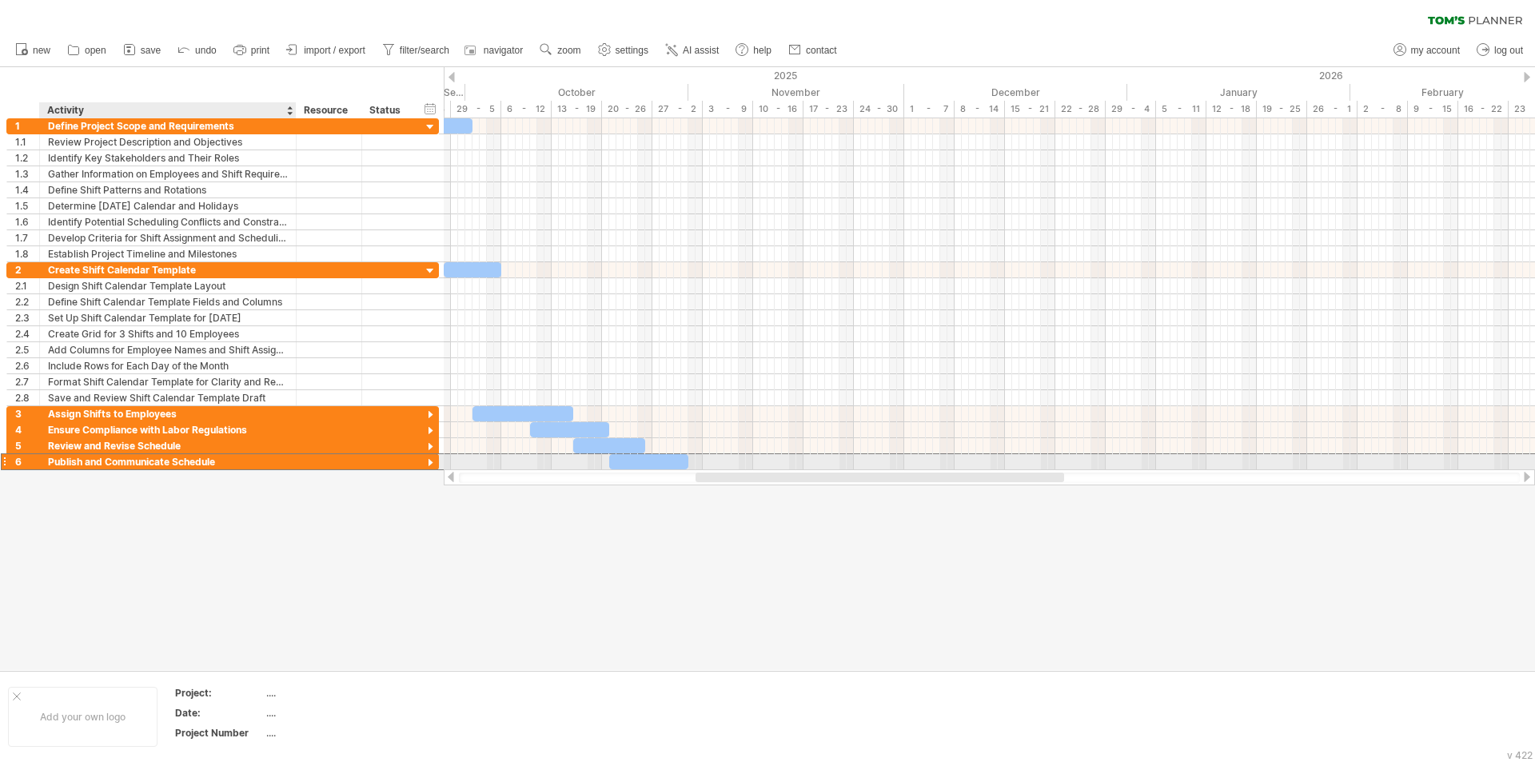
click at [245, 462] on div "Publish and Communicate Schedule" at bounding box center [168, 461] width 240 height 15
click at [437, 461] on div at bounding box center [430, 463] width 15 height 15
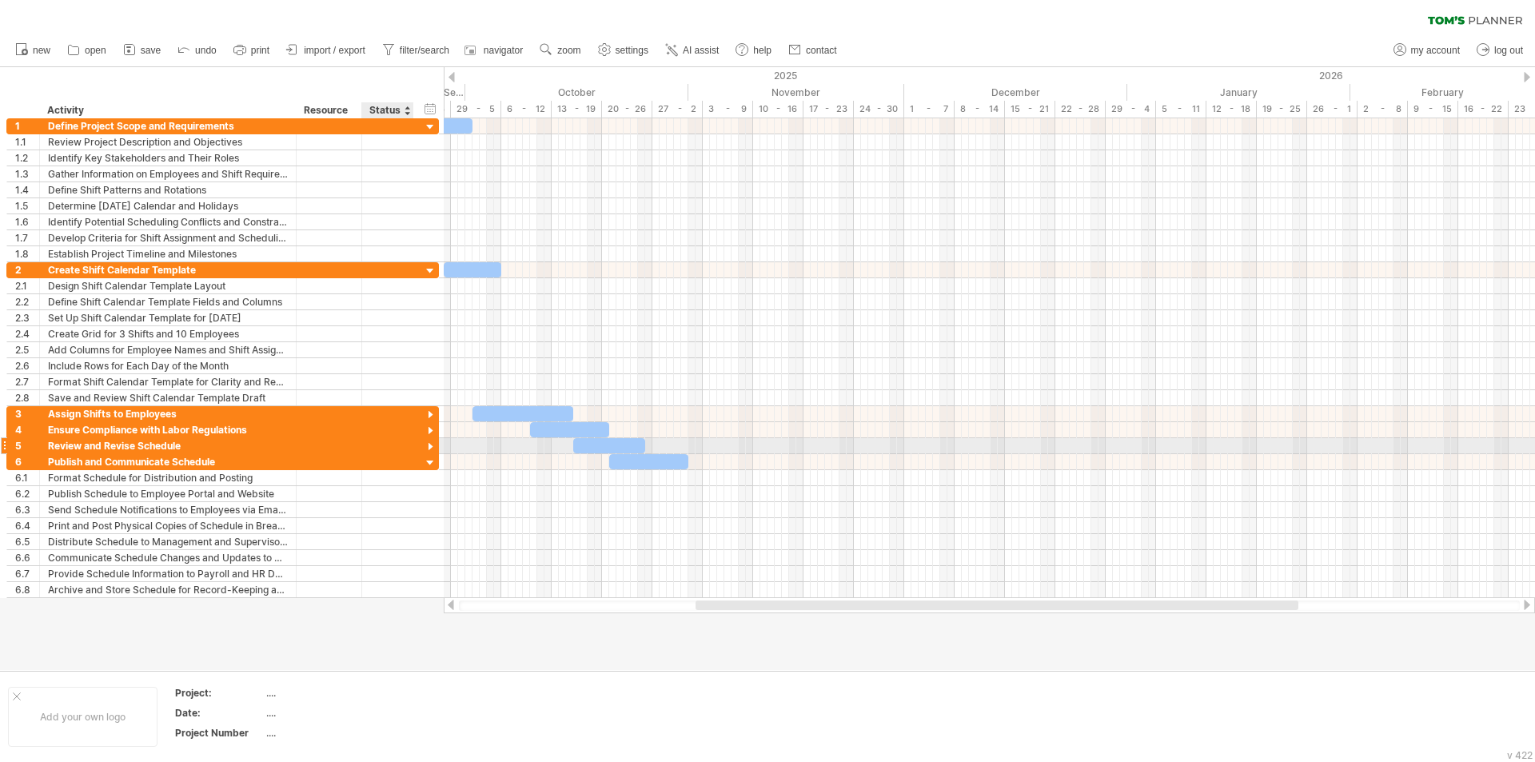
click at [429, 442] on div at bounding box center [430, 447] width 15 height 15
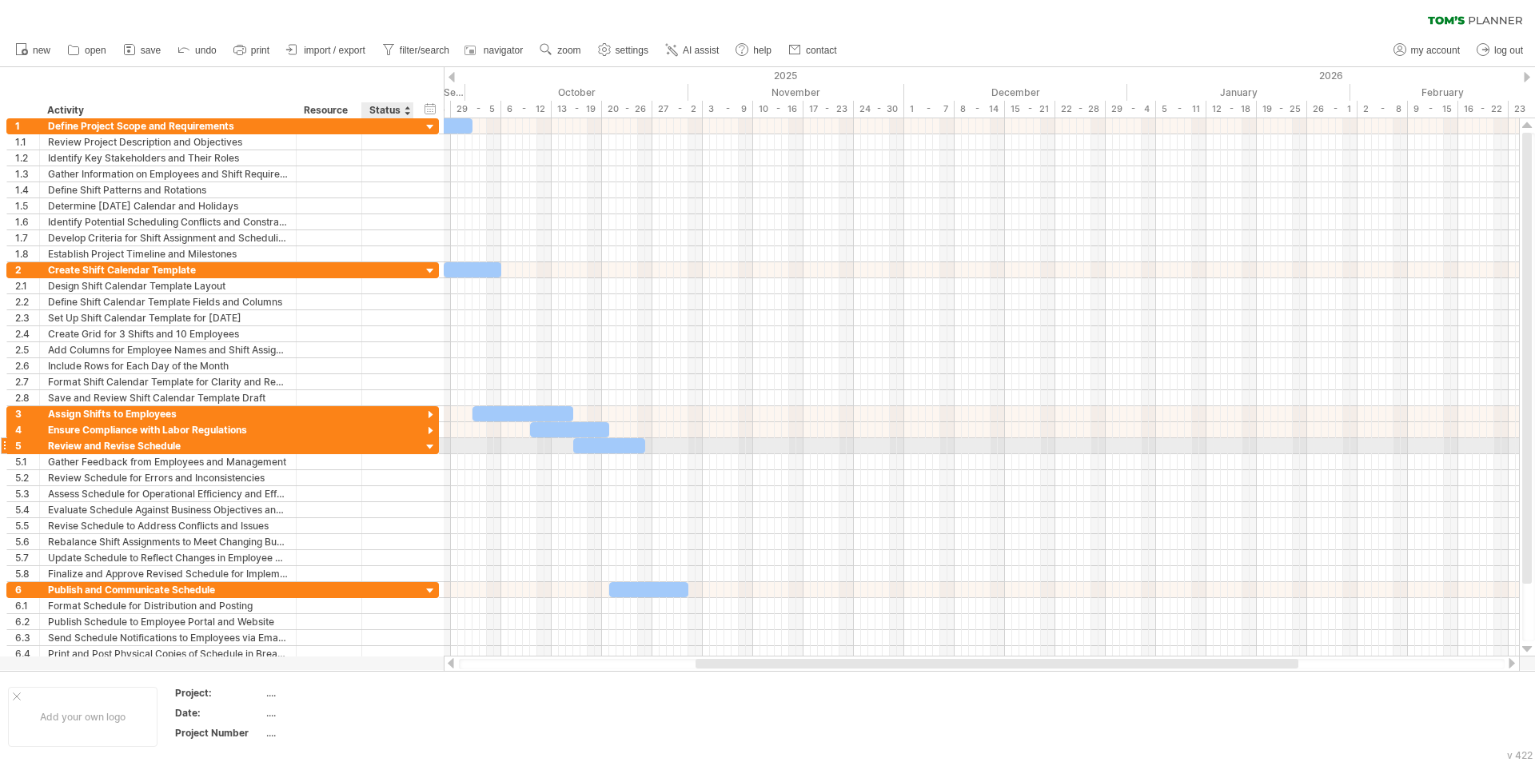
click at [432, 449] on div at bounding box center [430, 447] width 15 height 15
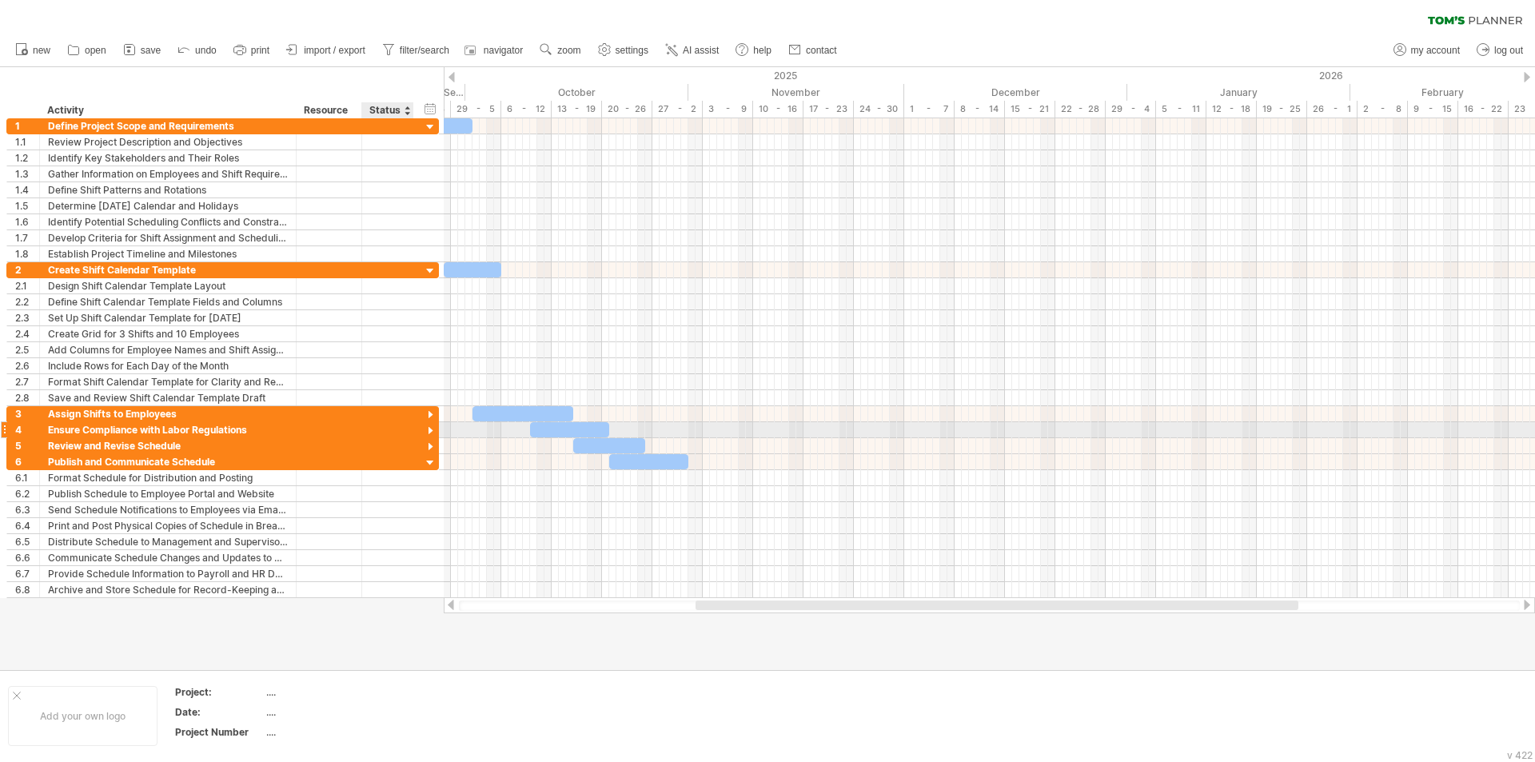
click at [431, 435] on div at bounding box center [430, 431] width 15 height 15
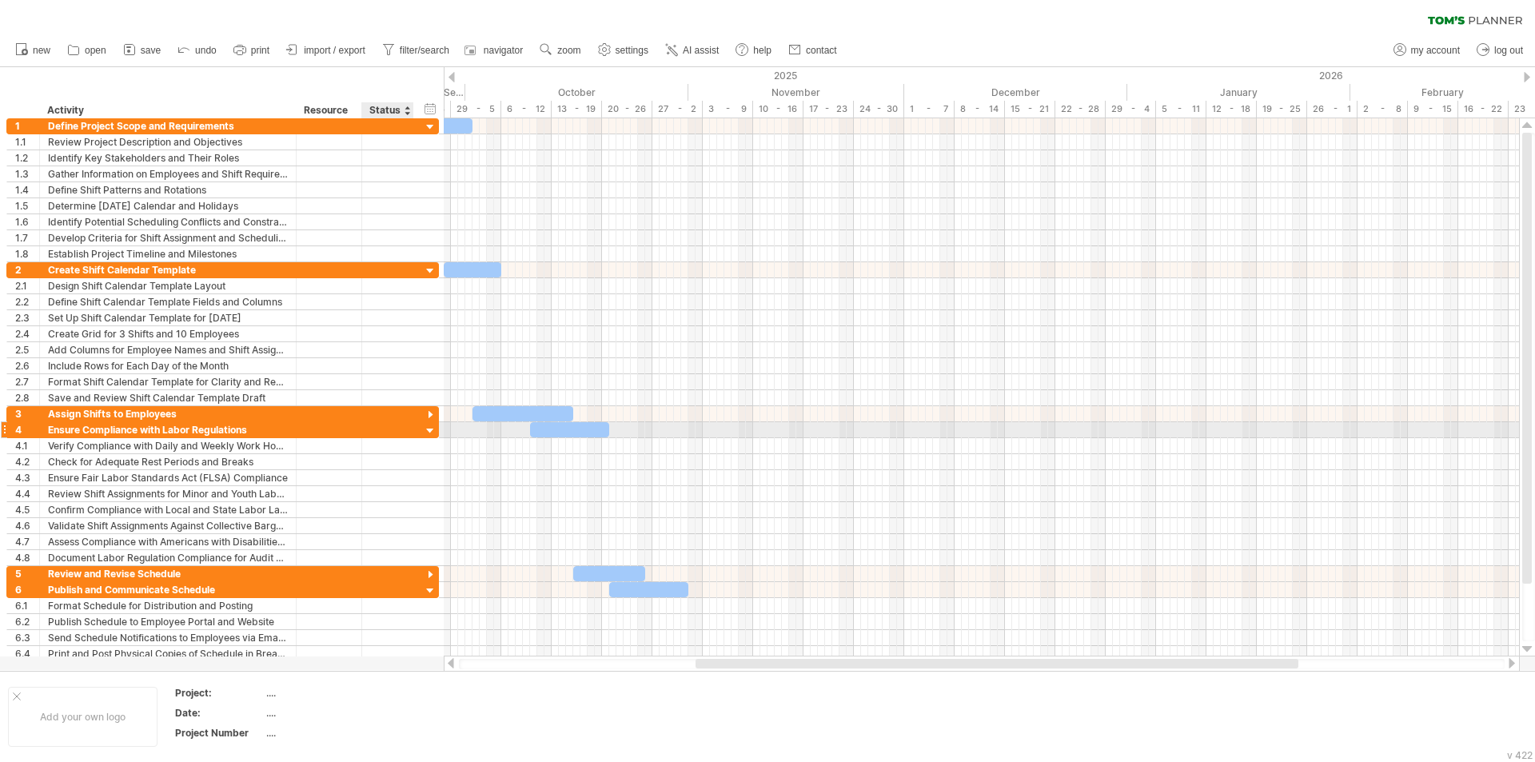
click at [430, 433] on div at bounding box center [430, 431] width 15 height 15
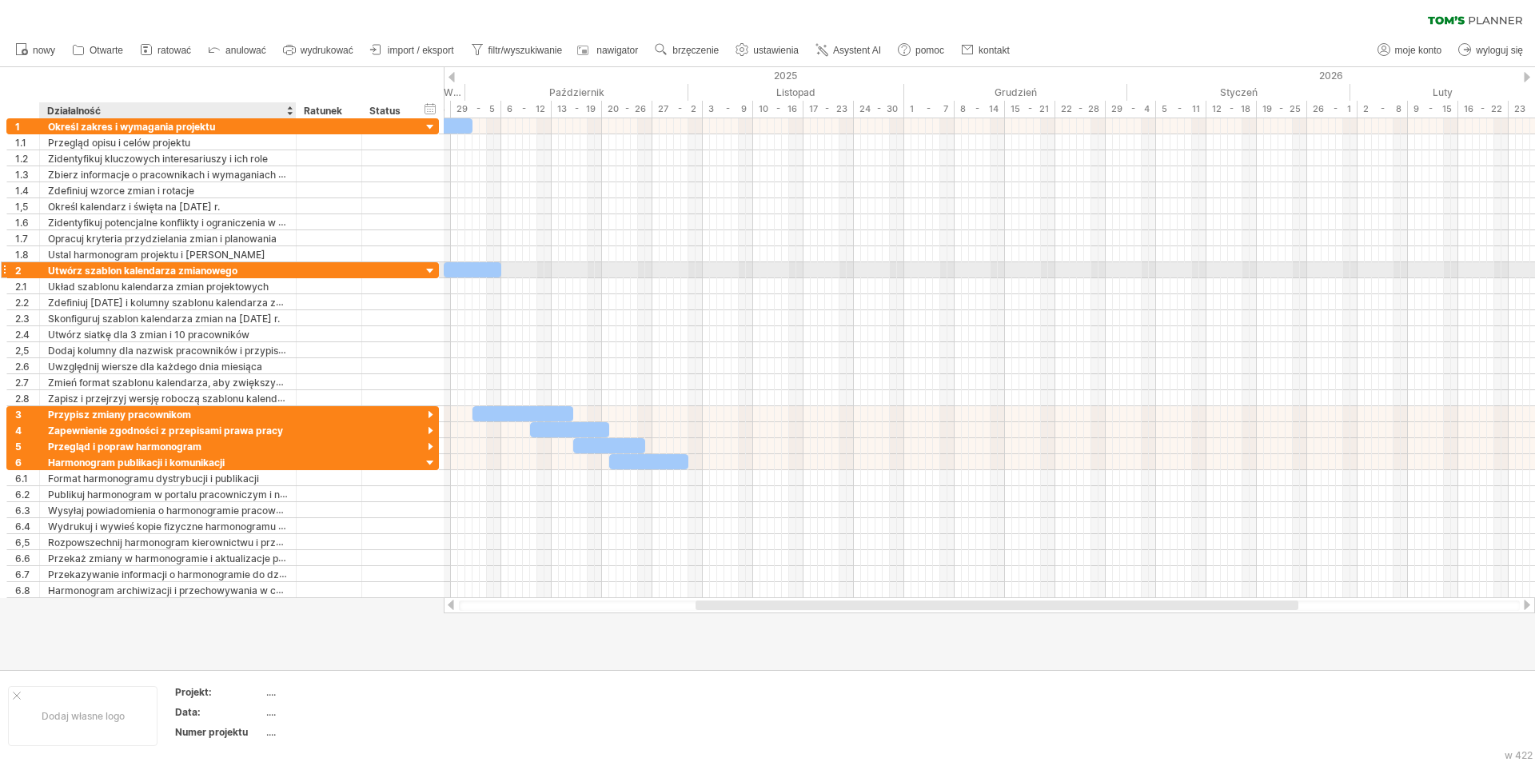
click at [270, 269] on div "Utwórz szablon kalendarza zmianowego" at bounding box center [168, 269] width 240 height 15
click at [270, 269] on input "**********" at bounding box center [168, 269] width 240 height 15
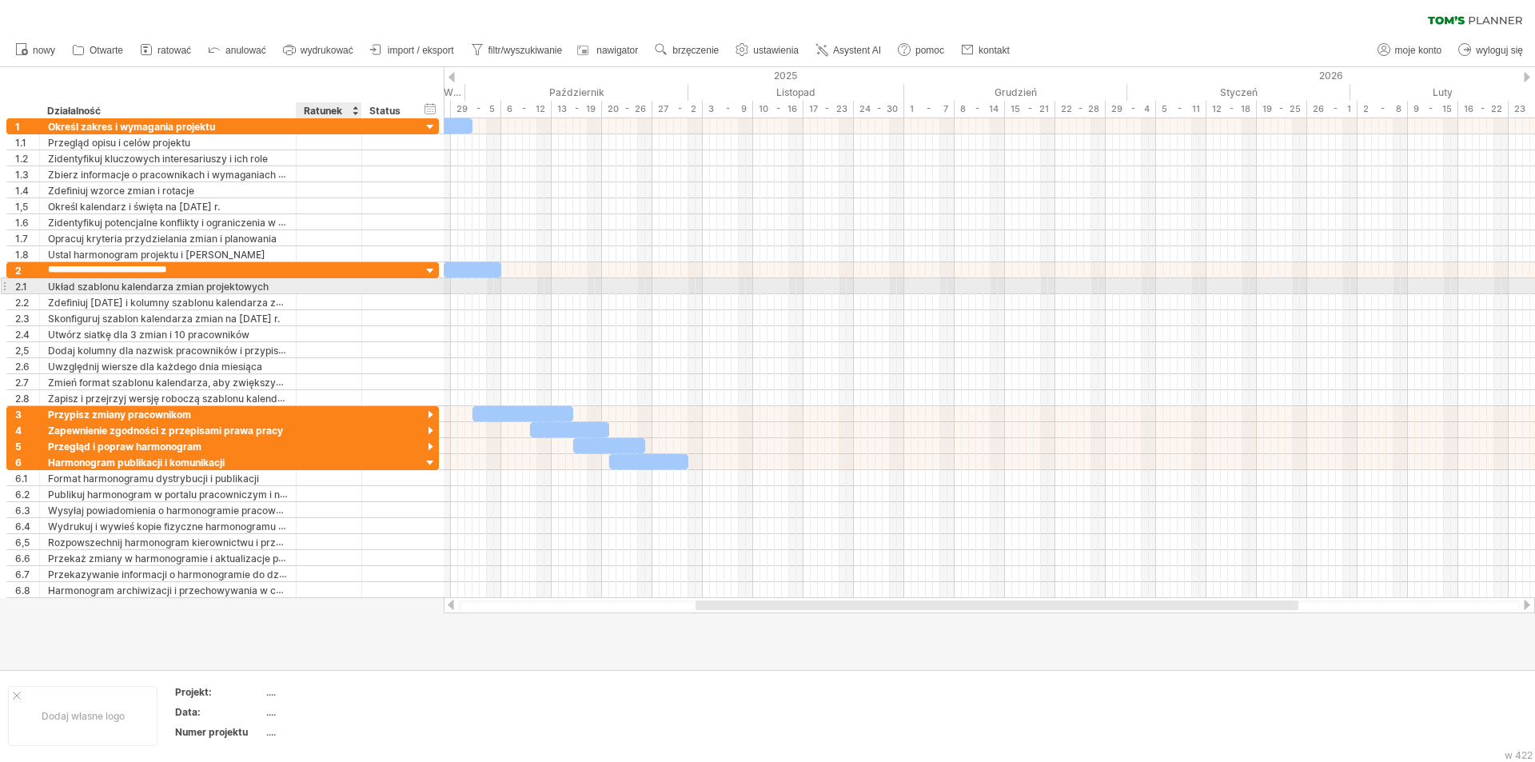
click at [307, 292] on div at bounding box center [329, 285] width 49 height 15
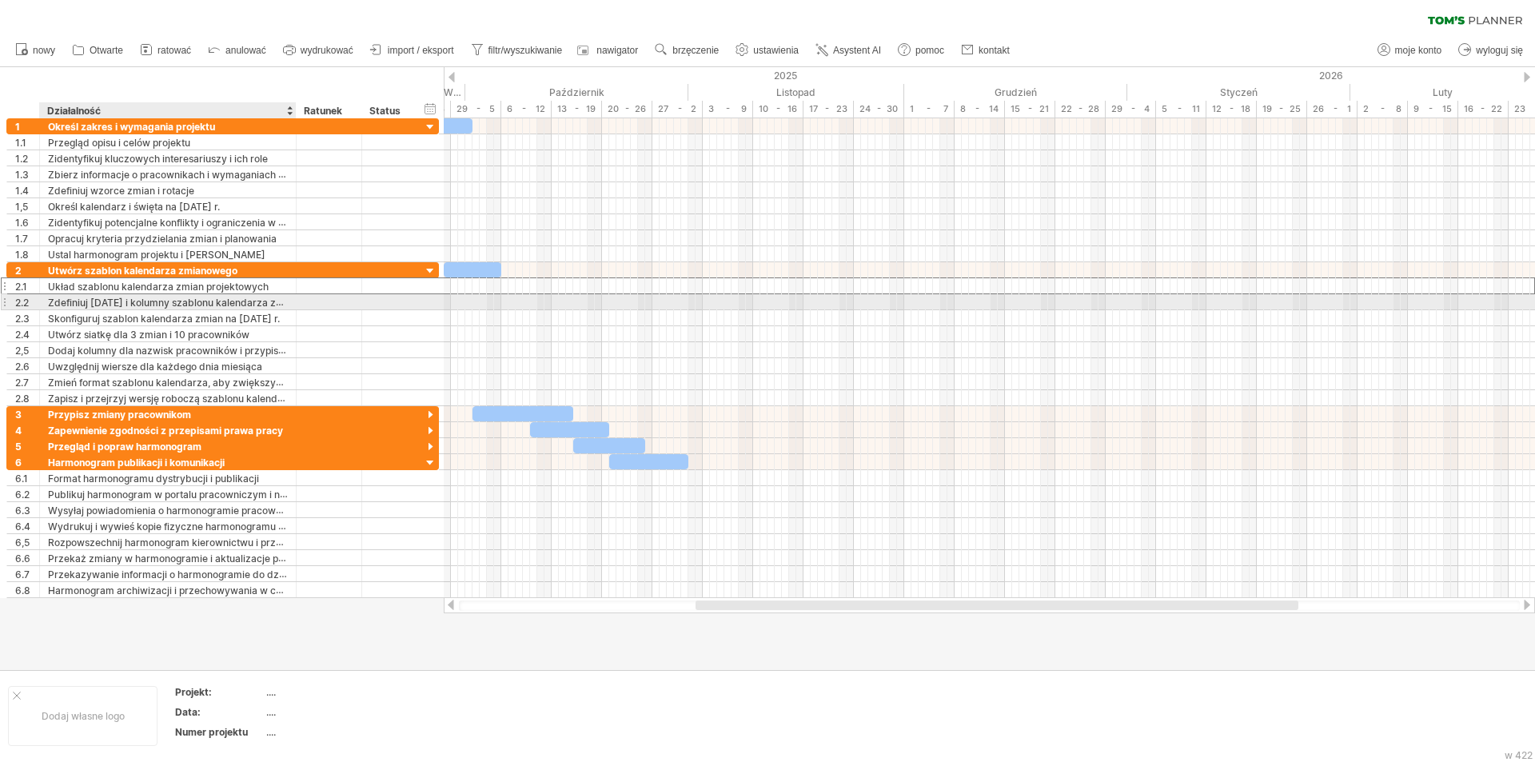
click at [276, 305] on font "Zdefiniuj [DATE] i kolumny szablonu kalendarza zmian" at bounding box center [173, 302] width 250 height 13
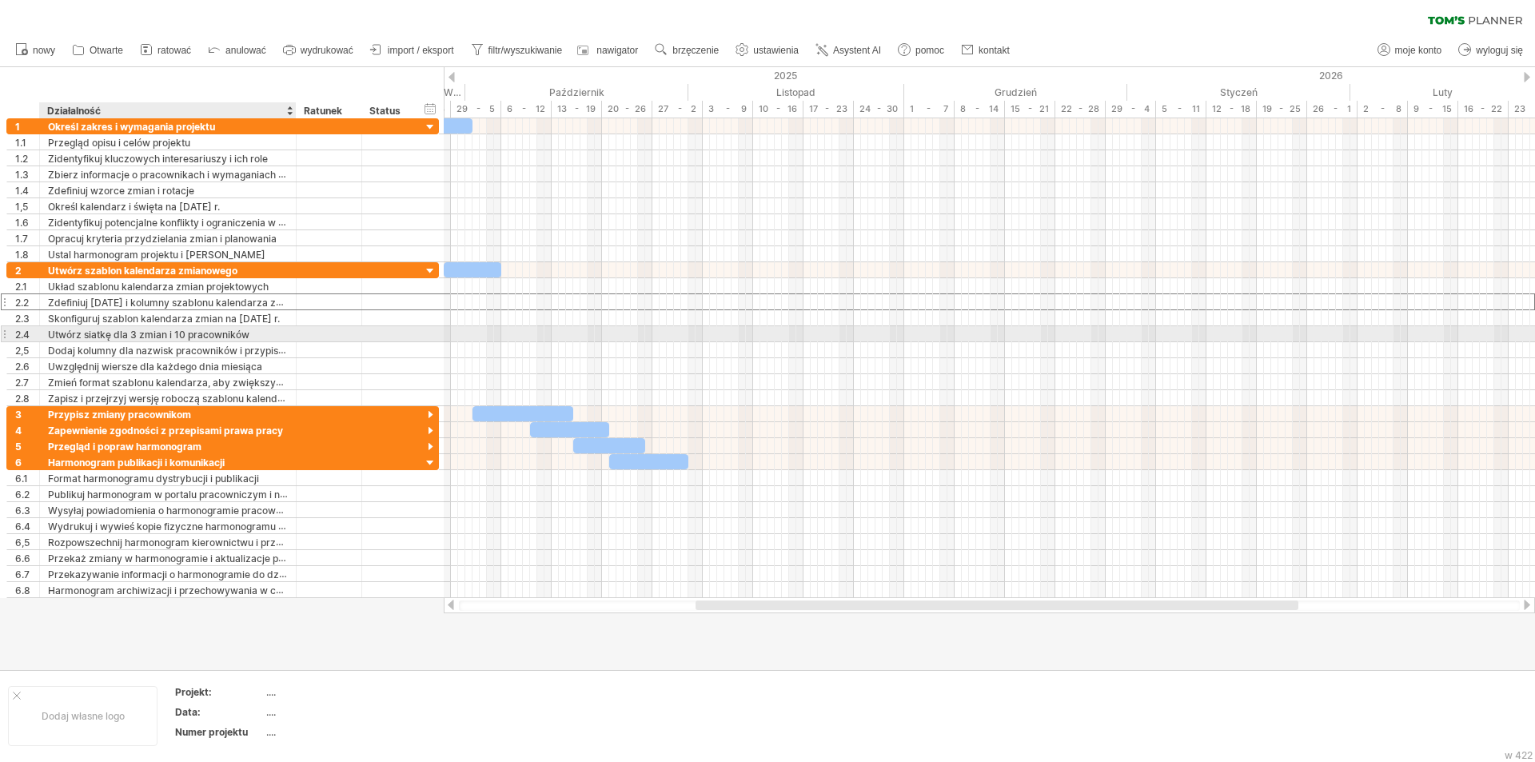
click at [263, 337] on div "Utwórz siatkę dla 3 zmian i 10 pracowników" at bounding box center [168, 333] width 240 height 15
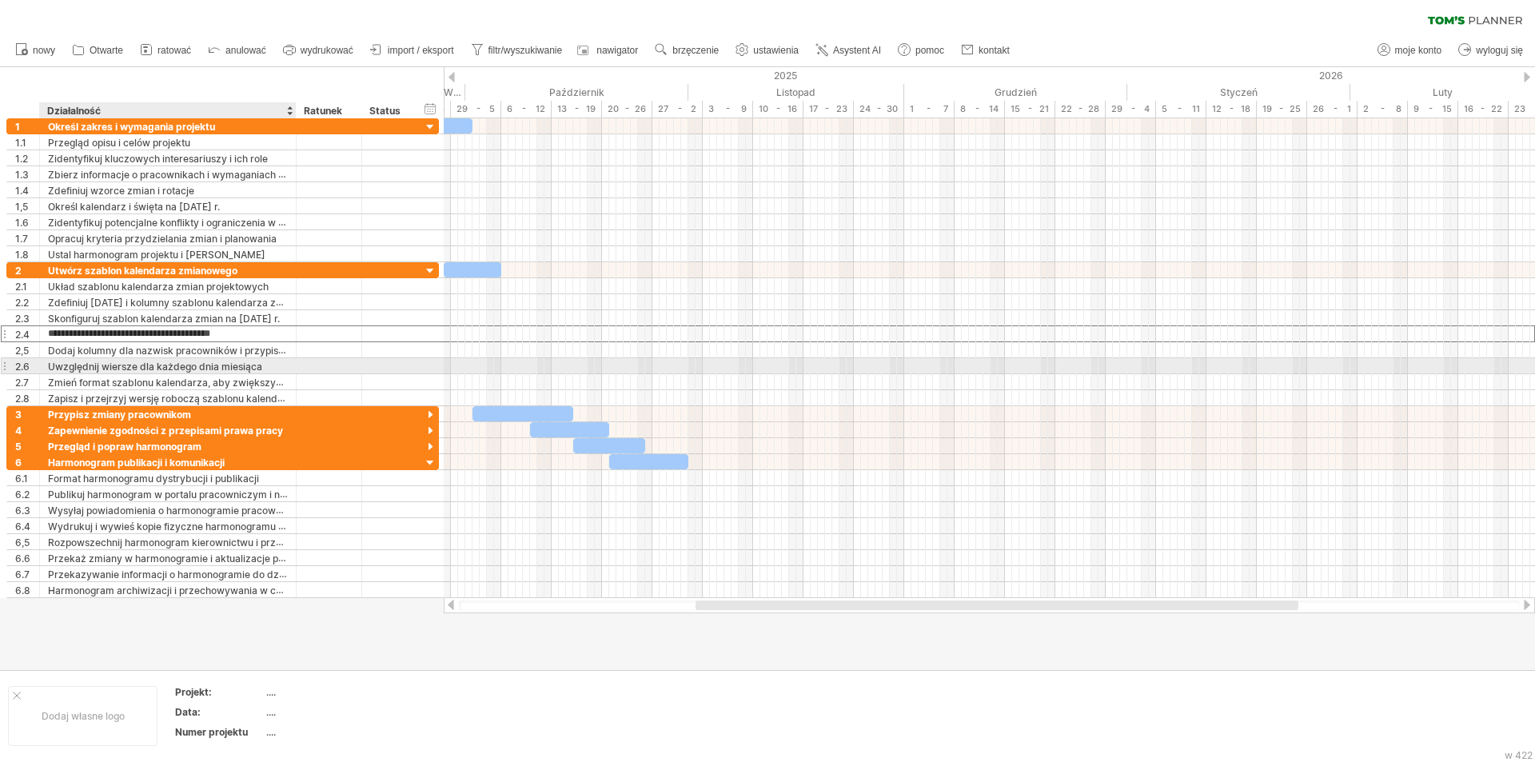
click at [237, 371] on font "Uwzględnij wiersze dla każdego dnia miesiąca" at bounding box center [155, 367] width 214 height 12
click at [337, 648] on div at bounding box center [767, 368] width 1535 height 603
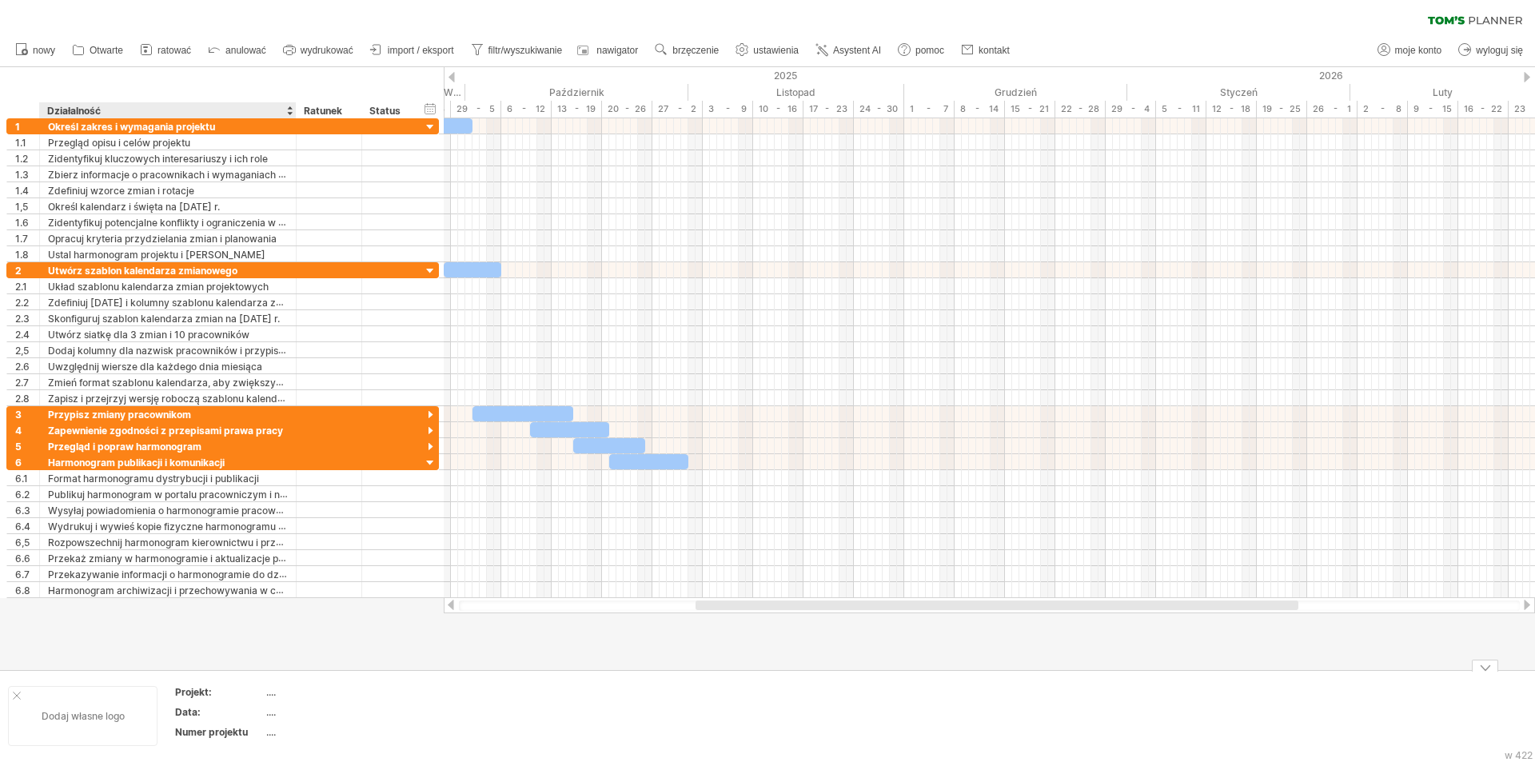
click at [110, 708] on div "Dodaj własne logo" at bounding box center [83, 716] width 150 height 60
click at [108, 691] on div "Dodaj własne logo" at bounding box center [83, 716] width 150 height 60
